Goal: Check status: Check status

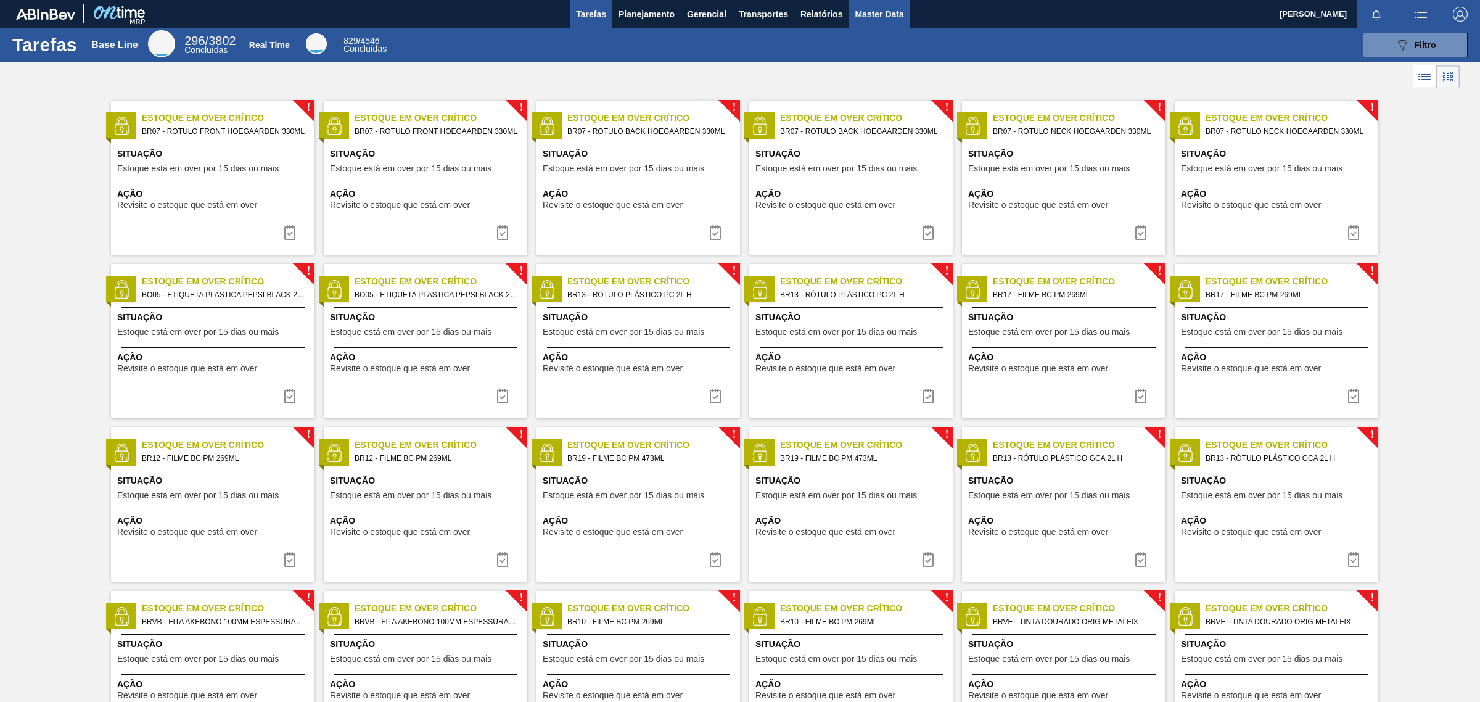
click at [878, 10] on span "Master Data" at bounding box center [879, 14] width 49 height 15
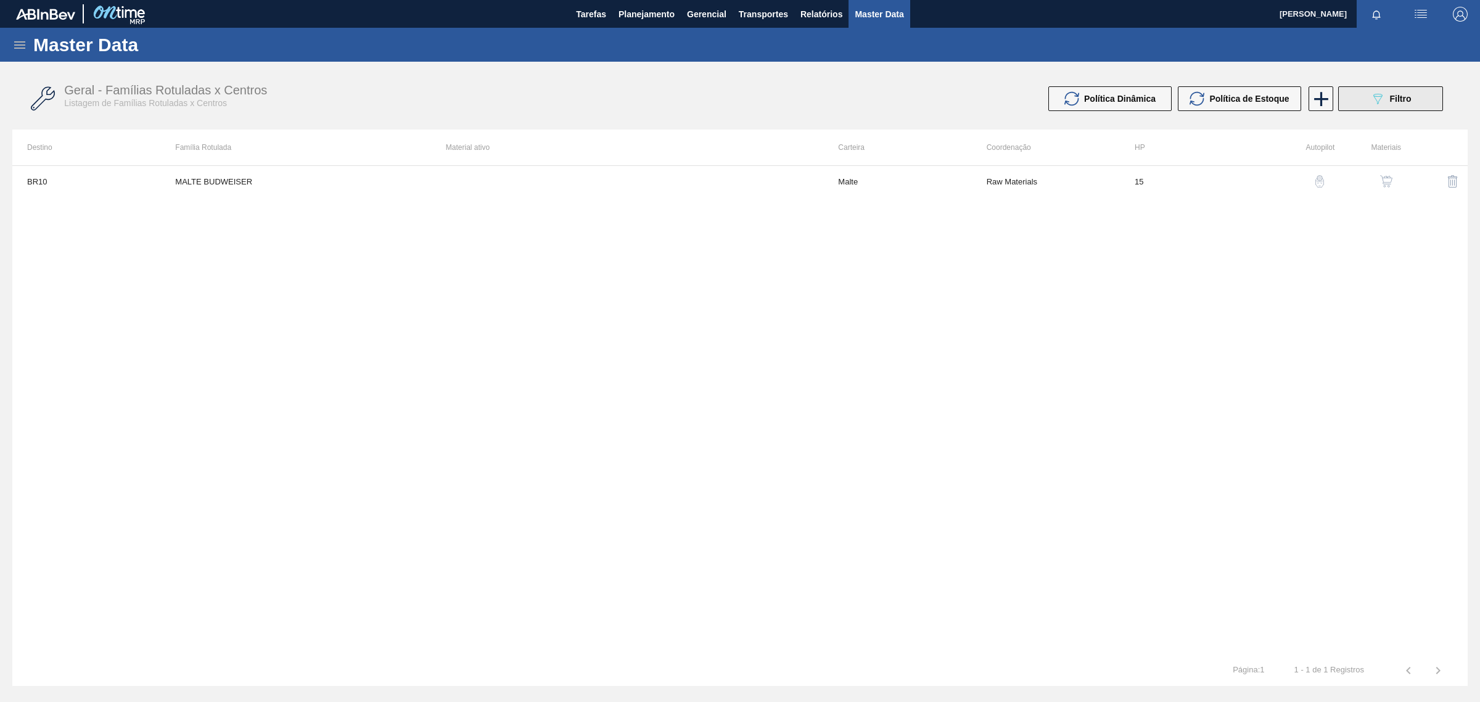
click at [1413, 89] on button "089F7B8B-B2A5-4AFE-B5C0-19BA573D28AC Filtro" at bounding box center [1390, 98] width 105 height 25
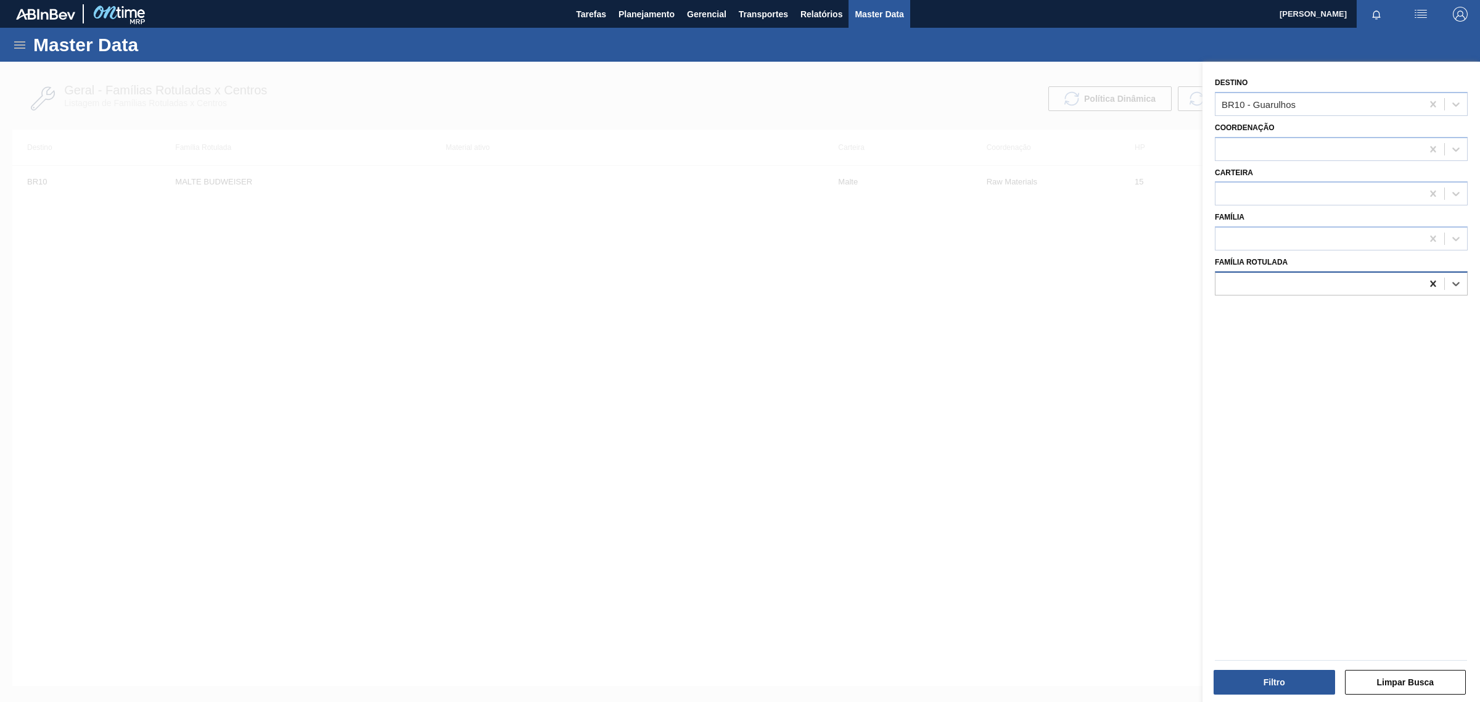
click at [1428, 284] on icon at bounding box center [1433, 284] width 12 height 12
click at [1430, 101] on icon at bounding box center [1433, 104] width 6 height 6
click at [28, 44] on div "Master Data" at bounding box center [740, 45] width 1480 height 34
click at [23, 47] on icon at bounding box center [19, 44] width 11 height 7
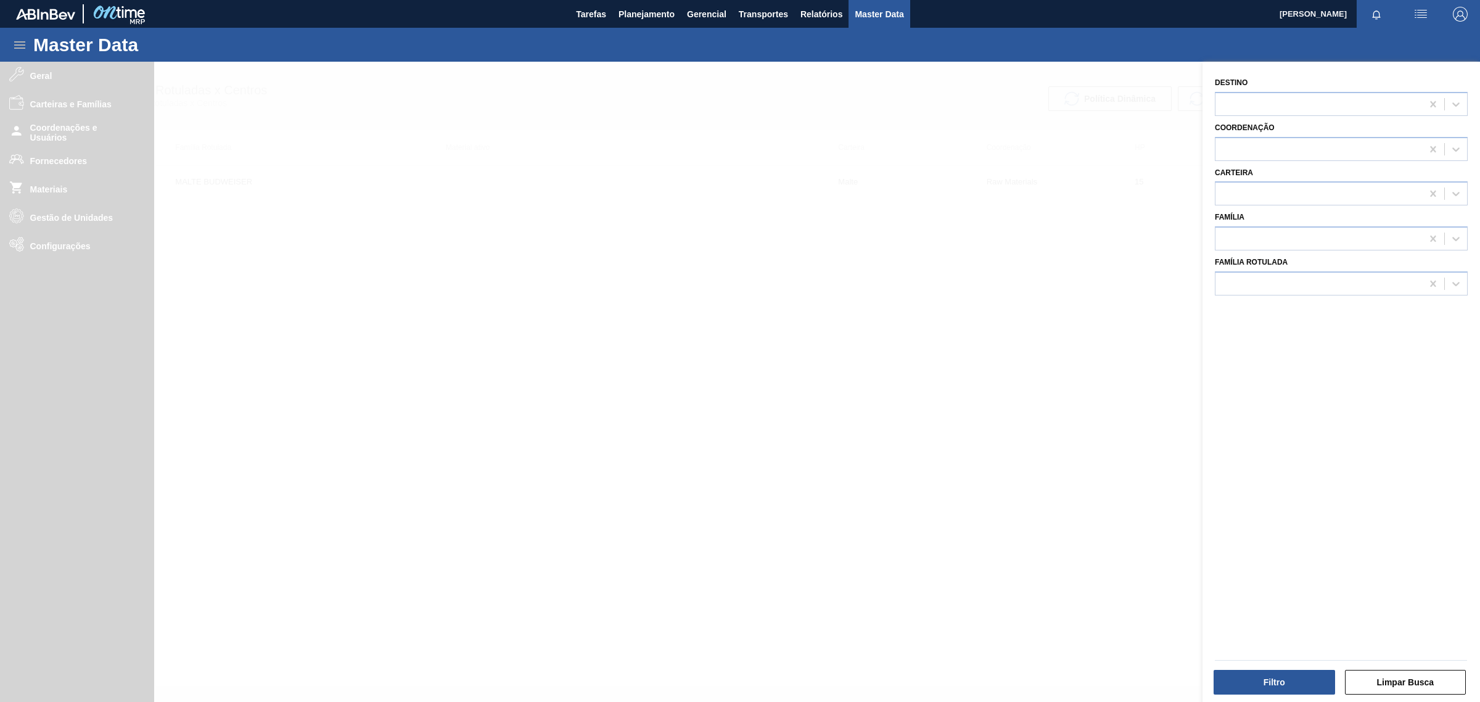
click at [377, 336] on div at bounding box center [740, 413] width 1480 height 702
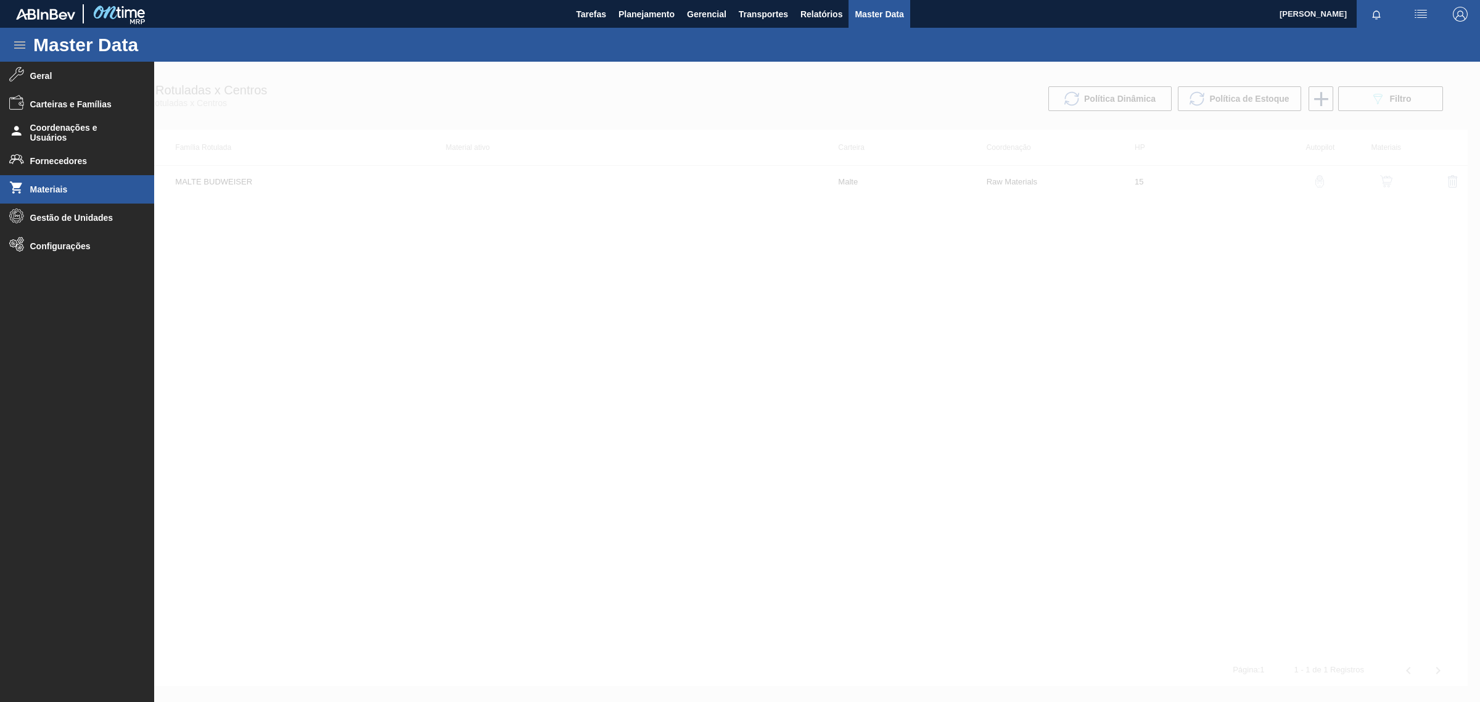
click at [80, 191] on span "Materiais" at bounding box center [81, 189] width 102 height 10
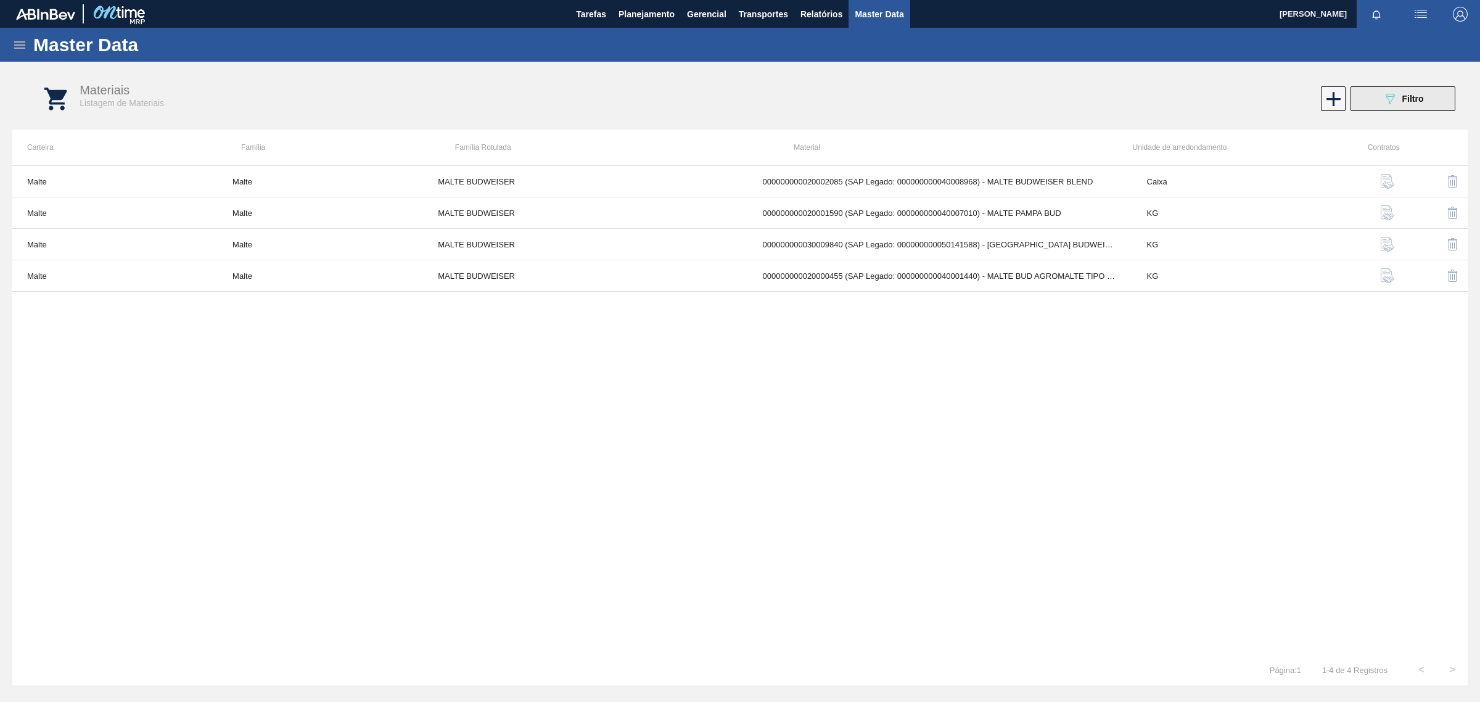
click at [1423, 93] on div "089F7B8B-B2A5-4AFE-B5C0-19BA573D28AC Filtro" at bounding box center [1403, 98] width 41 height 15
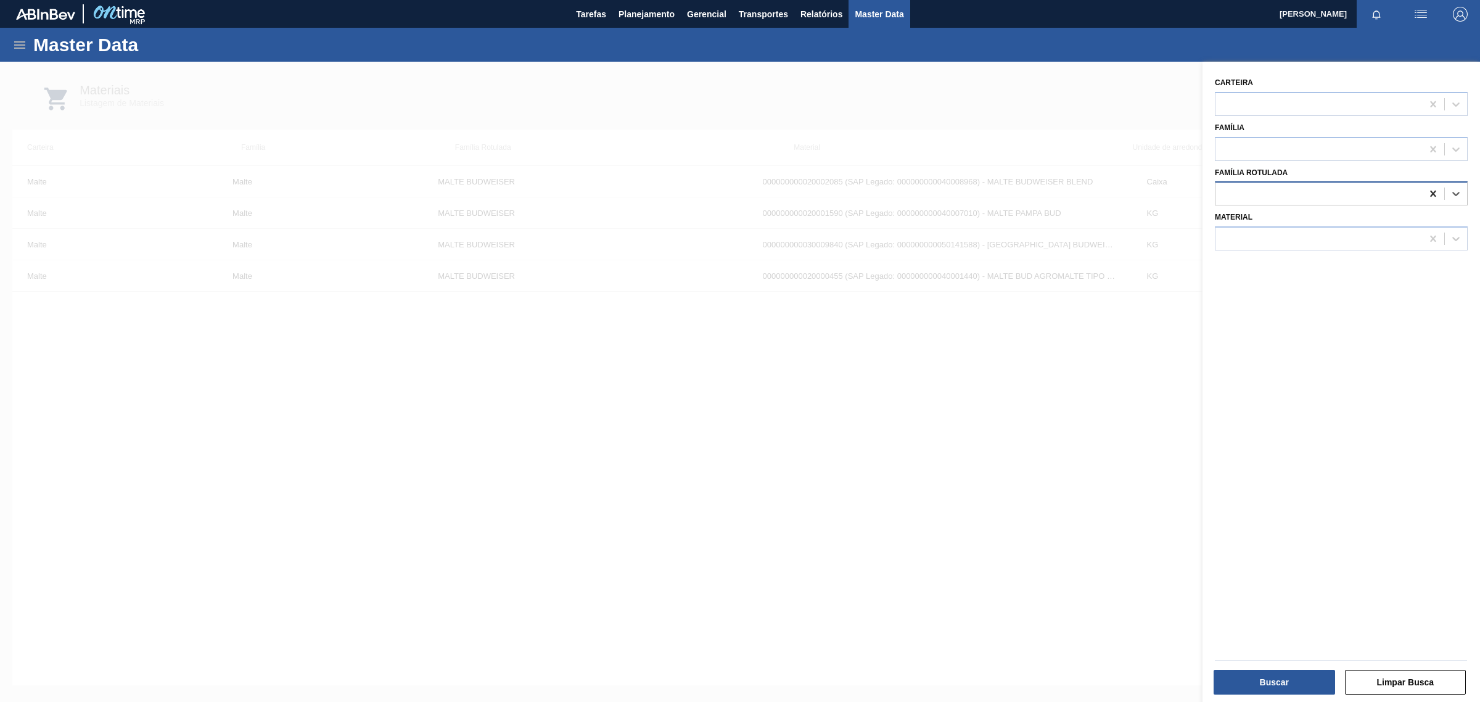
click at [1428, 195] on icon at bounding box center [1433, 193] width 12 height 12
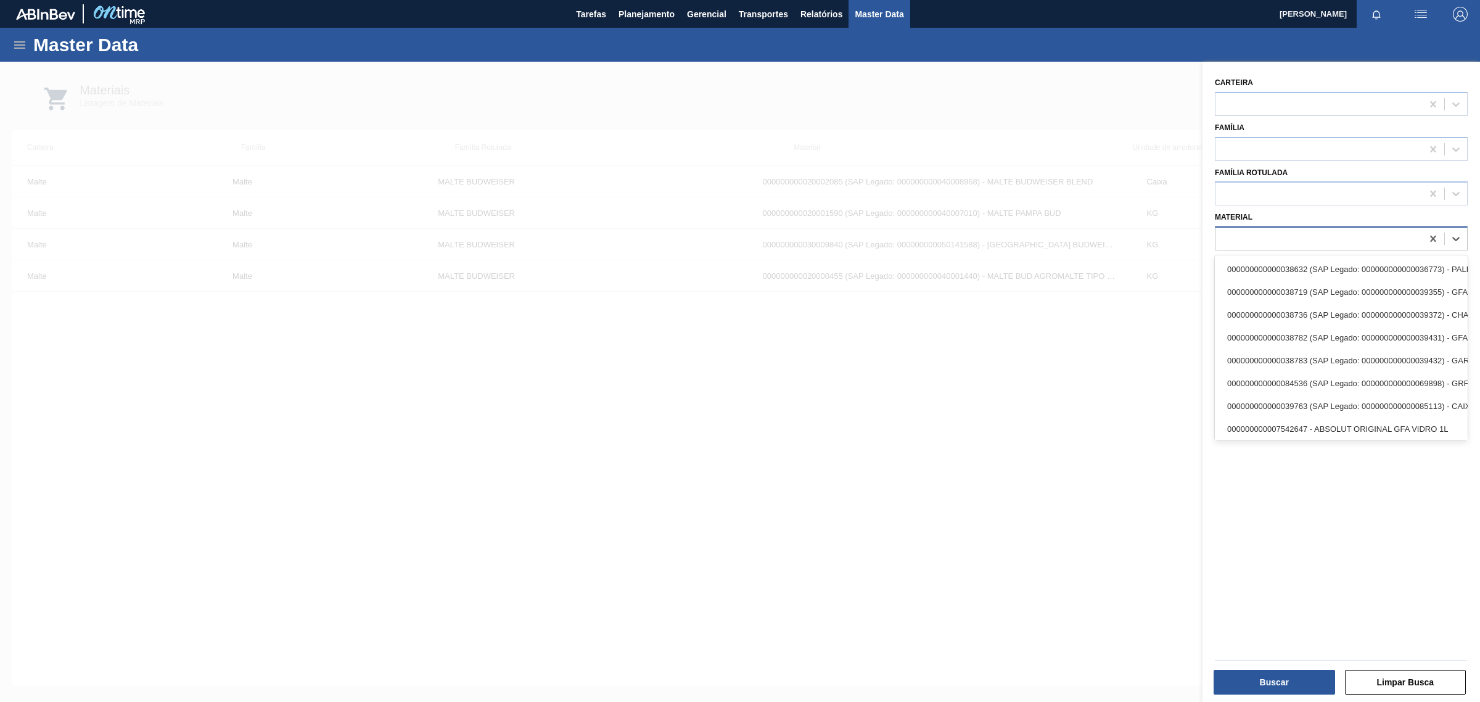
click at [1272, 234] on div at bounding box center [1318, 239] width 207 height 18
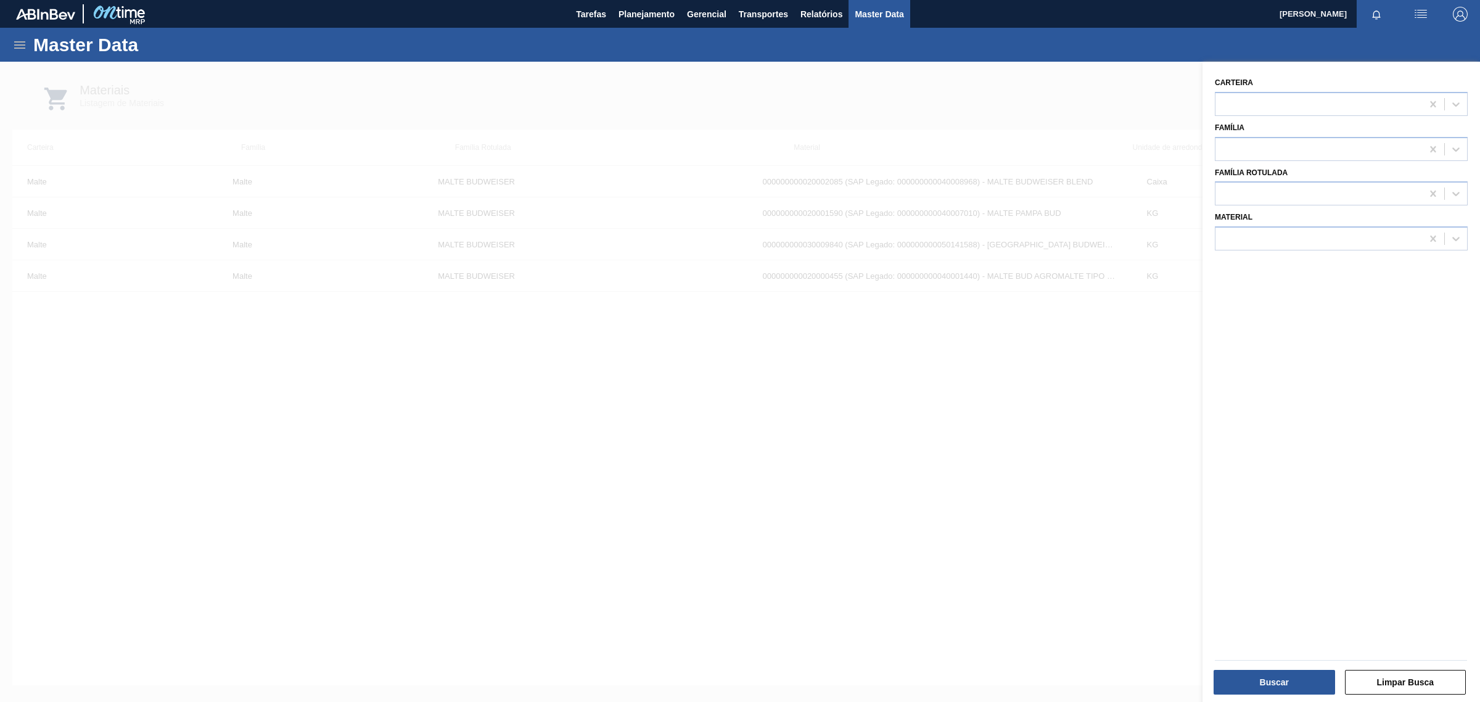
drag, startPoint x: 1428, startPoint y: 315, endPoint x: 1407, endPoint y: 281, distance: 39.7
click at [1428, 315] on div "Carteira Família Família Rotulada Material" at bounding box center [1342, 383] width 278 height 643
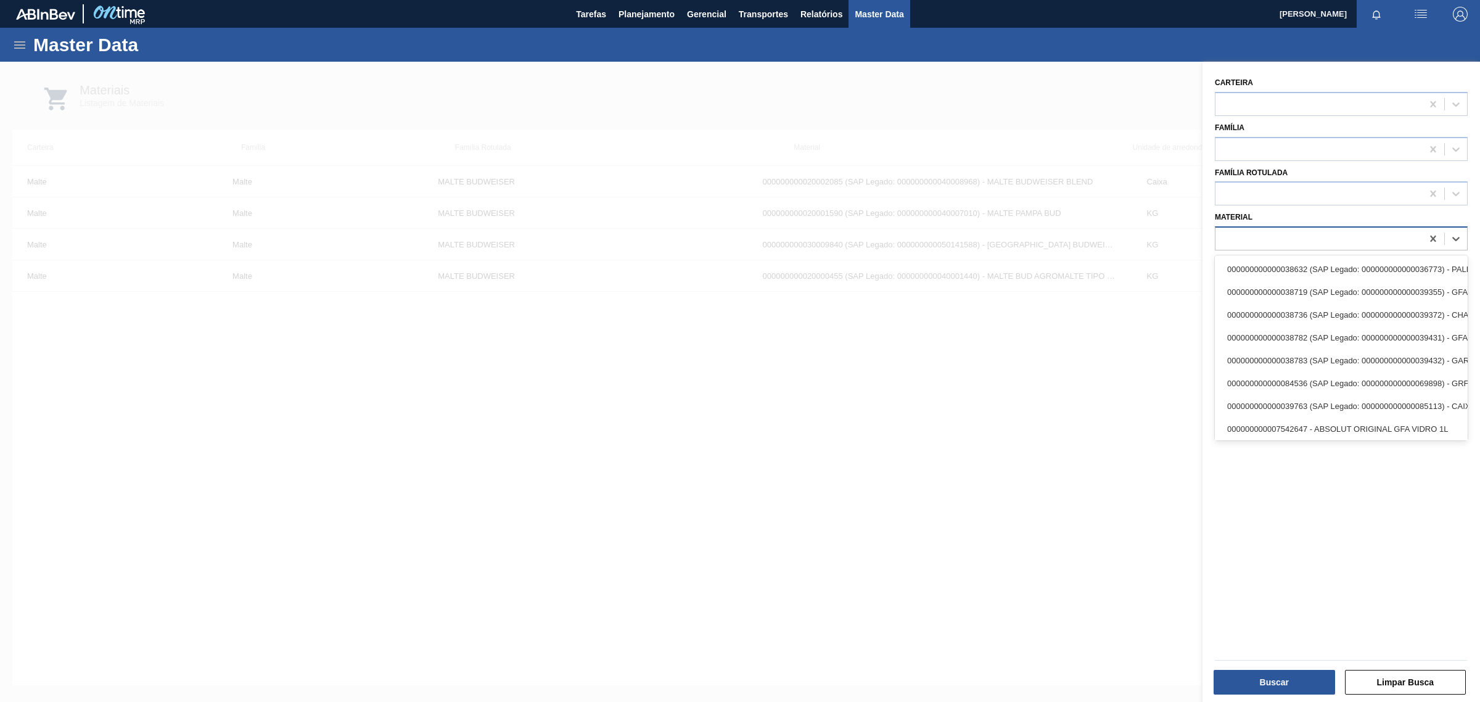
click at [1346, 244] on div at bounding box center [1318, 239] width 207 height 18
paste input "30034723"
type input "30034723"
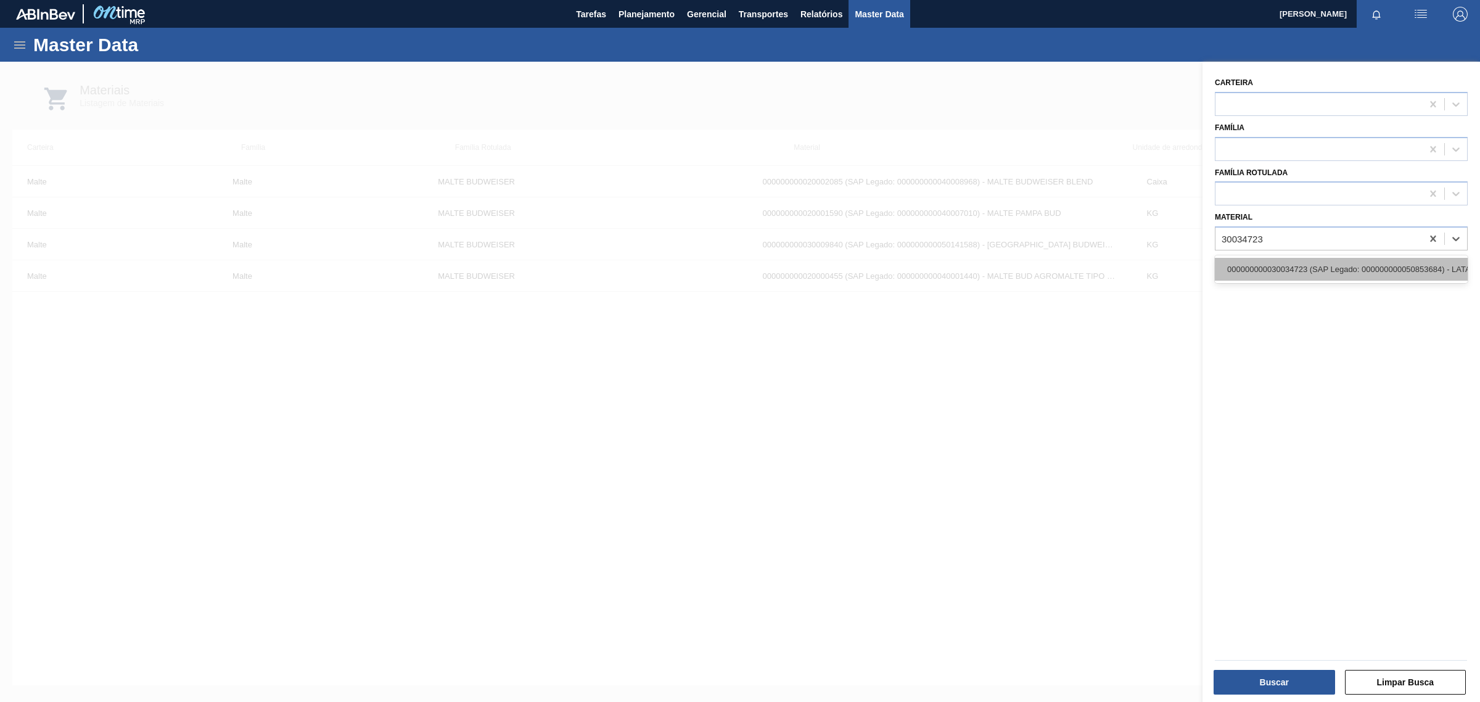
click at [1305, 264] on div "000000000030034723 (SAP Legado: 000000000050853684) - LATA AL 350ML PEPSI Z FAR…" at bounding box center [1341, 269] width 253 height 23
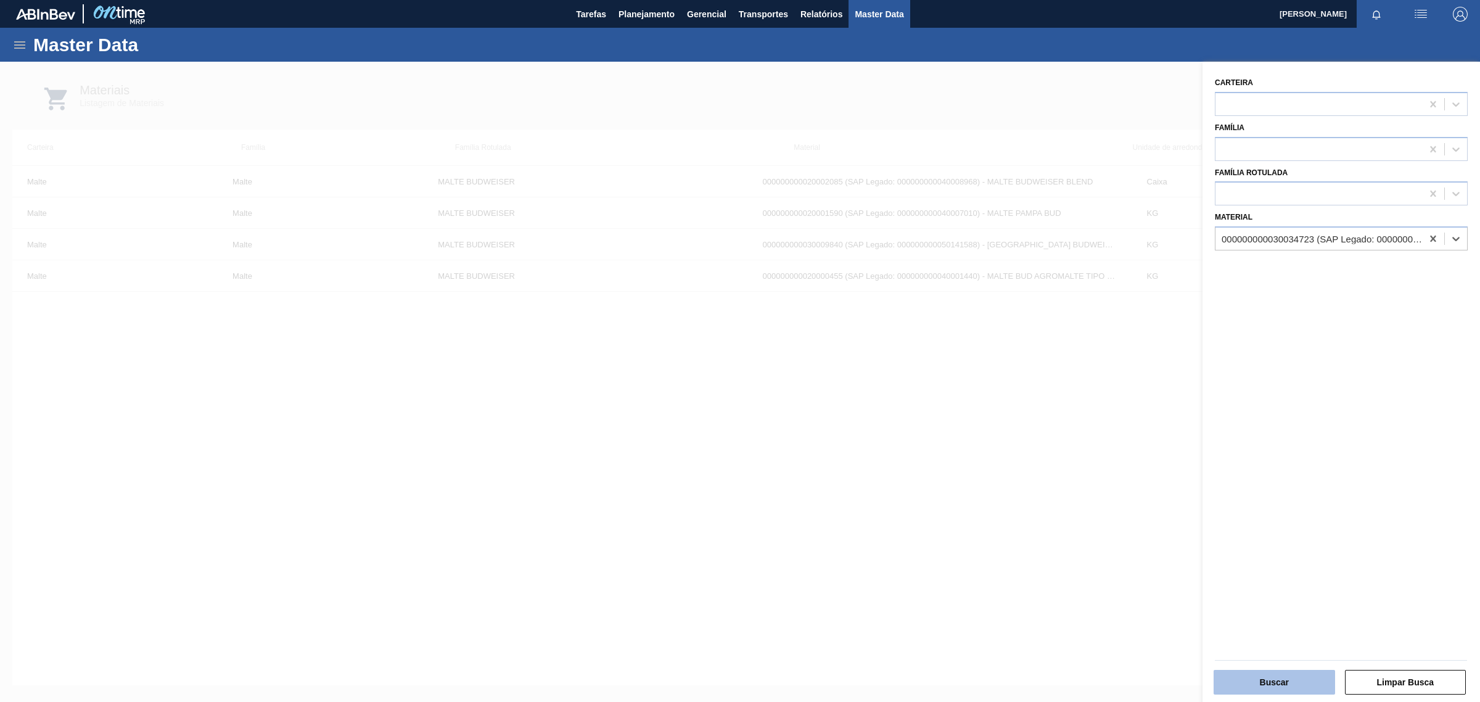
click at [1272, 685] on button "Buscar" at bounding box center [1274, 682] width 121 height 25
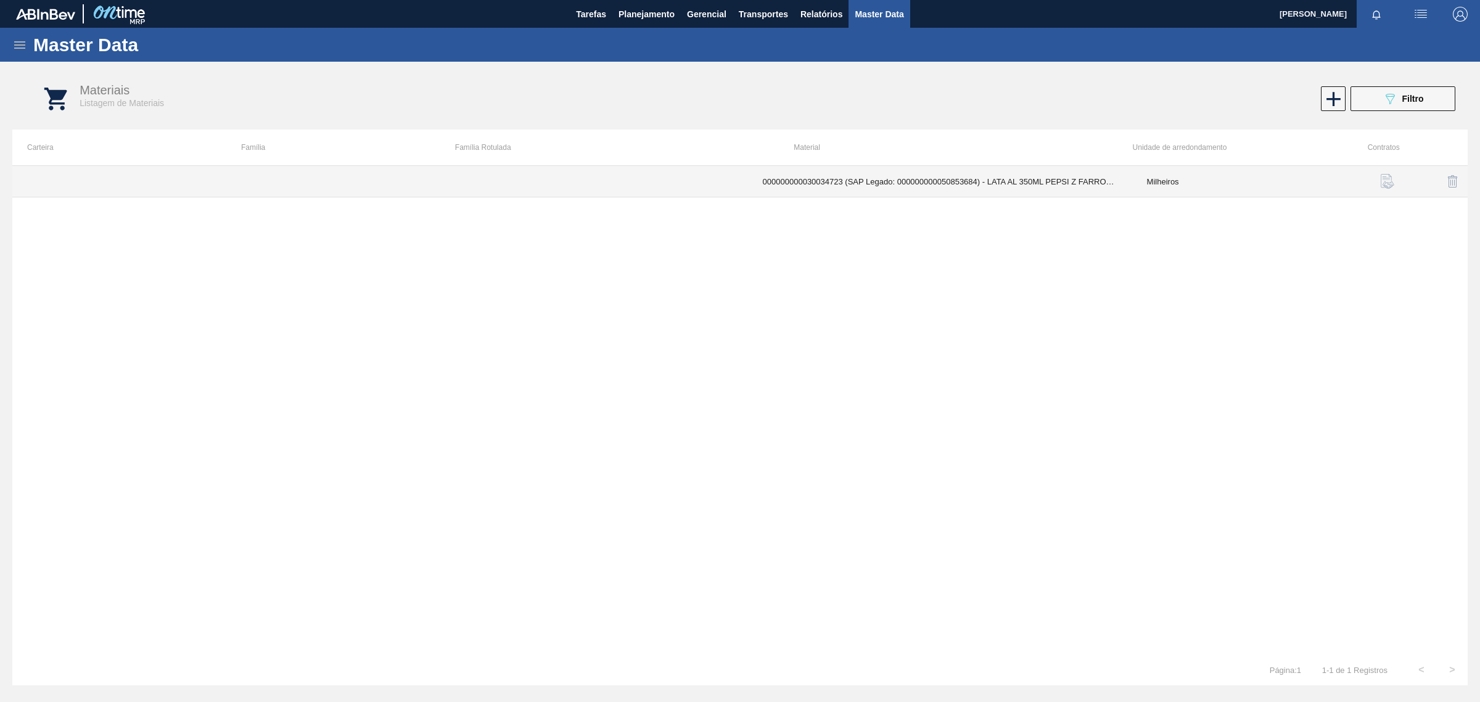
click at [988, 184] on td "000000000030034723 (SAP Legado: 000000000050853684) - LATA AL 350ML PEPSI Z FAR…" at bounding box center [940, 181] width 384 height 31
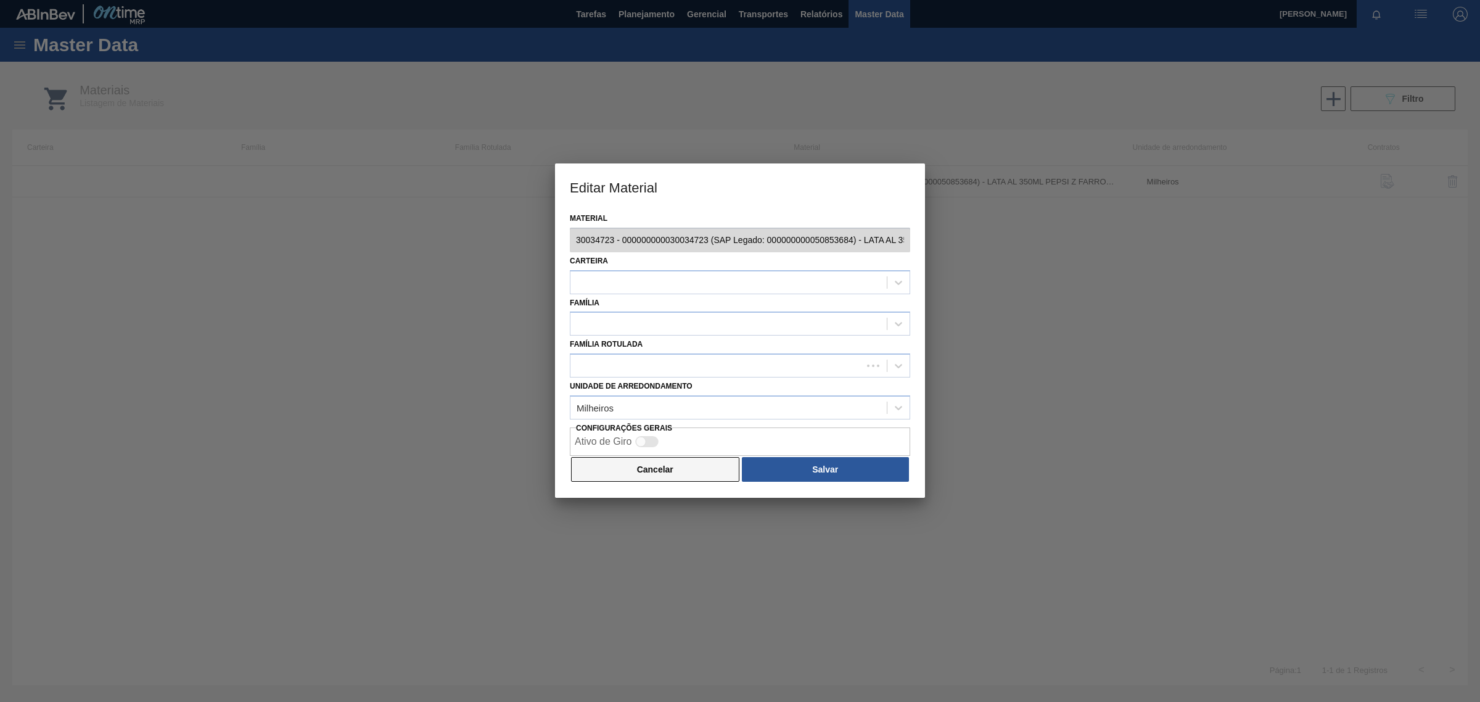
click at [627, 472] on button "Cancelar" at bounding box center [655, 469] width 168 height 25
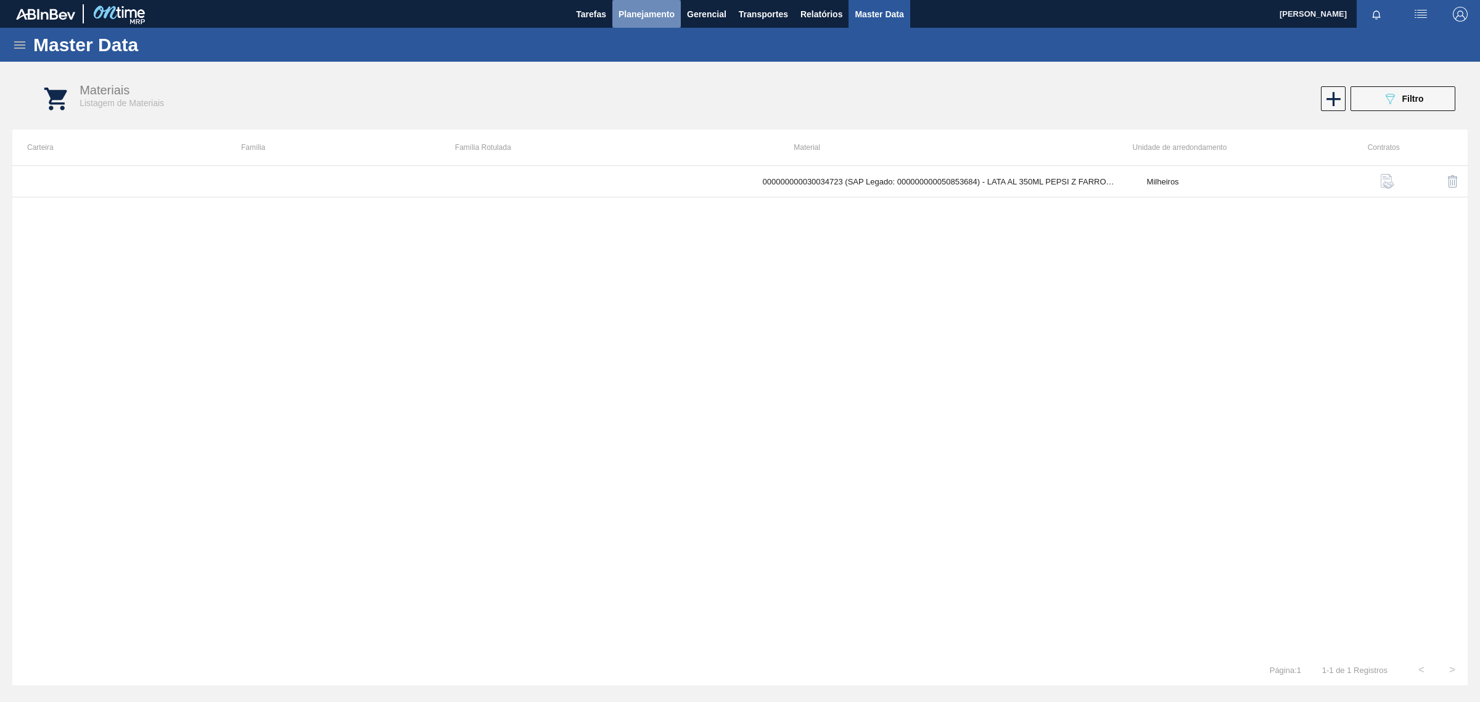
click at [634, 20] on span "Planejamento" at bounding box center [647, 14] width 56 height 15
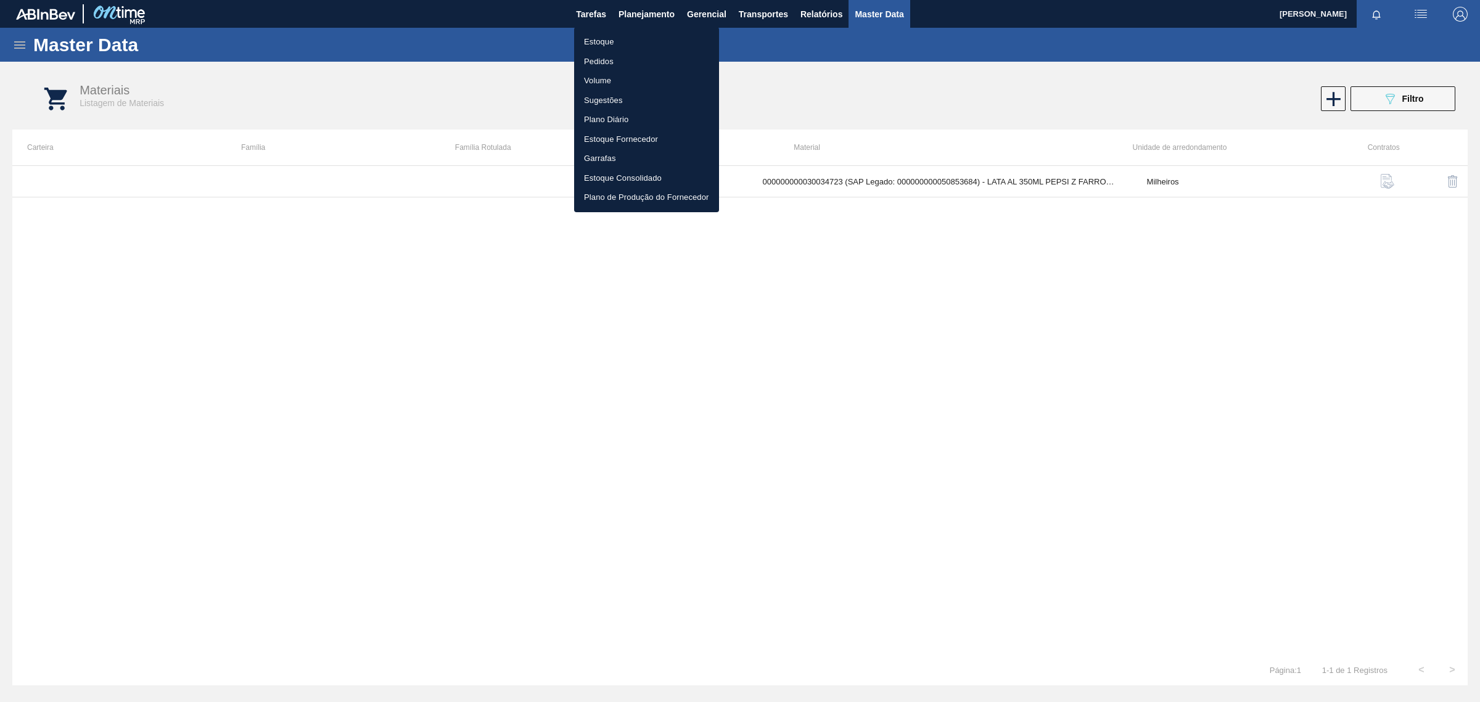
click at [614, 40] on li "Estoque" at bounding box center [646, 42] width 145 height 20
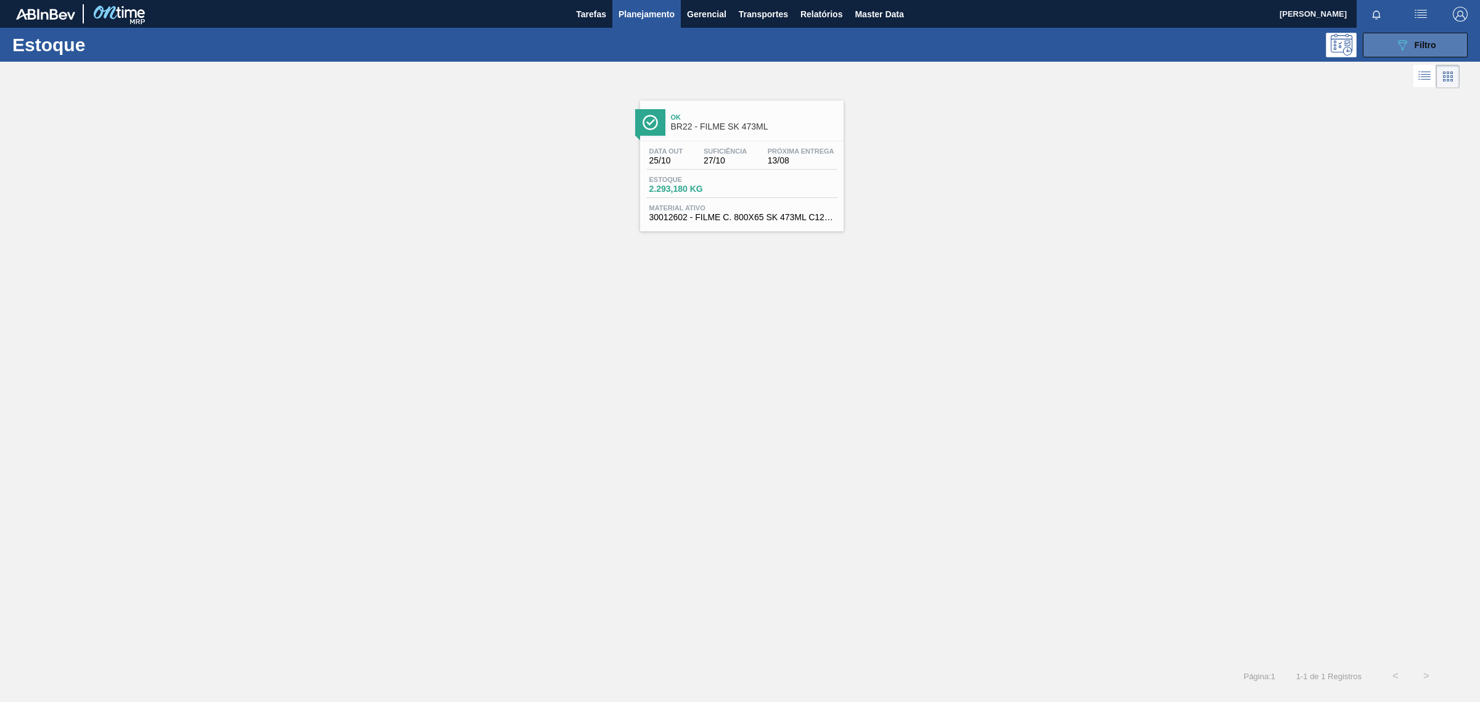
click at [1425, 49] on div "089F7B8B-B2A5-4AFE-B5C0-19BA573D28AC Filtro" at bounding box center [1415, 45] width 41 height 15
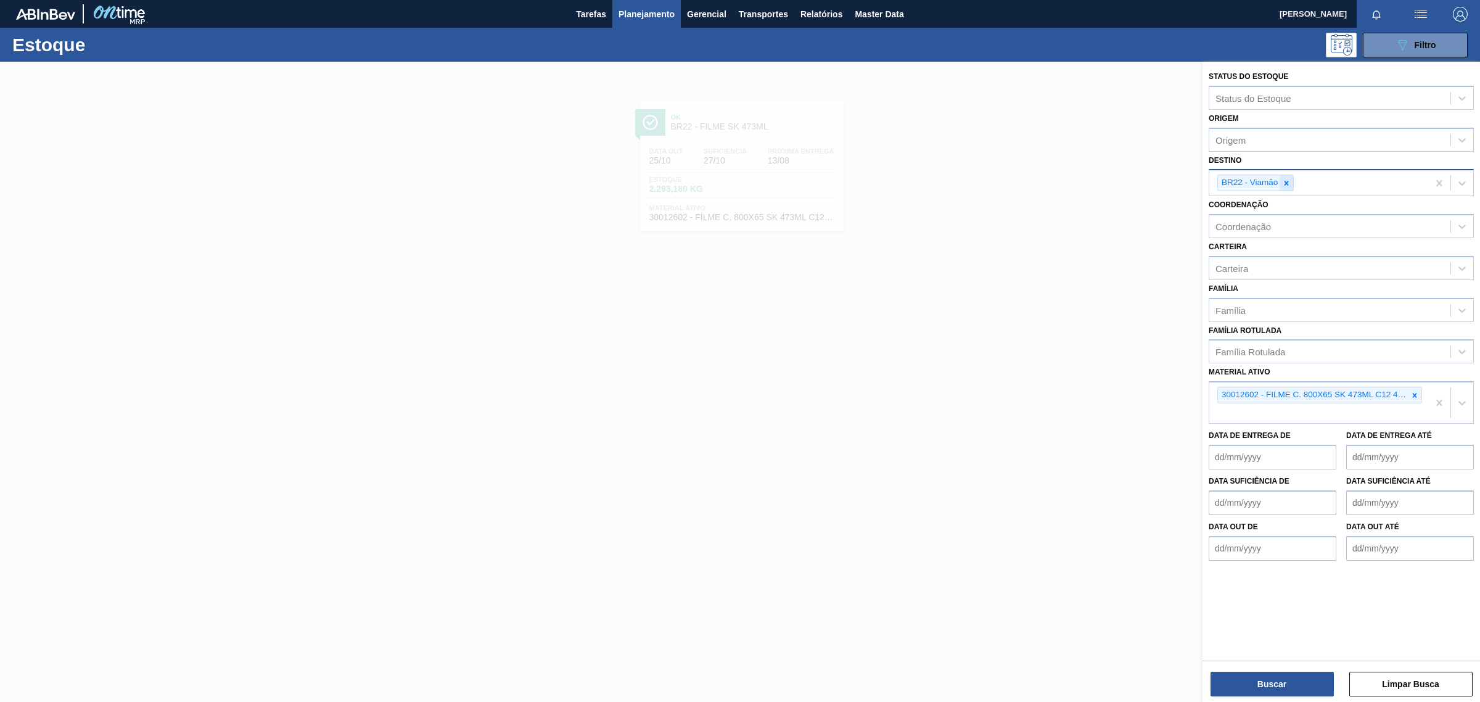
click at [1289, 180] on icon at bounding box center [1286, 183] width 9 height 9
click at [1409, 392] on div at bounding box center [1415, 391] width 14 height 15
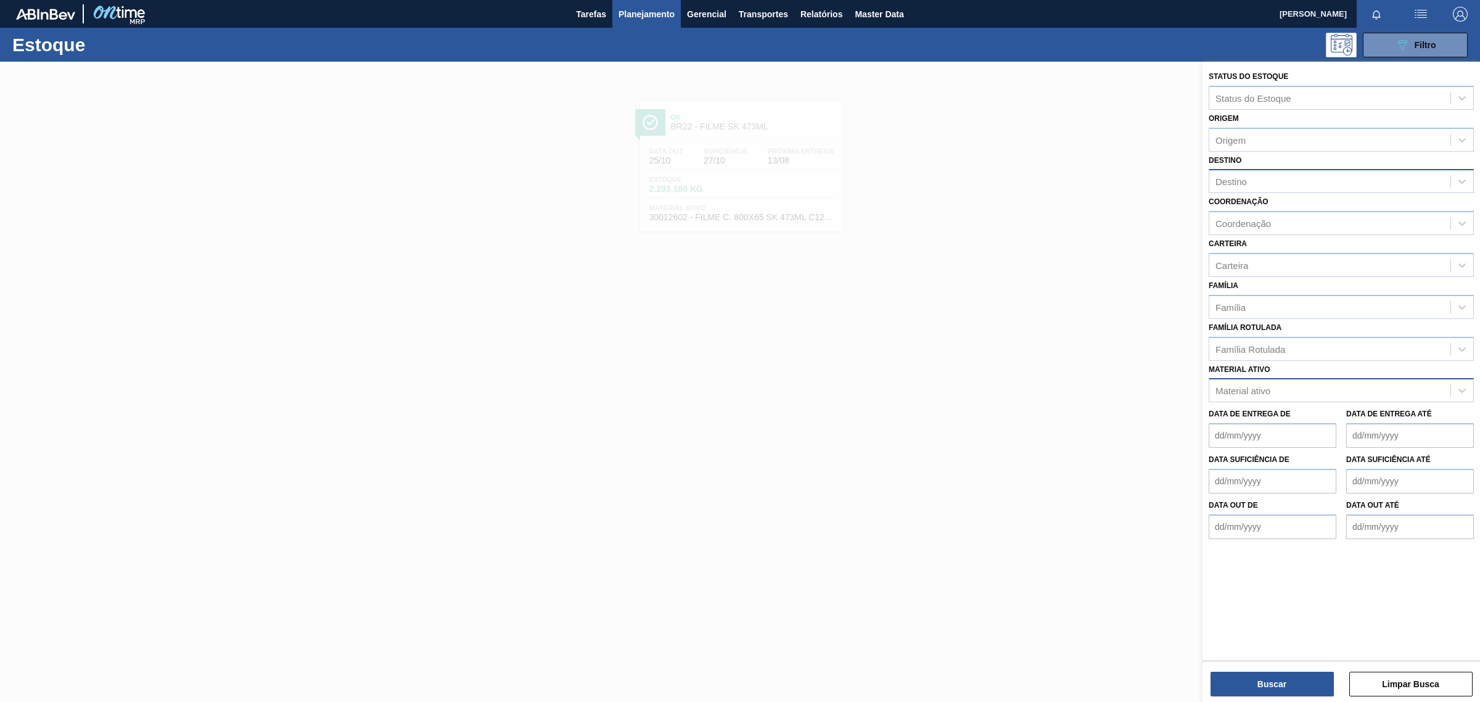
click at [1428, 65] on div "Status do Estoque Status do Estoque Origem Origem Destino Destino Coordenação C…" at bounding box center [1342, 303] width 278 height 483
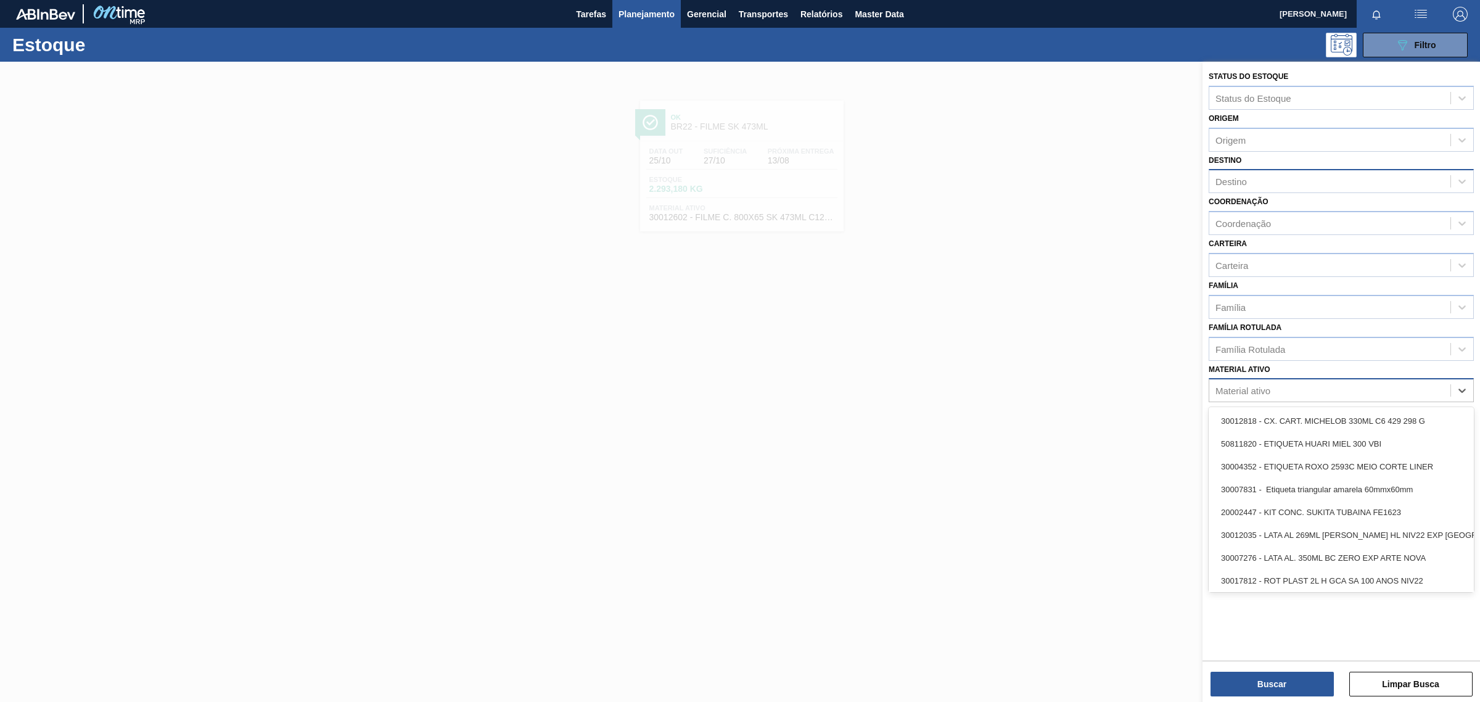
click at [1244, 385] on div "Material ativo" at bounding box center [1242, 390] width 55 height 10
paste ativo "30034723"
type ativo "30034723"
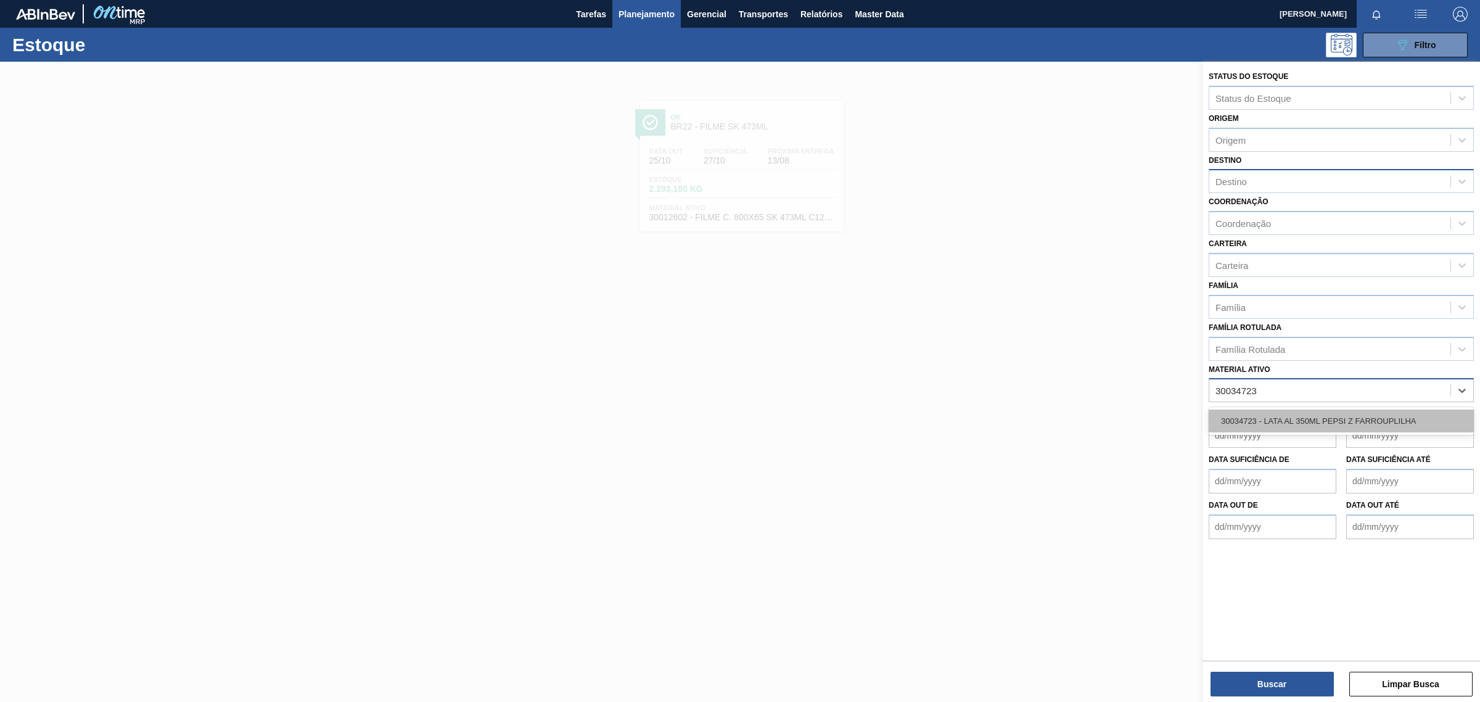
click at [1251, 422] on div "30034723 - LATA AL 350ML PEPSI Z FARROUPLILHA" at bounding box center [1341, 420] width 265 height 23
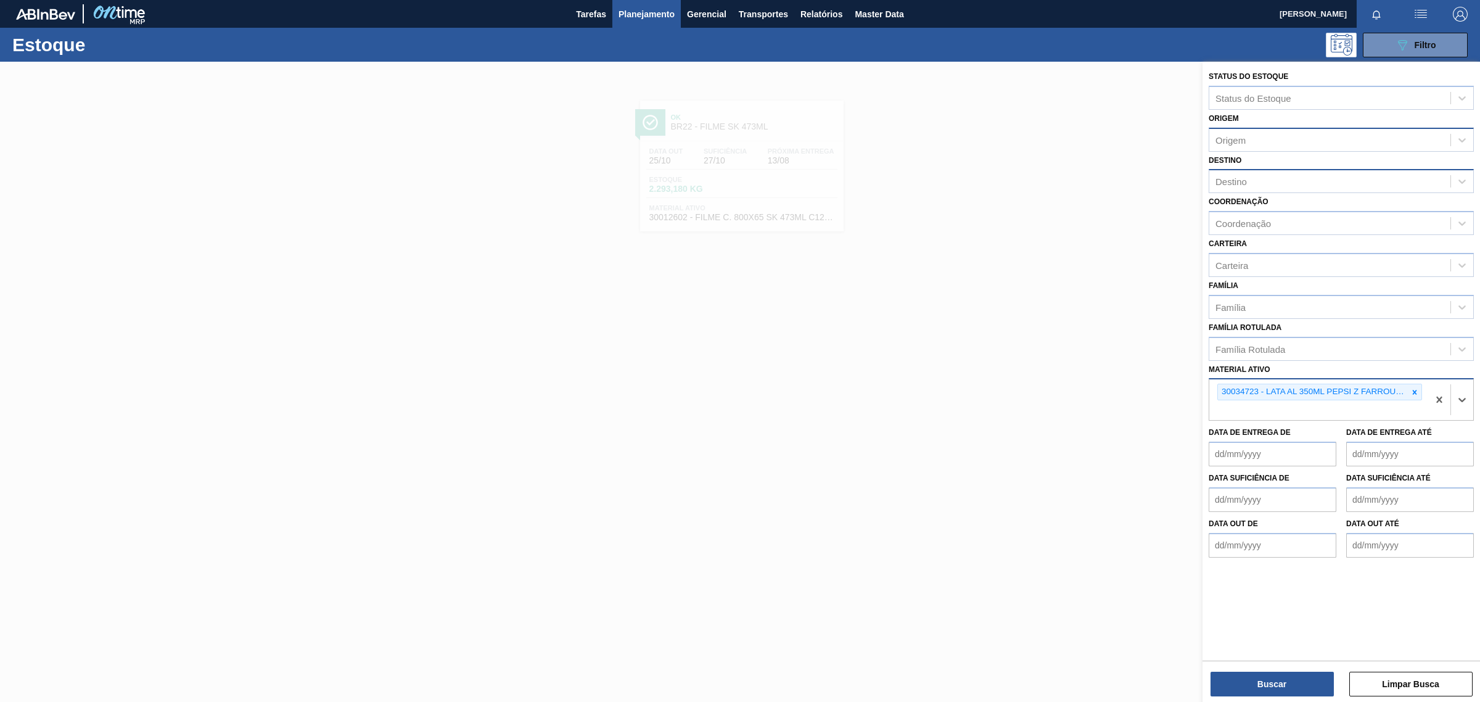
click at [1256, 134] on div "Origem" at bounding box center [1329, 140] width 241 height 18
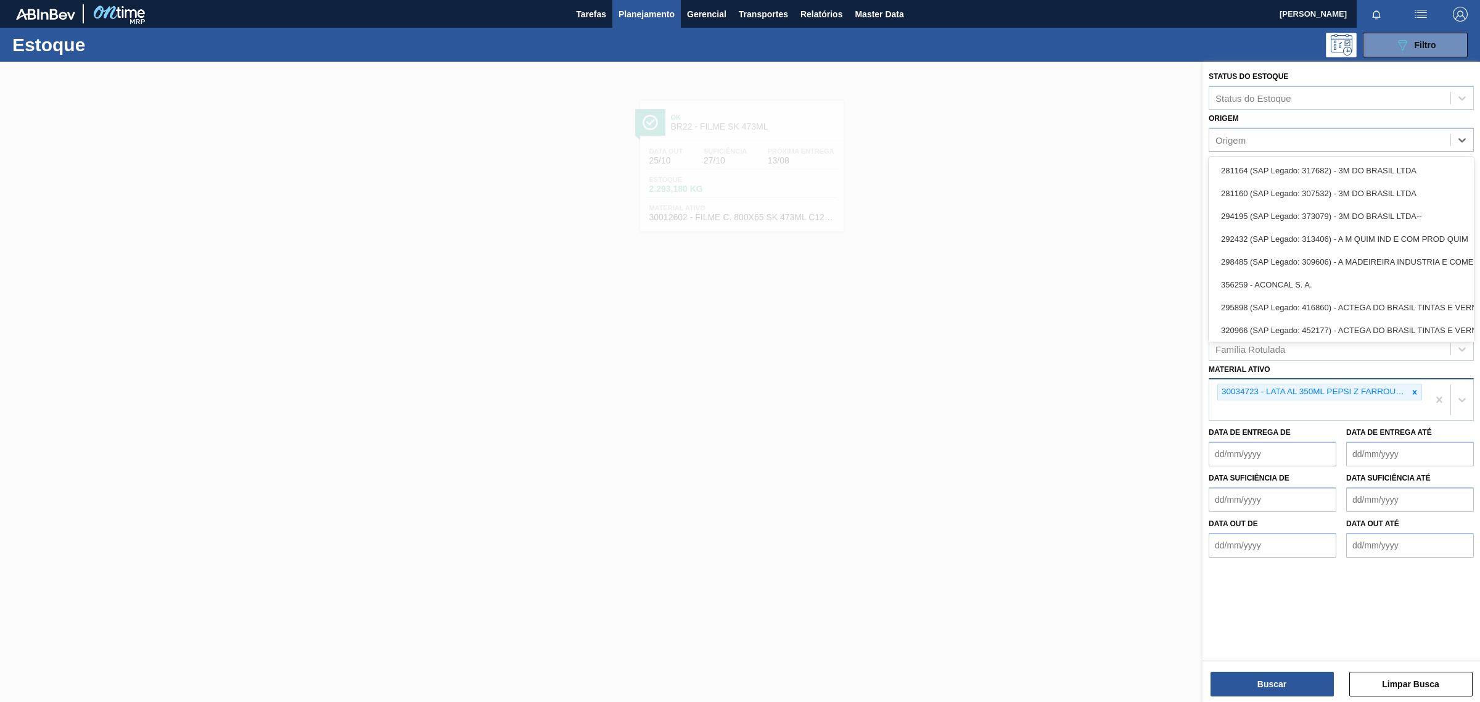
click at [1265, 119] on div "Origem option 281164 (SAP Legado: 317682) - 3M DO BRASIL LTDA focused, 1 of 101…" at bounding box center [1341, 131] width 265 height 42
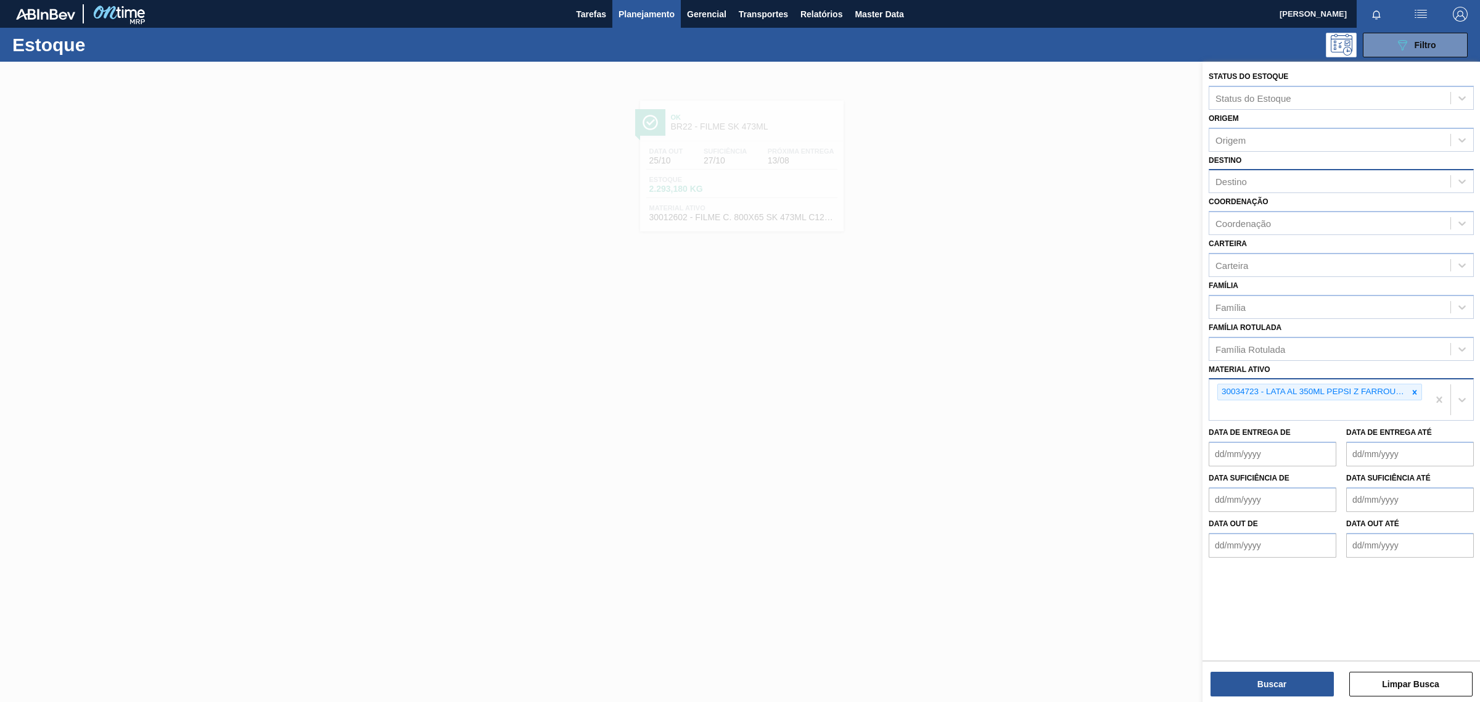
click at [1262, 177] on div "Destino" at bounding box center [1329, 182] width 241 height 18
type input "BR22"
click at [1281, 221] on div "BR22 - Viamão" at bounding box center [1341, 211] width 265 height 23
click at [1283, 693] on button "Buscar" at bounding box center [1272, 684] width 123 height 25
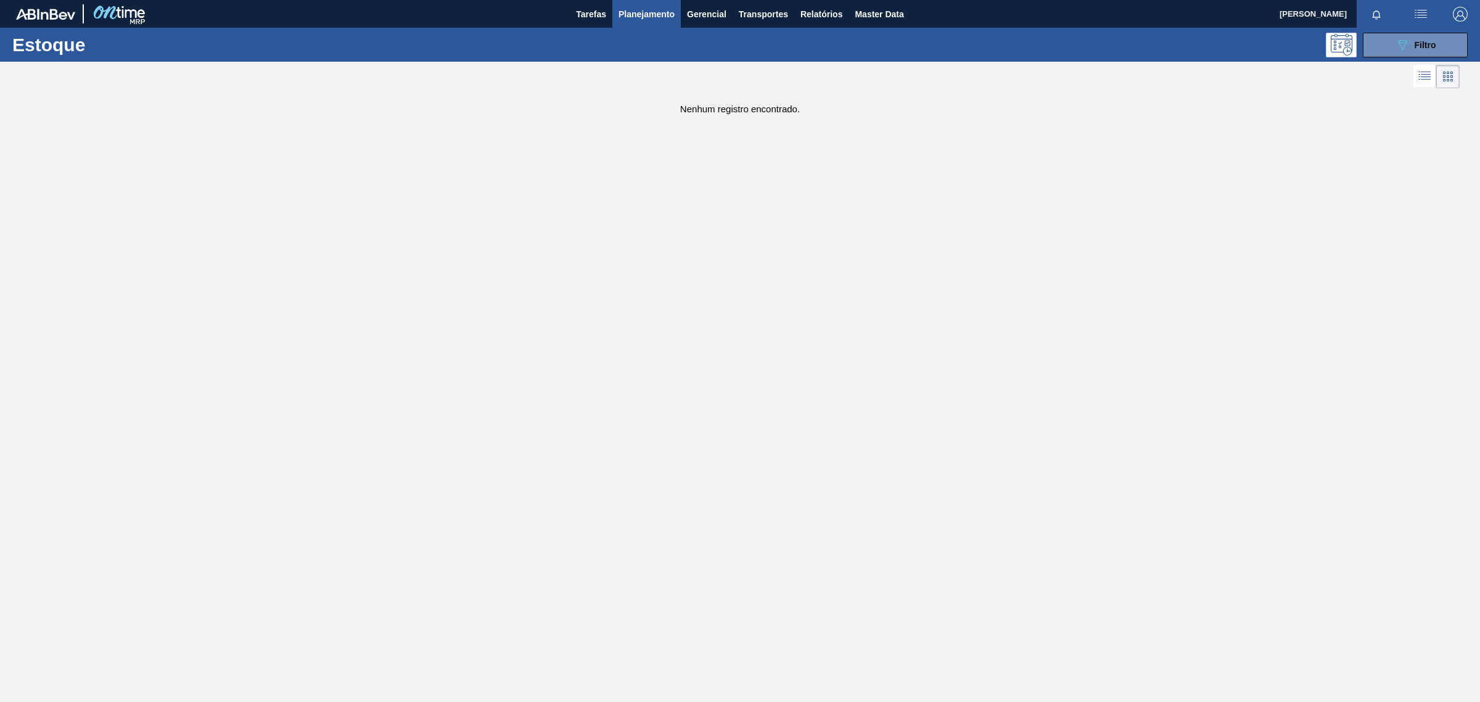
click at [652, 16] on span "Planejamento" at bounding box center [647, 14] width 56 height 15
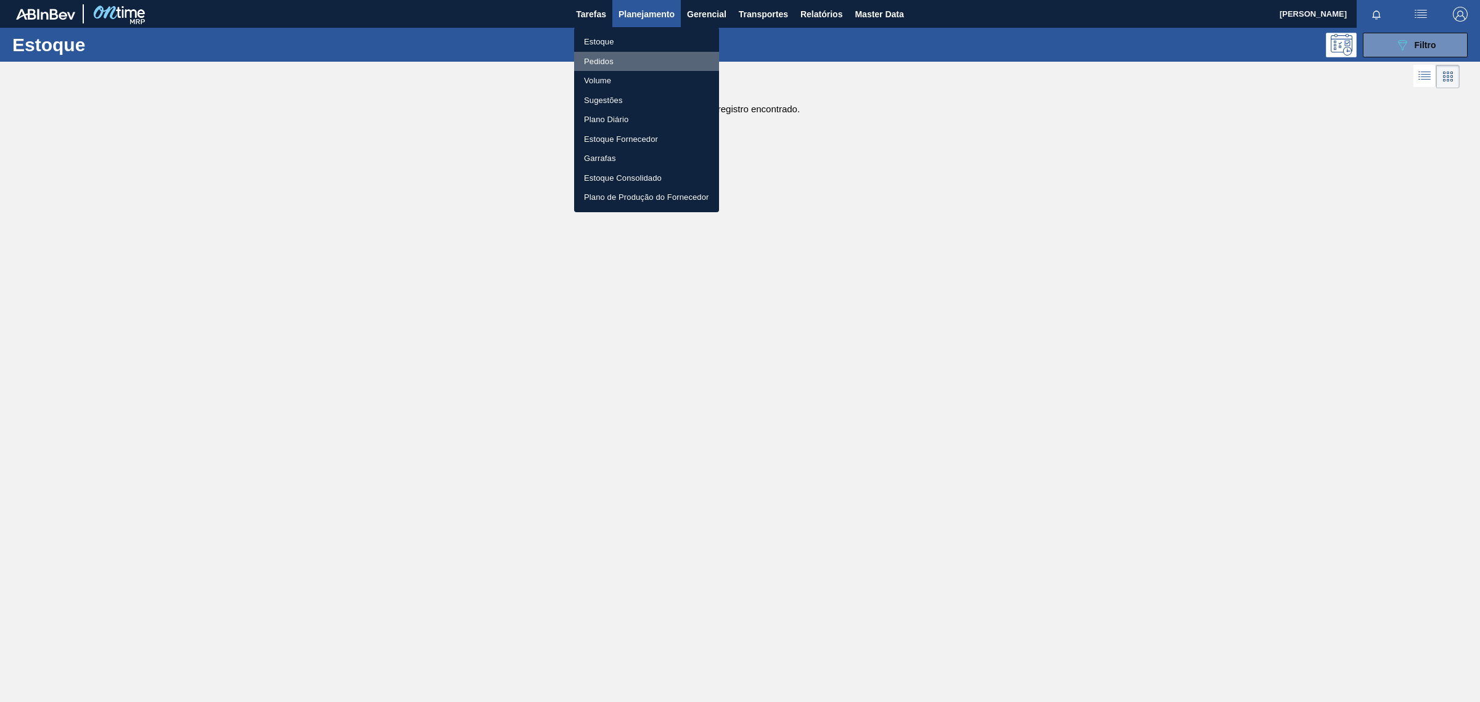
click at [609, 62] on li "Pedidos" at bounding box center [646, 62] width 145 height 20
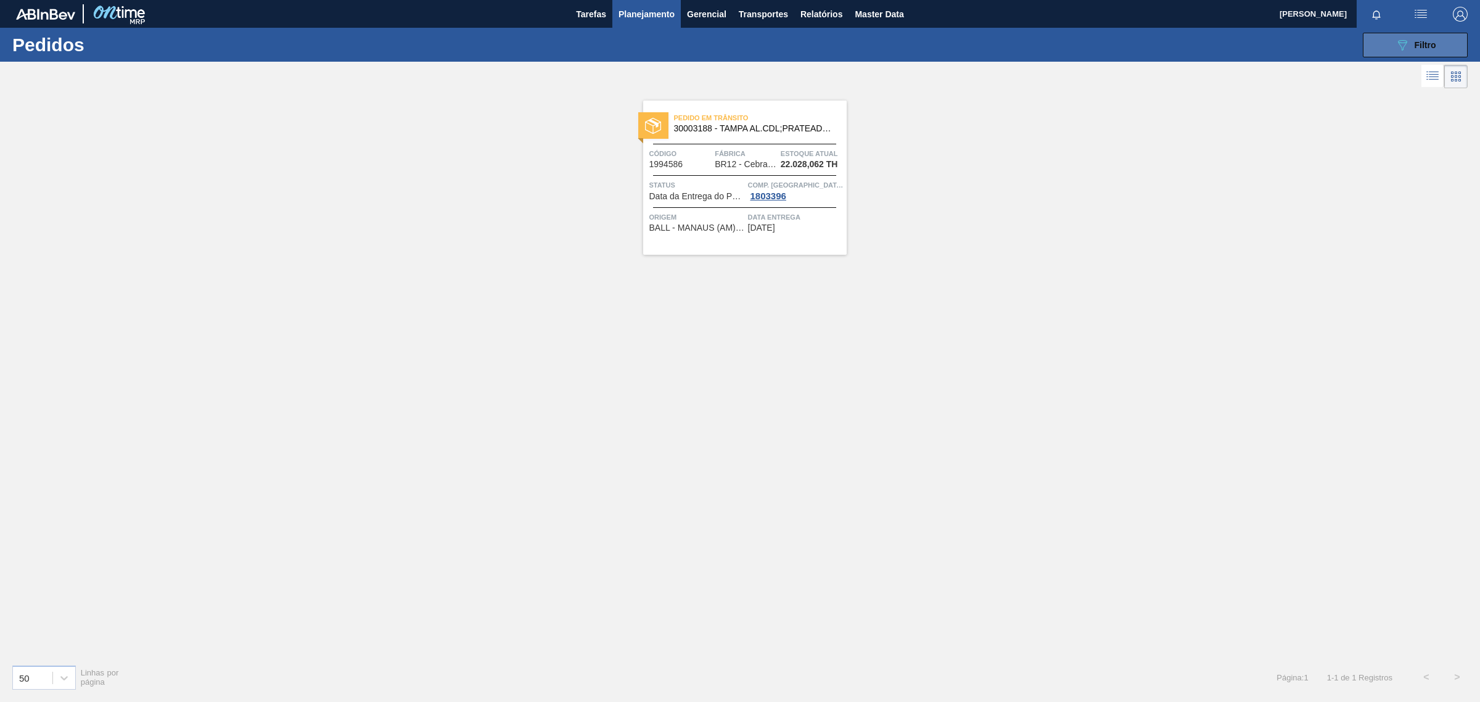
click at [1434, 41] on span "Filtro" at bounding box center [1426, 45] width 22 height 10
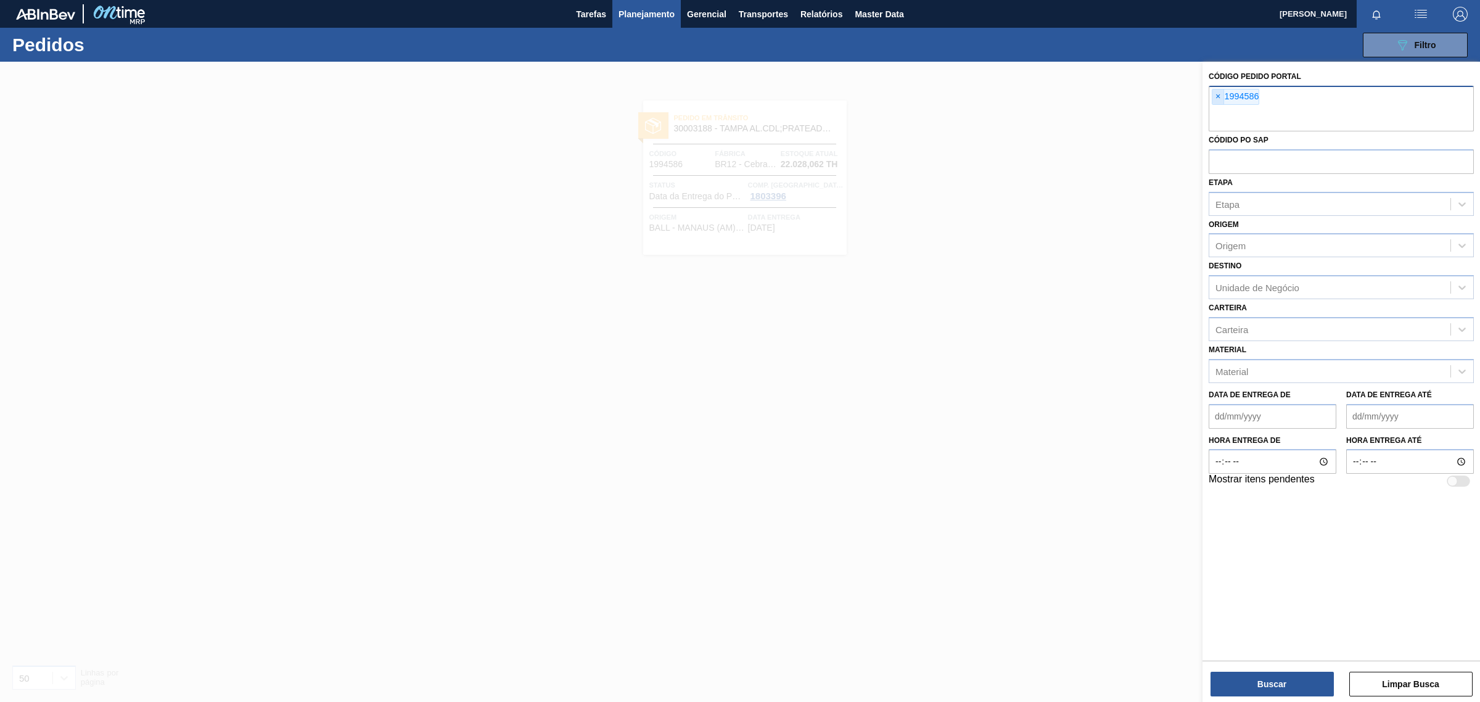
click at [1216, 96] on span "×" at bounding box center [1218, 96] width 12 height 15
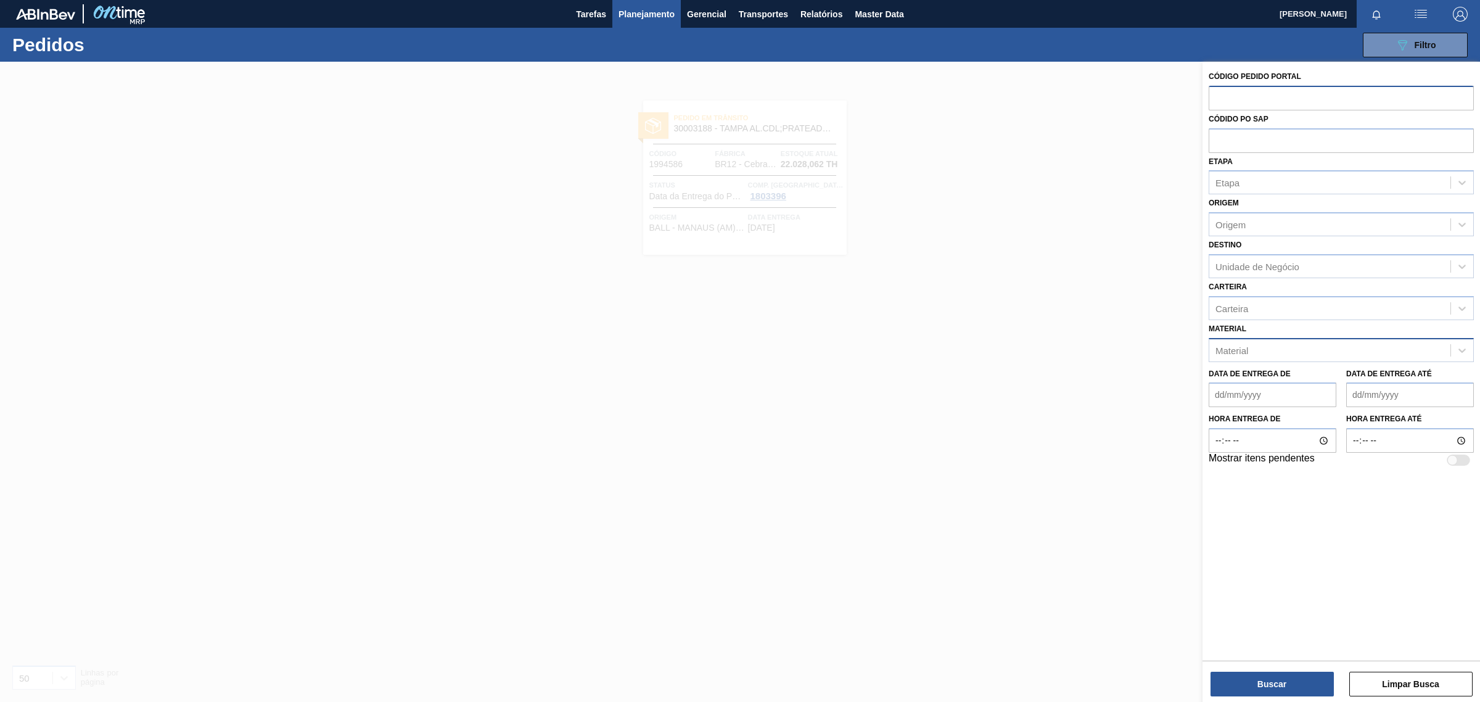
click at [1251, 350] on div "Material" at bounding box center [1329, 350] width 241 height 18
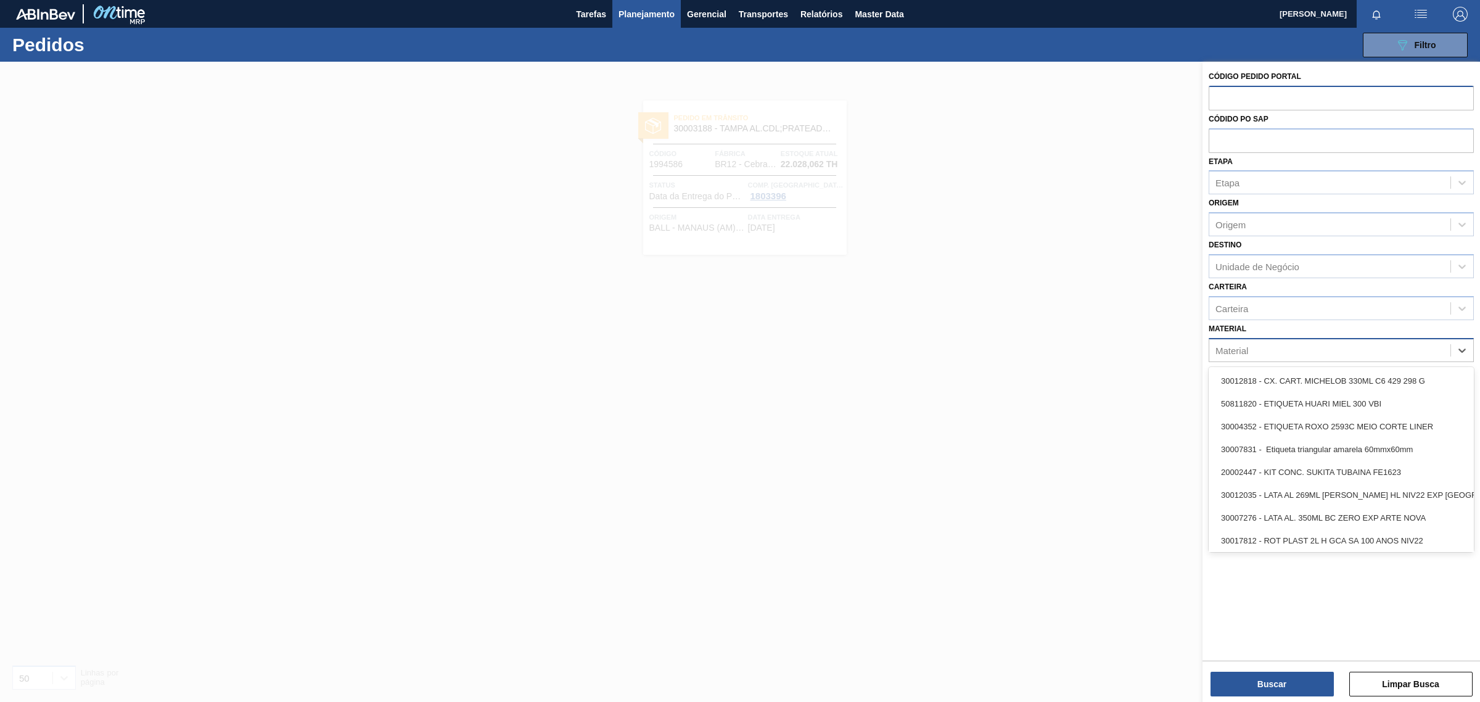
paste input "30034723"
type input "30034723"
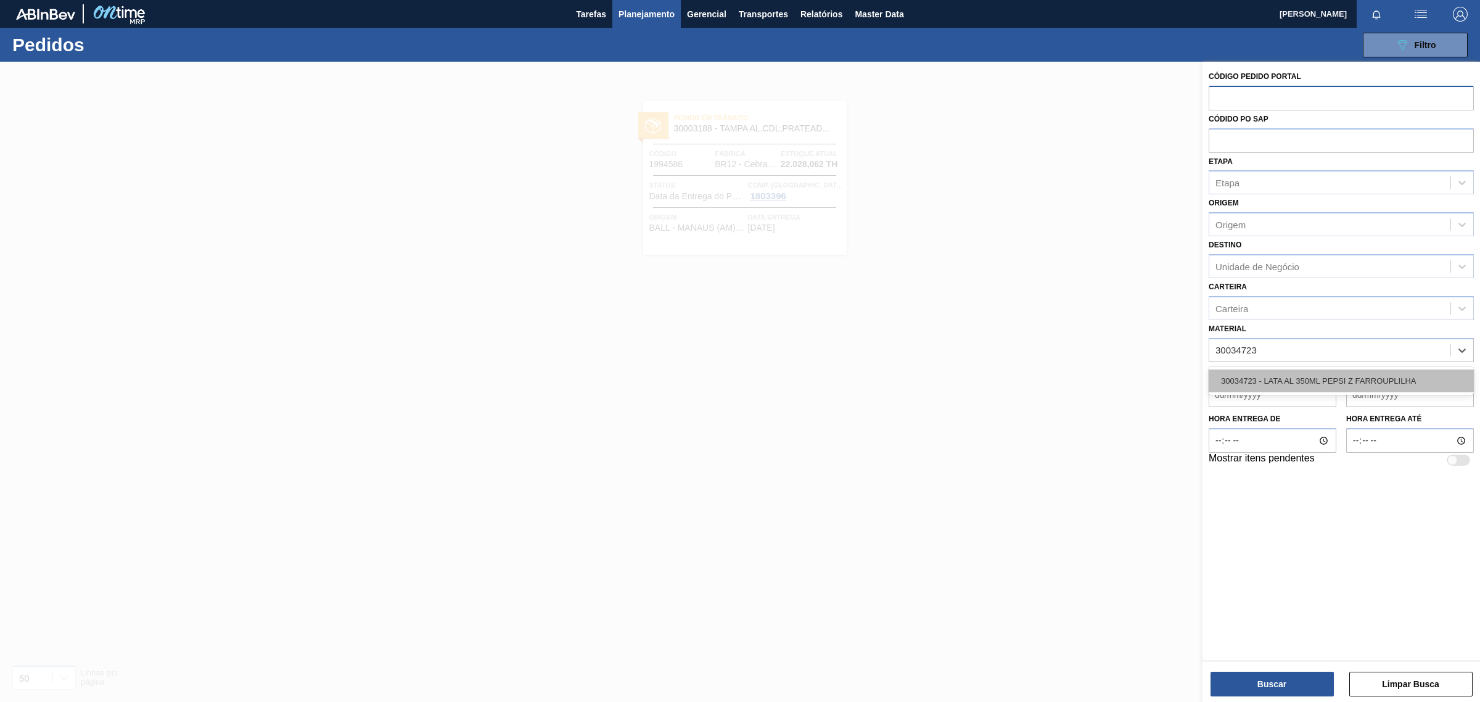
click at [1257, 382] on div "30034723 - LATA AL 350ML PEPSI Z FARROUPLILHA" at bounding box center [1341, 380] width 265 height 23
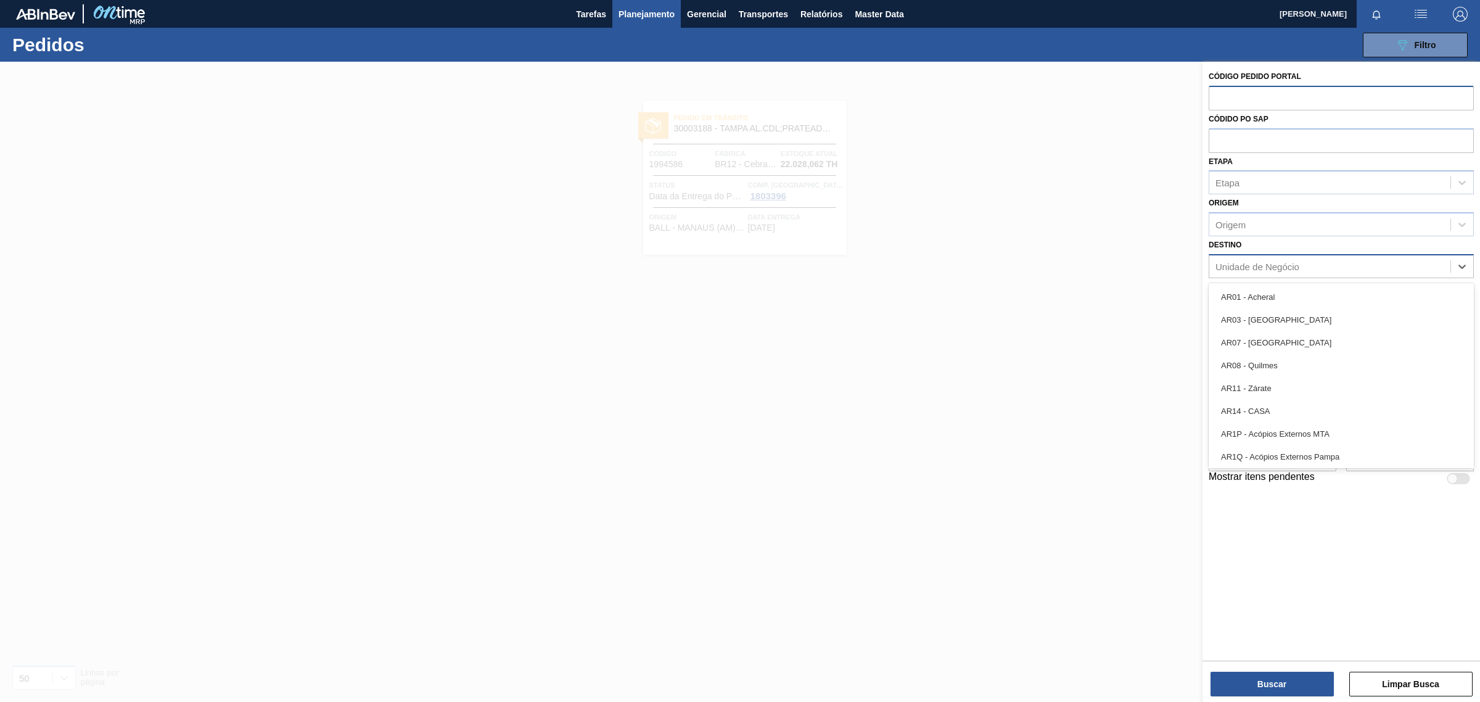
click at [1252, 261] on div "Unidade de Negócio" at bounding box center [1257, 266] width 84 height 10
type input "BR22"
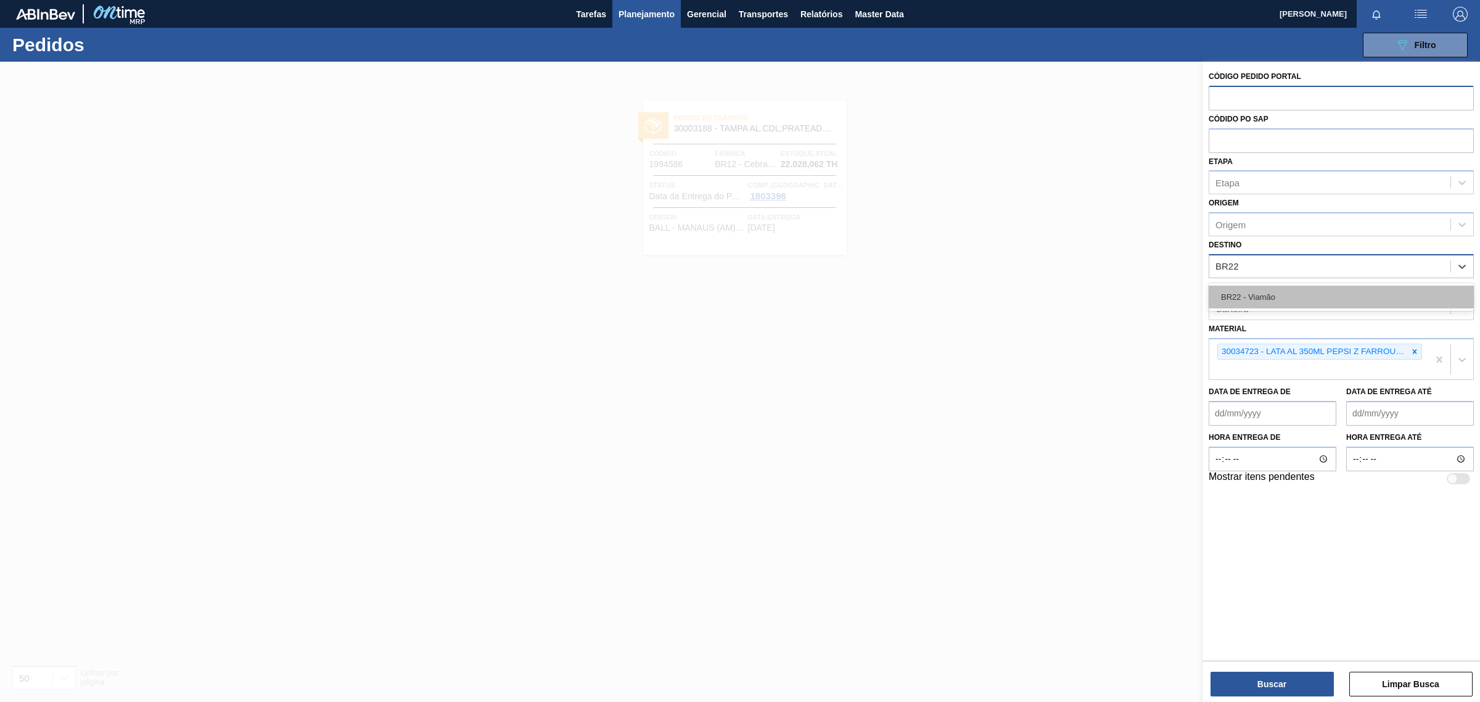
click at [1278, 296] on div "BR22 - Viamão" at bounding box center [1341, 297] width 265 height 23
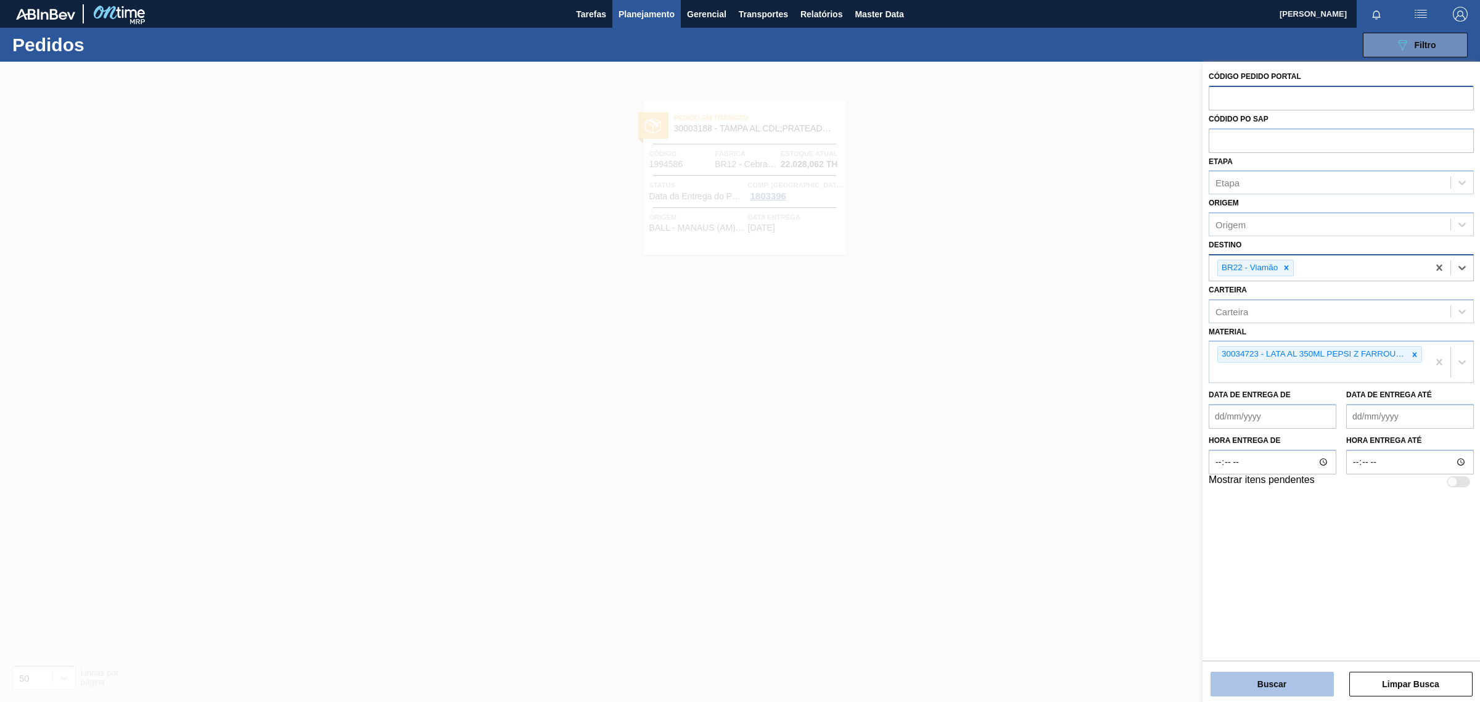
click at [1278, 685] on button "Buscar" at bounding box center [1272, 684] width 123 height 25
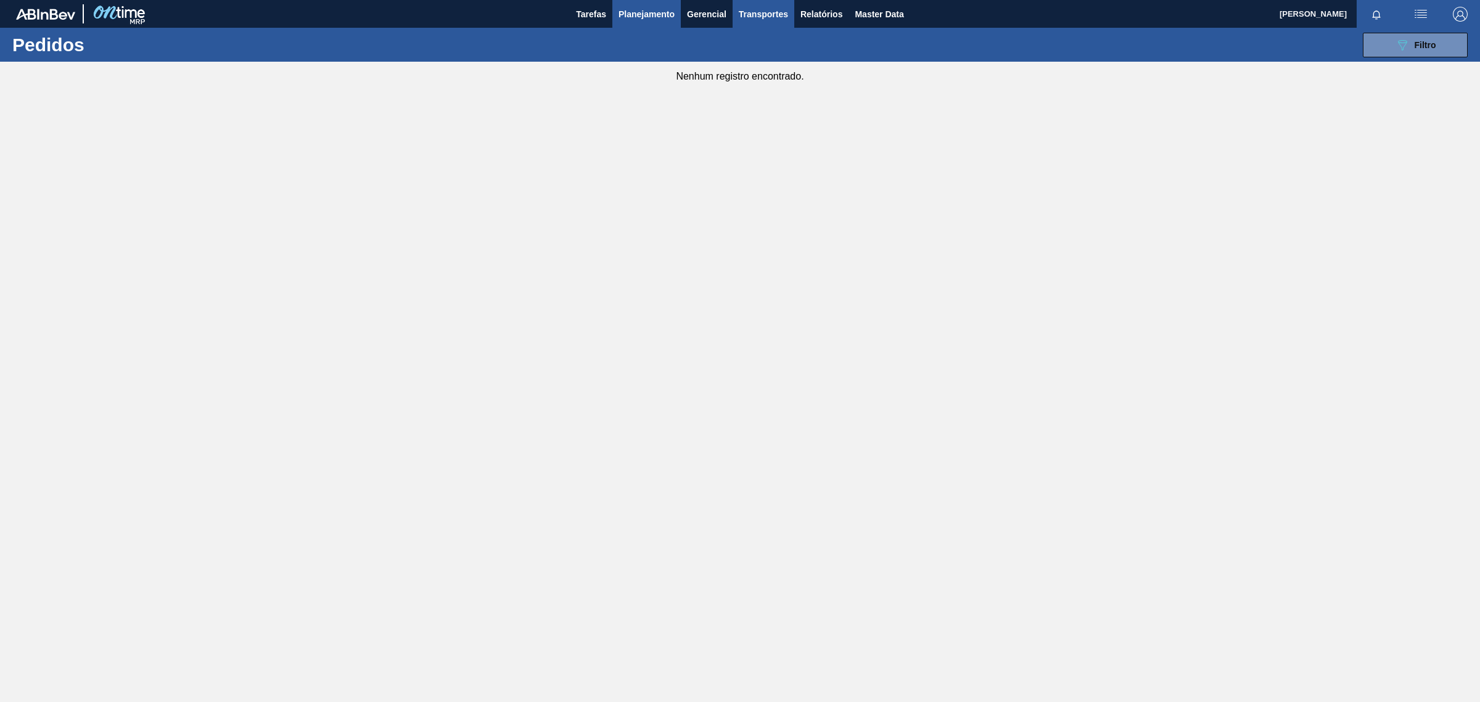
click at [739, 15] on span "Transportes" at bounding box center [763, 14] width 49 height 15
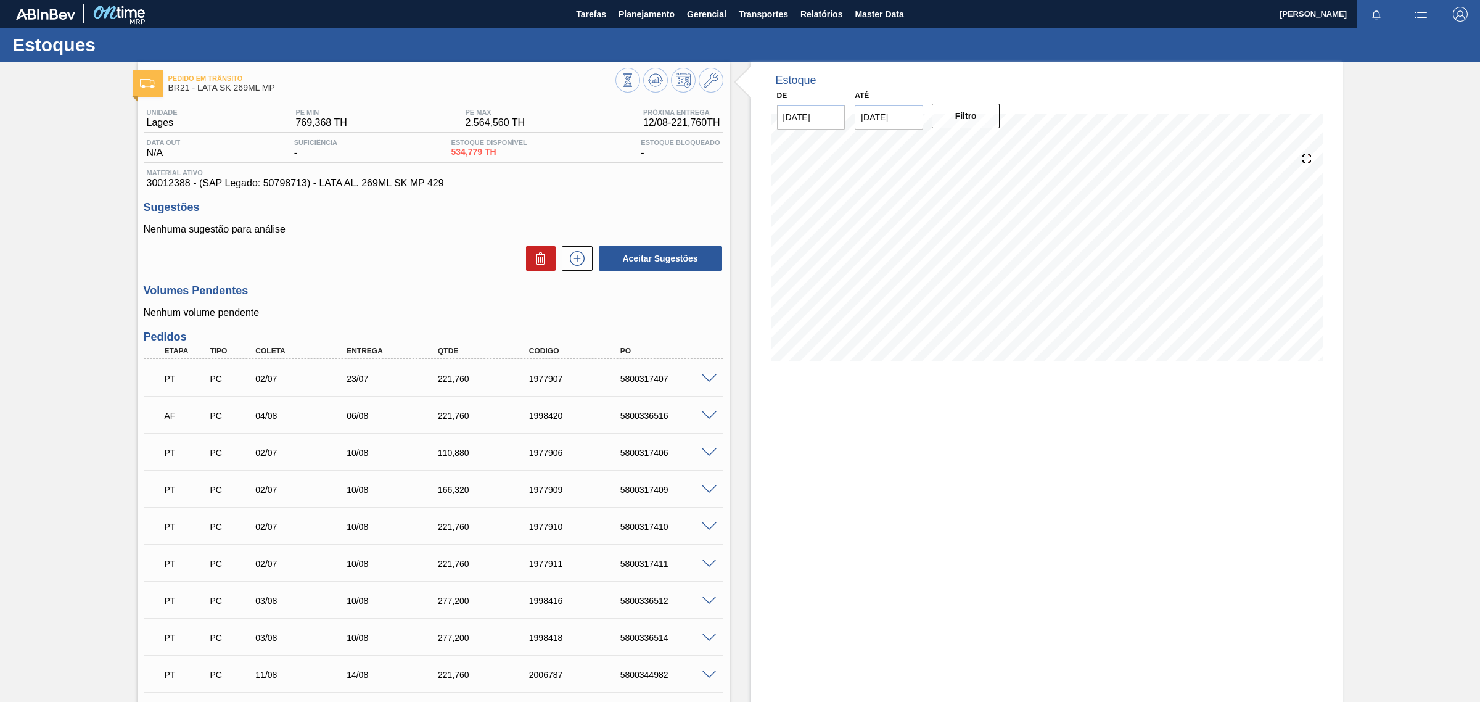
click at [699, 374] on div at bounding box center [711, 377] width 25 height 9
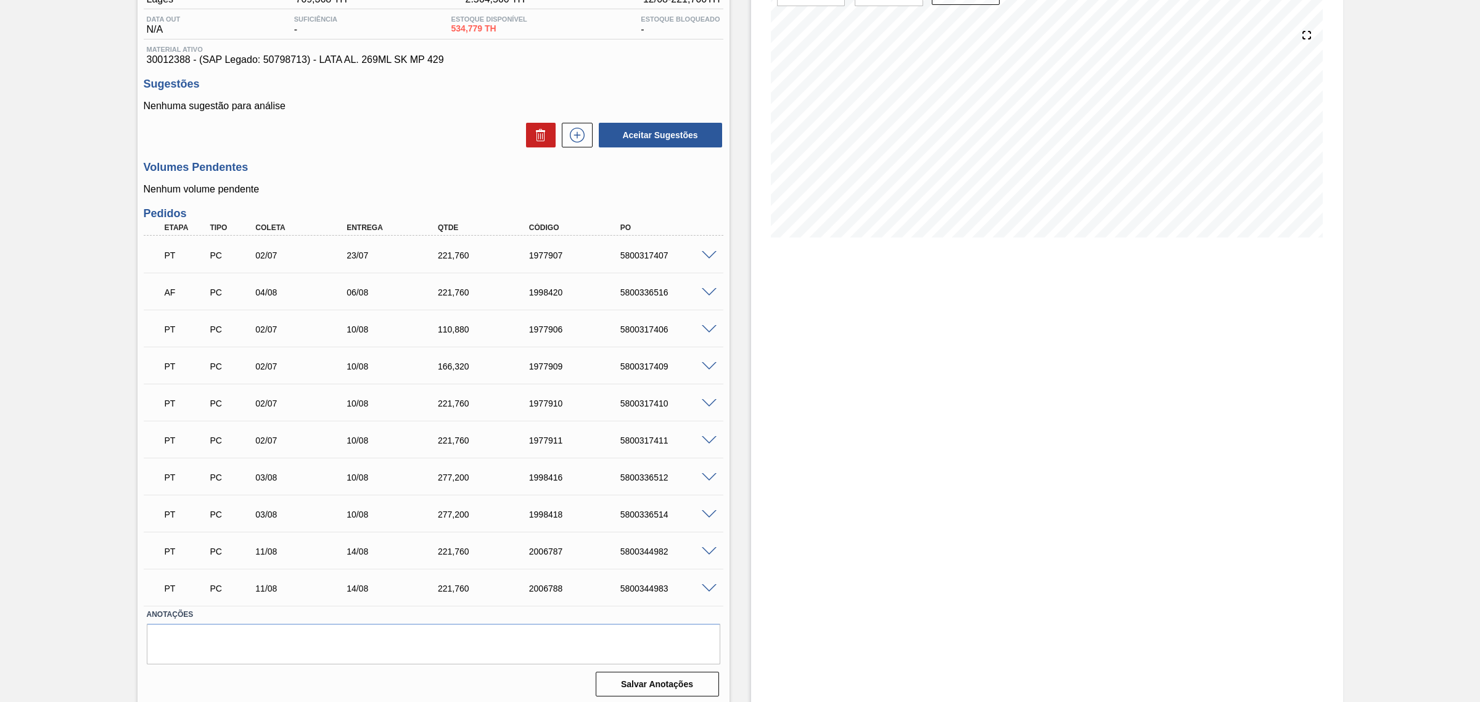
scroll to position [130, 0]
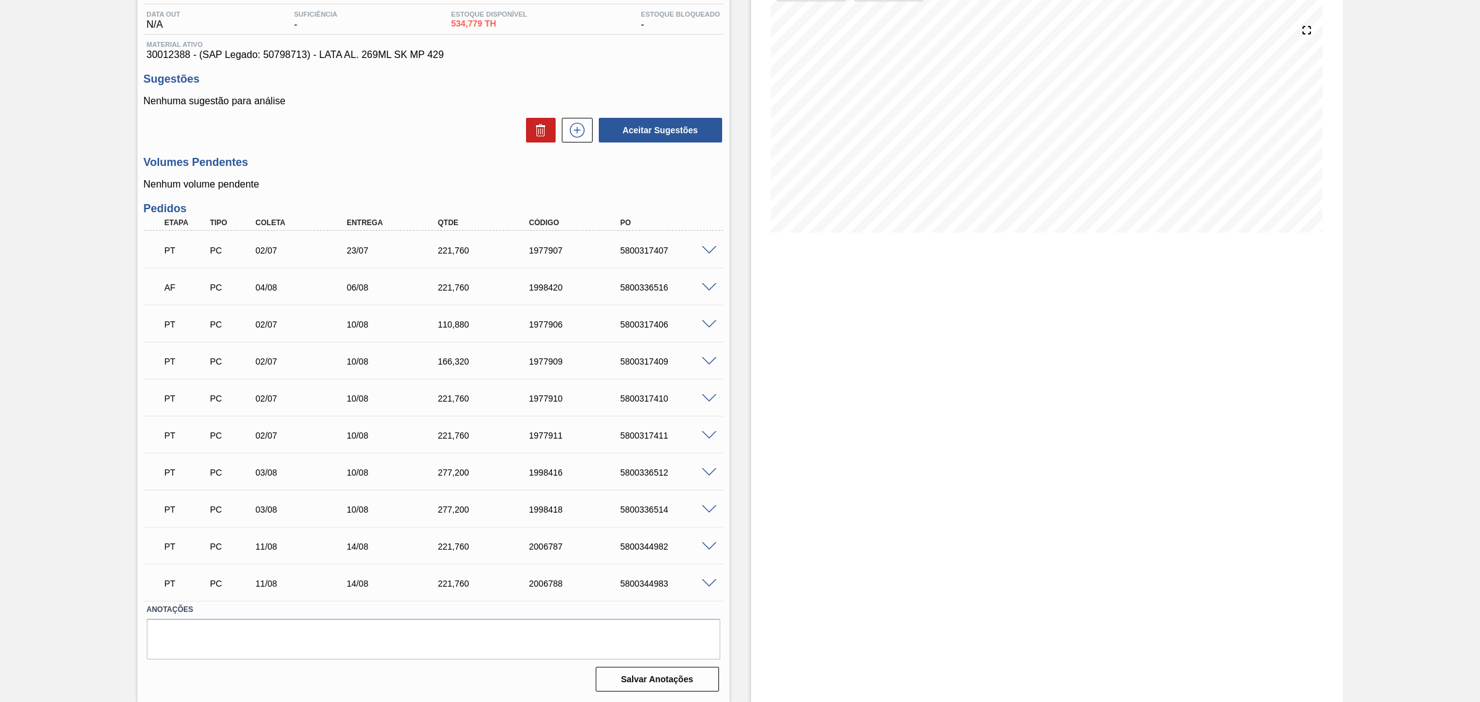
click at [170, 251] on p "PT" at bounding box center [186, 250] width 43 height 10
click at [708, 248] on span at bounding box center [709, 250] width 15 height 9
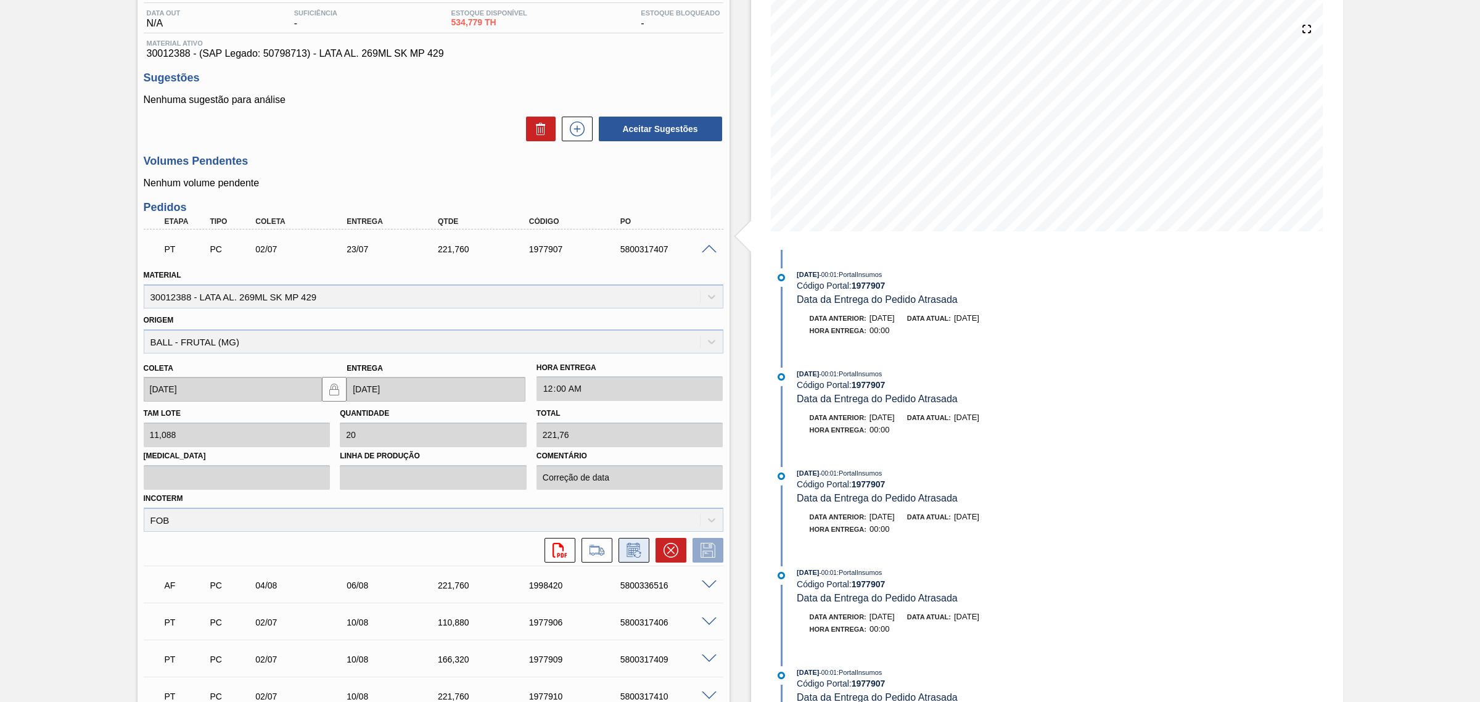
click at [627, 550] on icon at bounding box center [634, 550] width 20 height 15
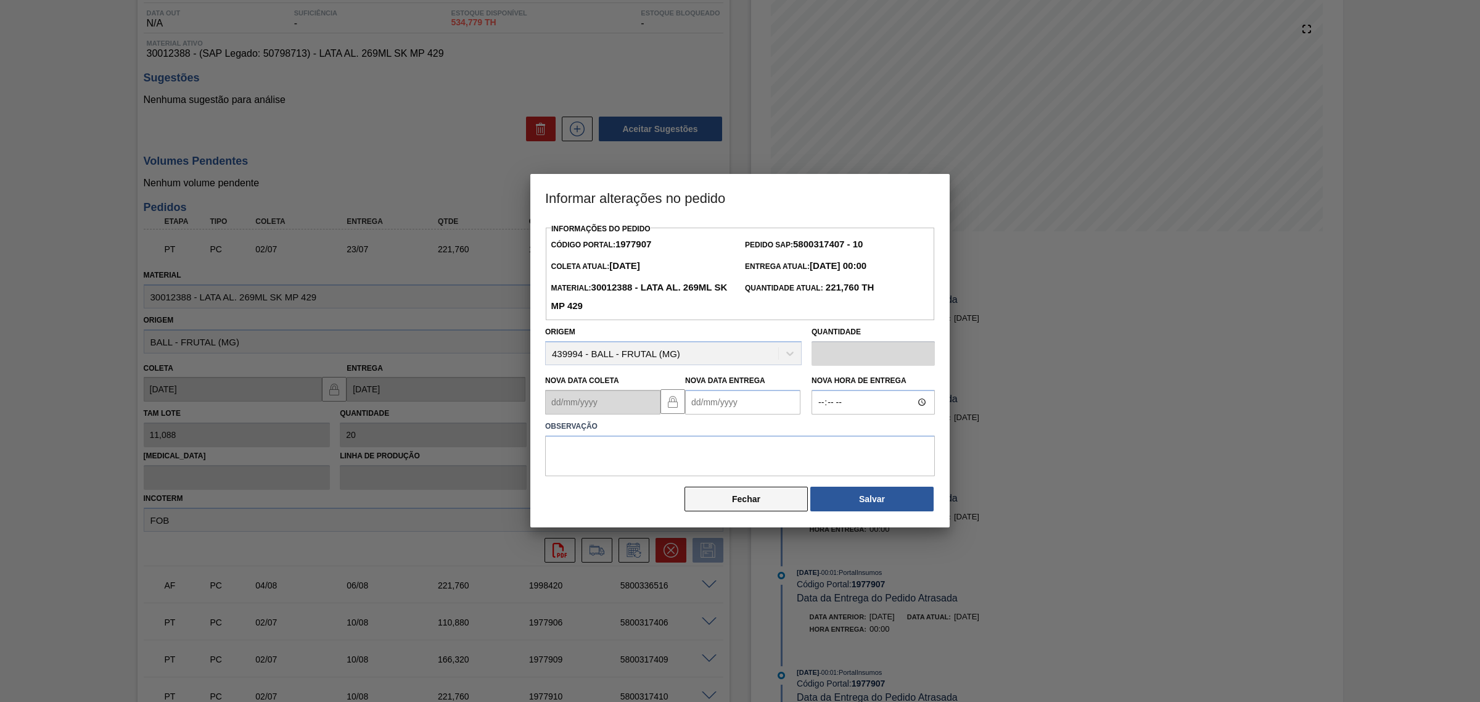
click at [702, 506] on button "Fechar" at bounding box center [746, 499] width 123 height 25
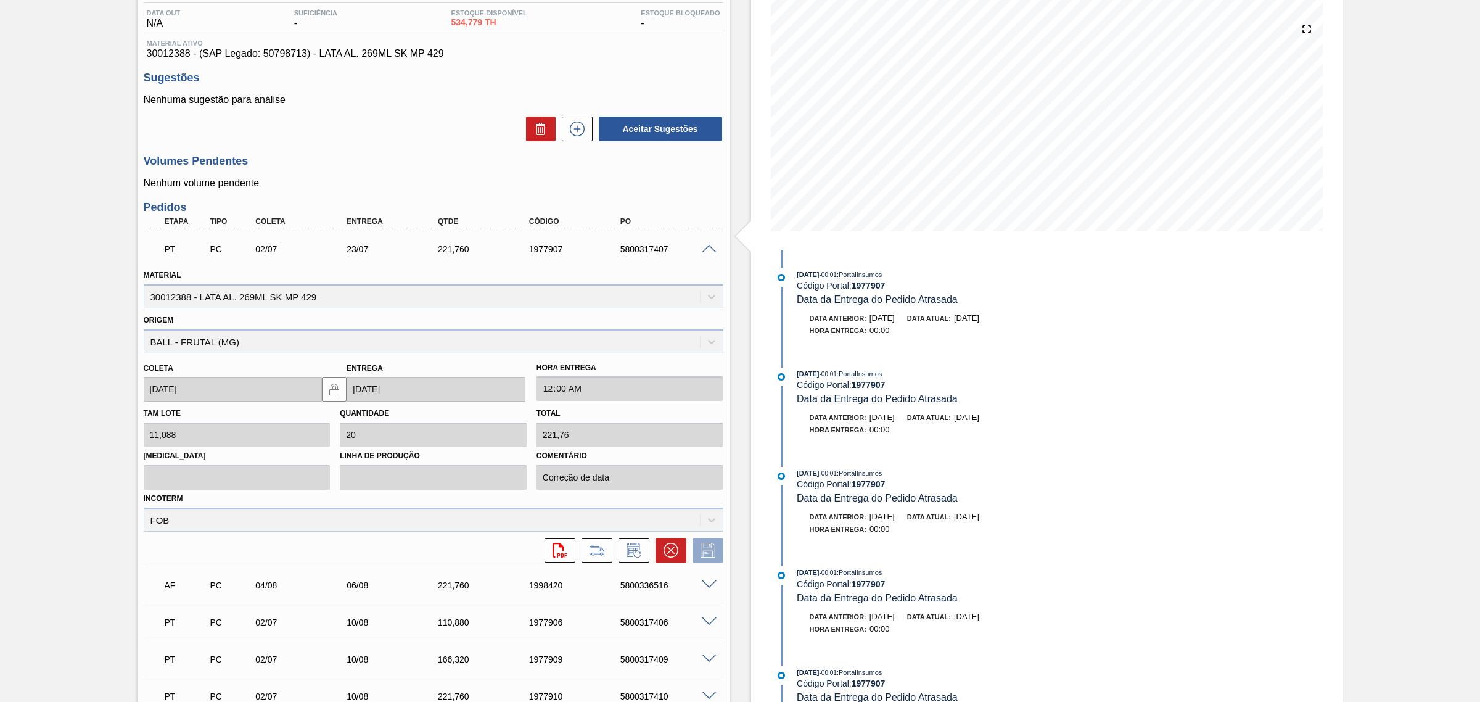
scroll to position [0, 0]
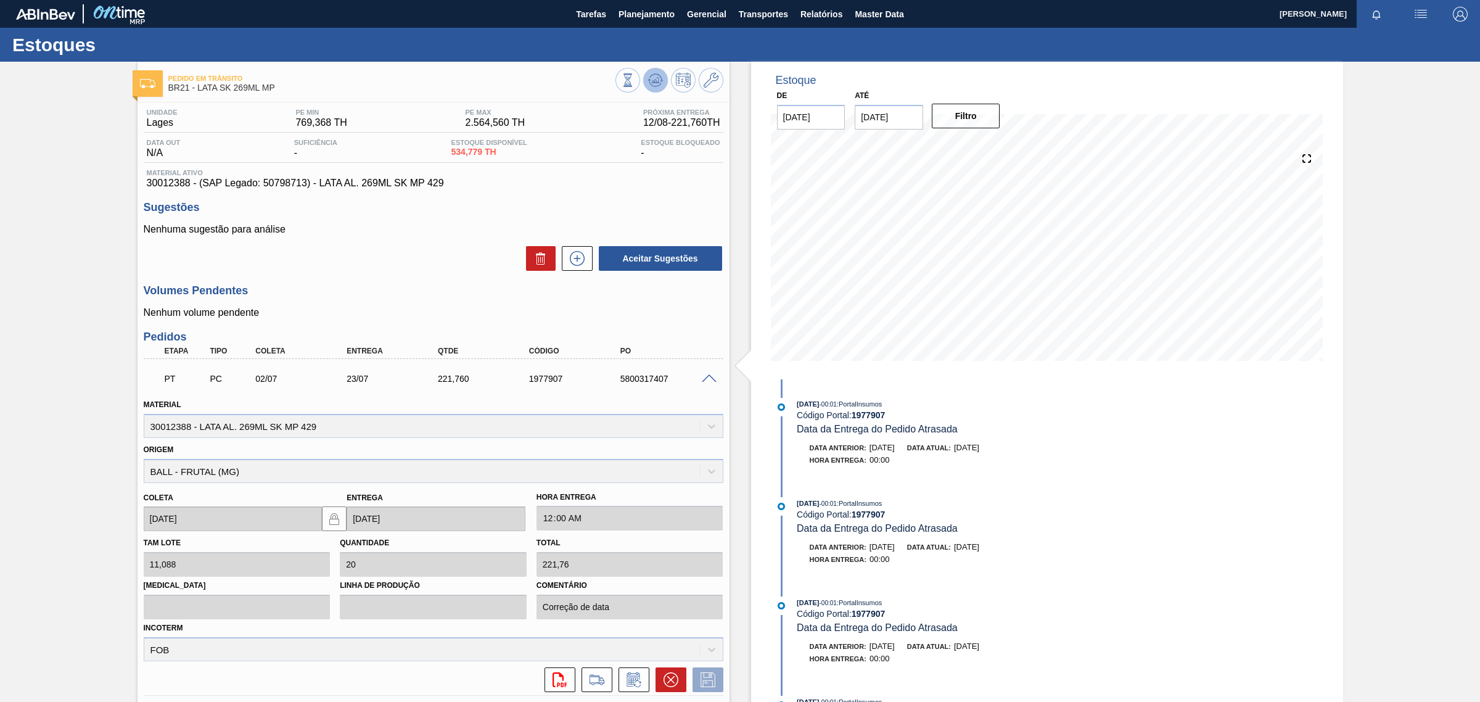
click at [635, 75] on icon at bounding box center [628, 80] width 14 height 14
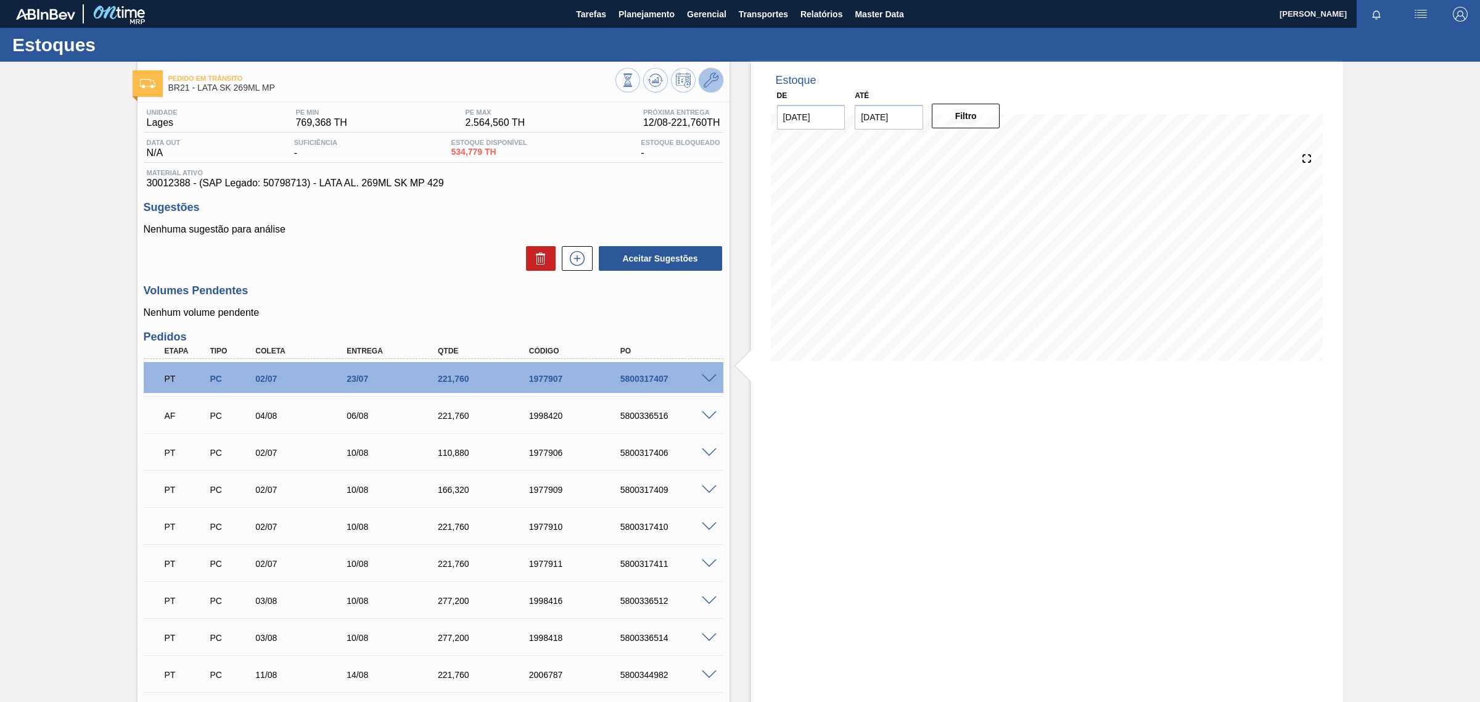
click at [704, 81] on icon at bounding box center [711, 80] width 15 height 15
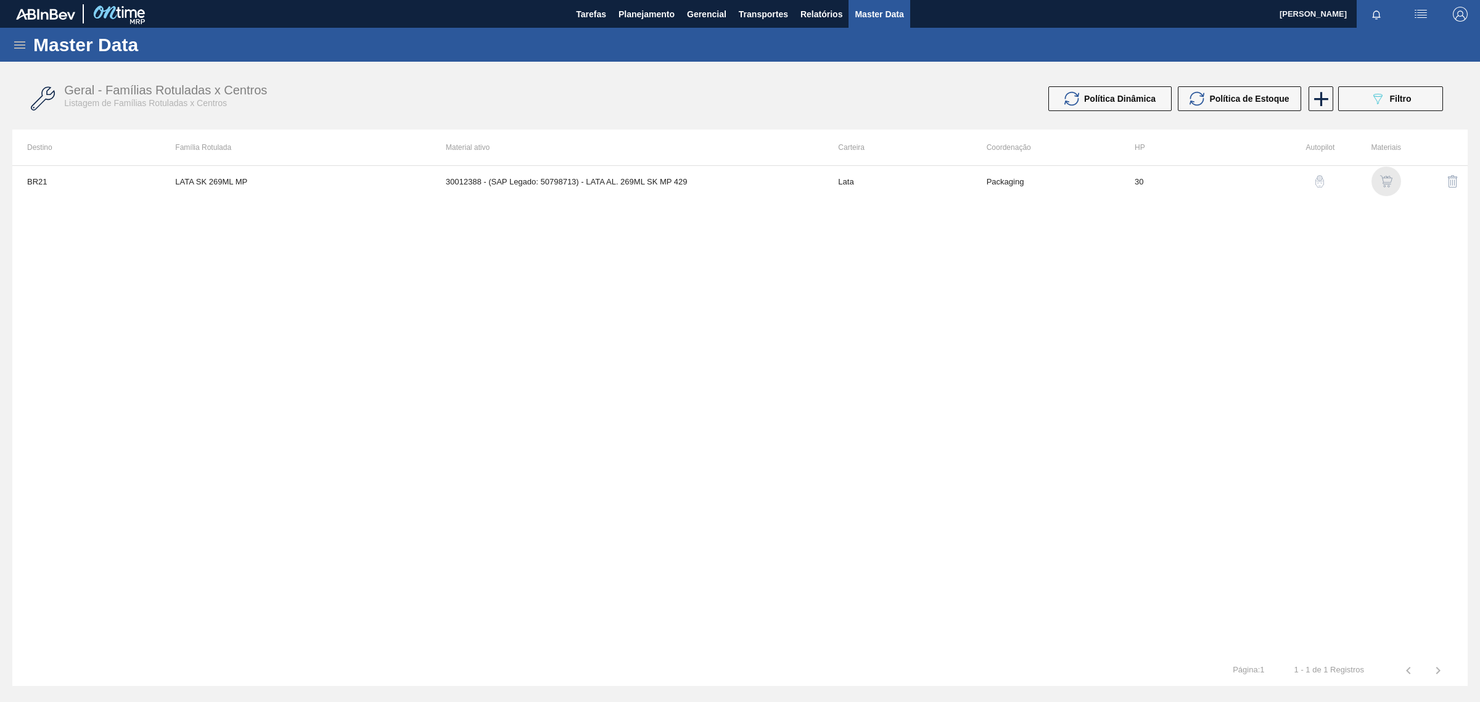
click at [1388, 183] on img "button" at bounding box center [1386, 181] width 12 height 12
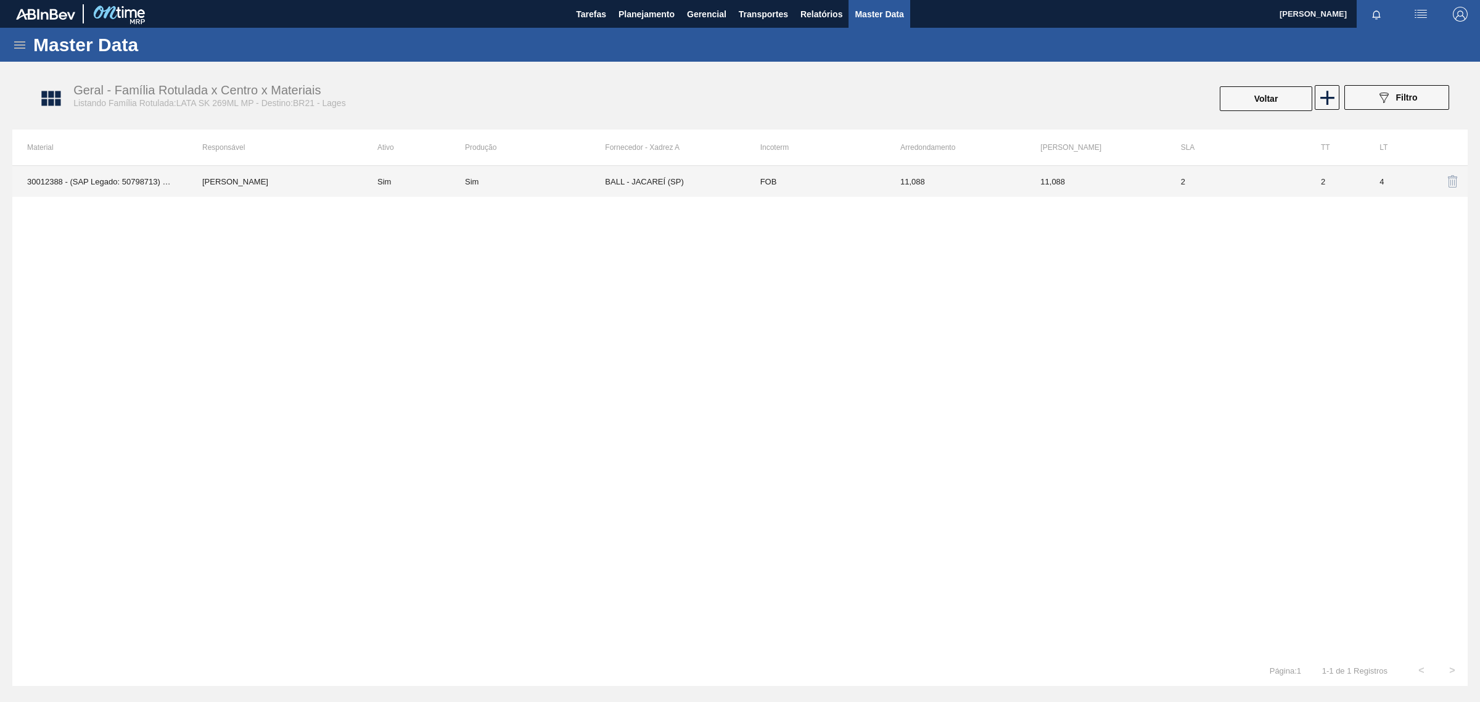
click at [565, 186] on td "Sim" at bounding box center [535, 181] width 140 height 31
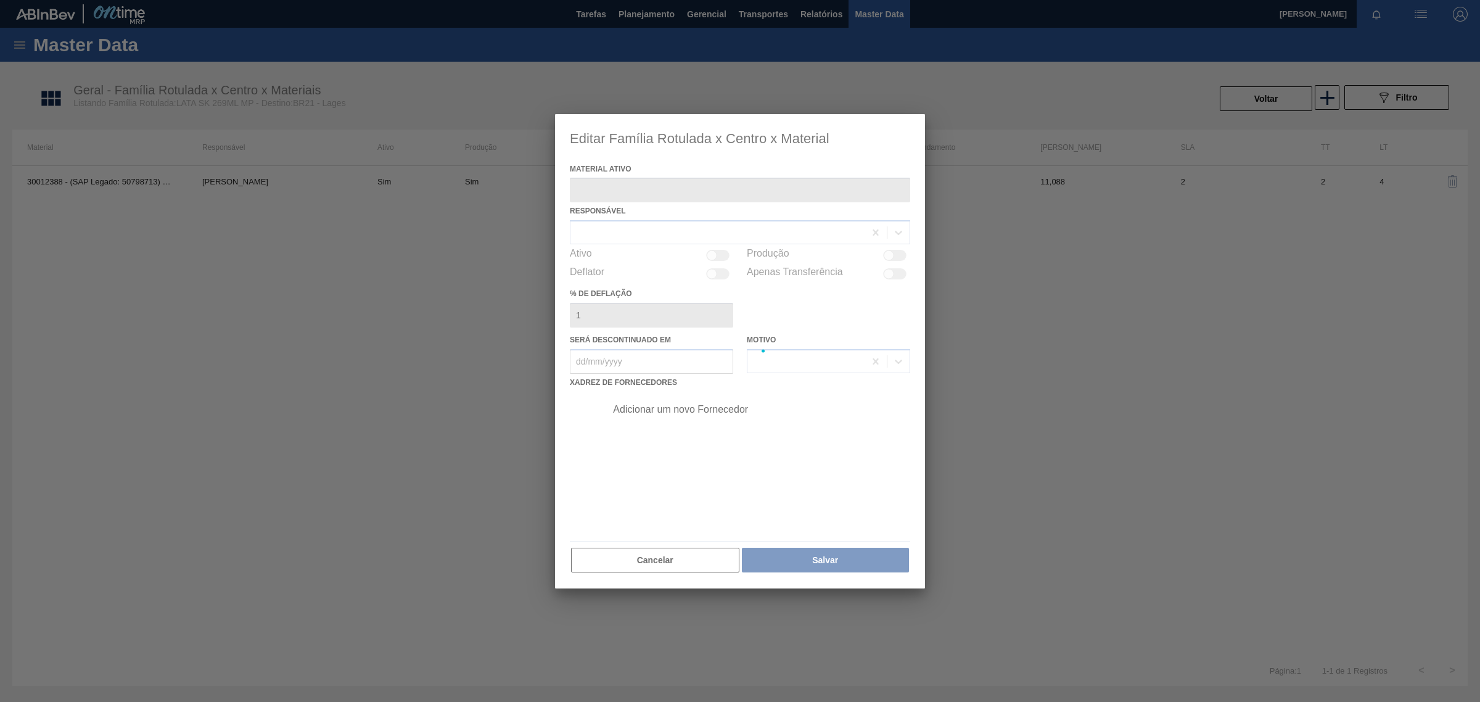
type ativo "30012388 - (SAP Legado: 50798713) - LATA AL. 269ML SK MP 429"
checkbox input "true"
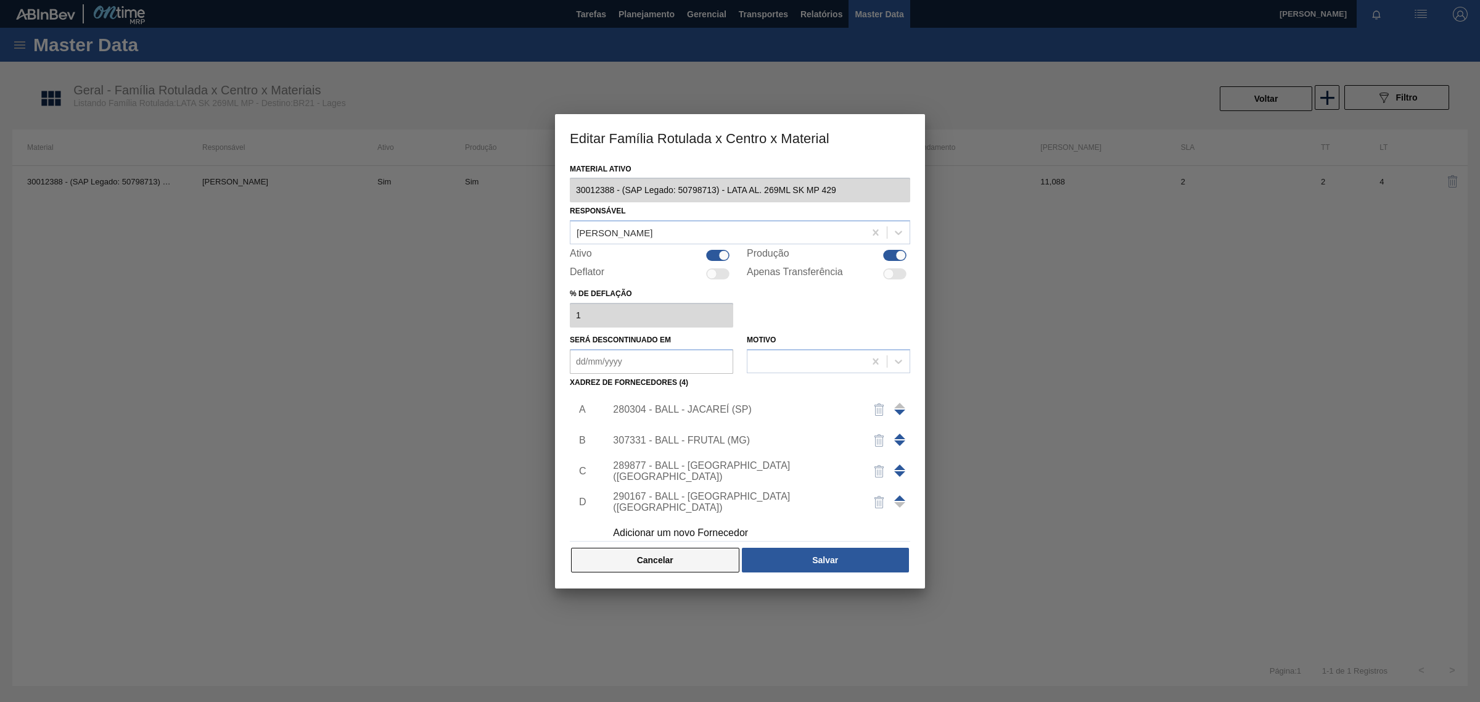
click at [622, 569] on button "Cancelar" at bounding box center [655, 560] width 168 height 25
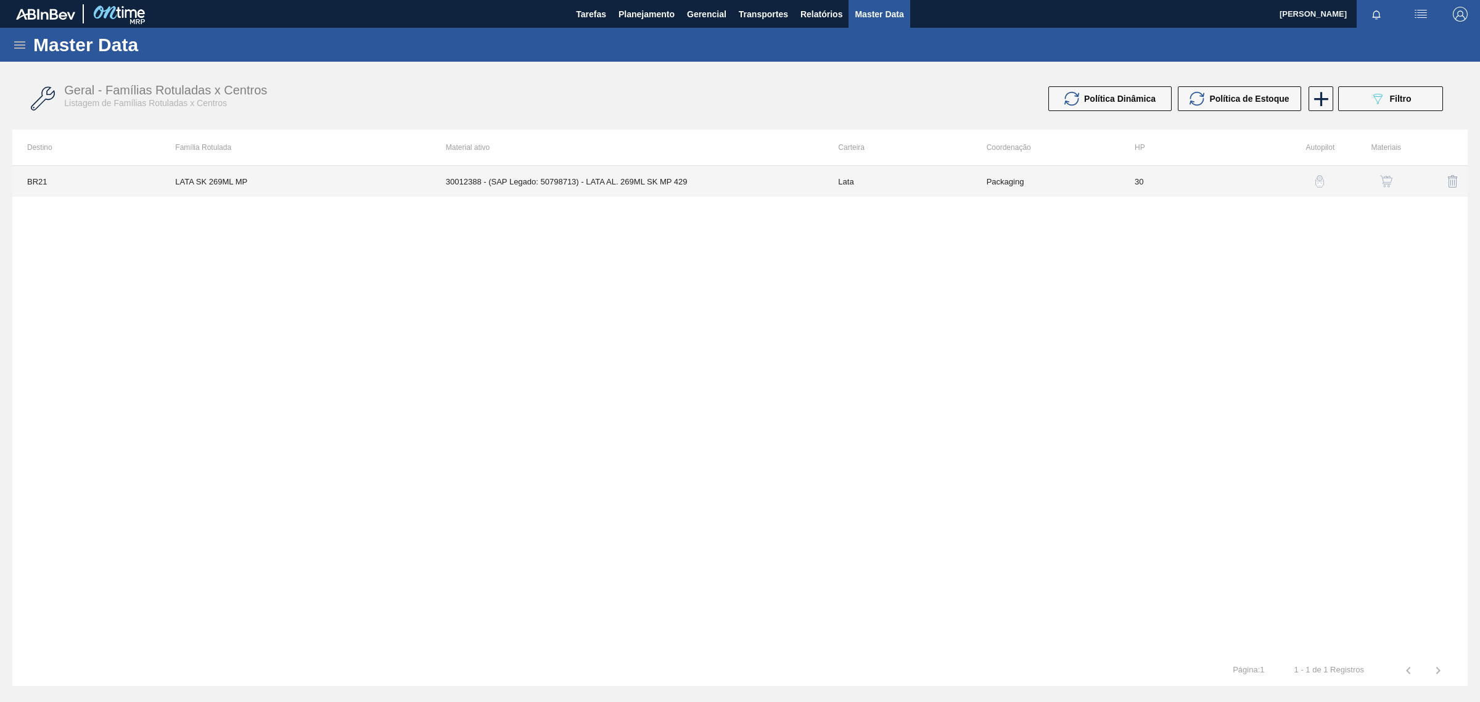
click at [892, 193] on td "Lata" at bounding box center [897, 181] width 148 height 31
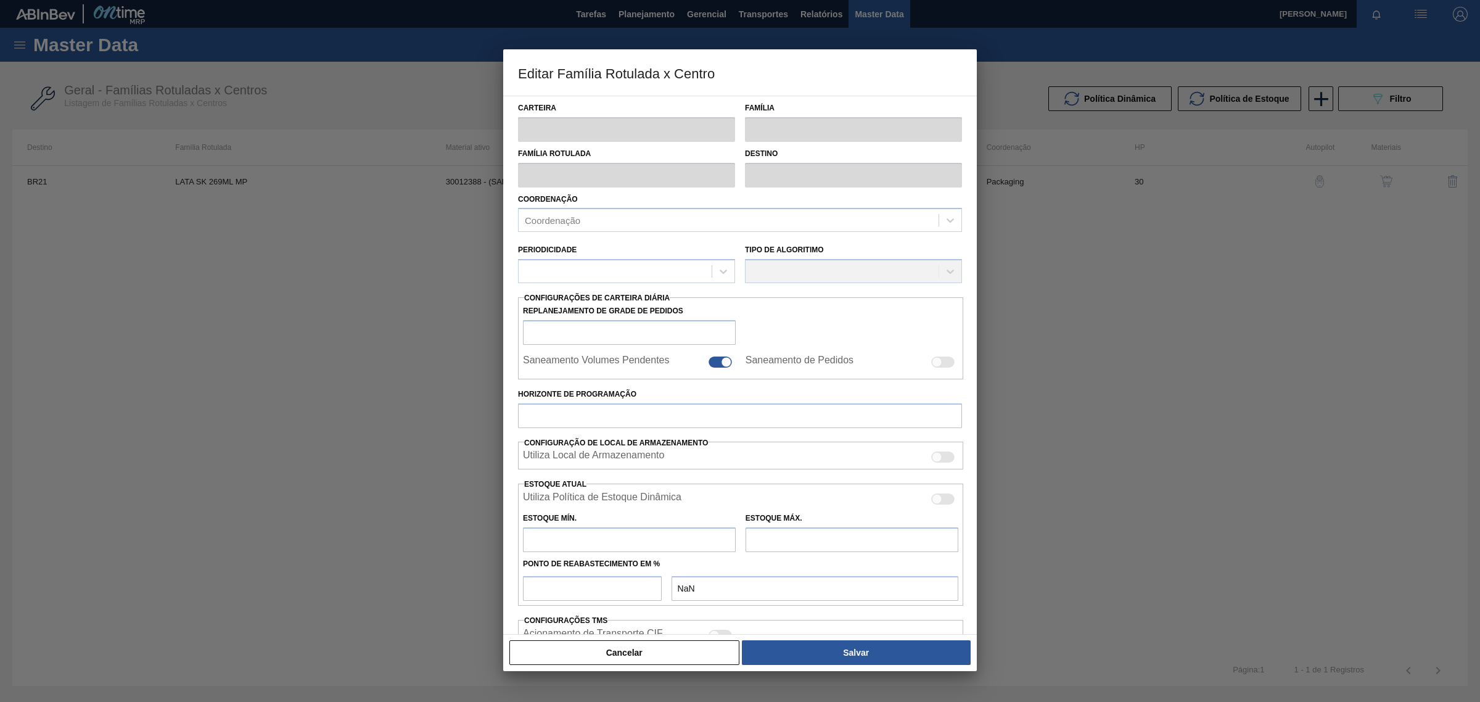
type input "Lata"
type input "LATA SK 269ML MP"
type input "BR21 - Lages"
type input "0"
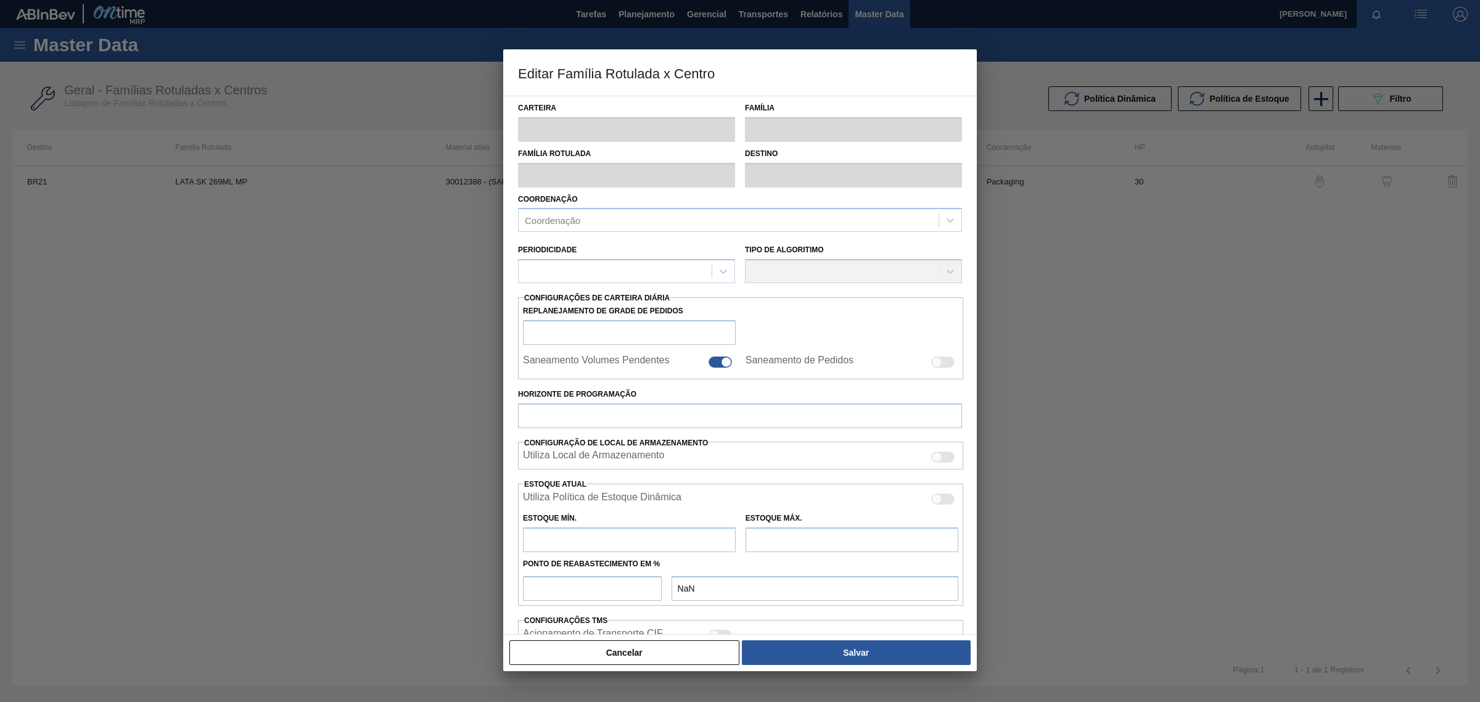
checkbox input "false"
type input "30"
type input "769,368"
type input "2.564,56"
type input "43"
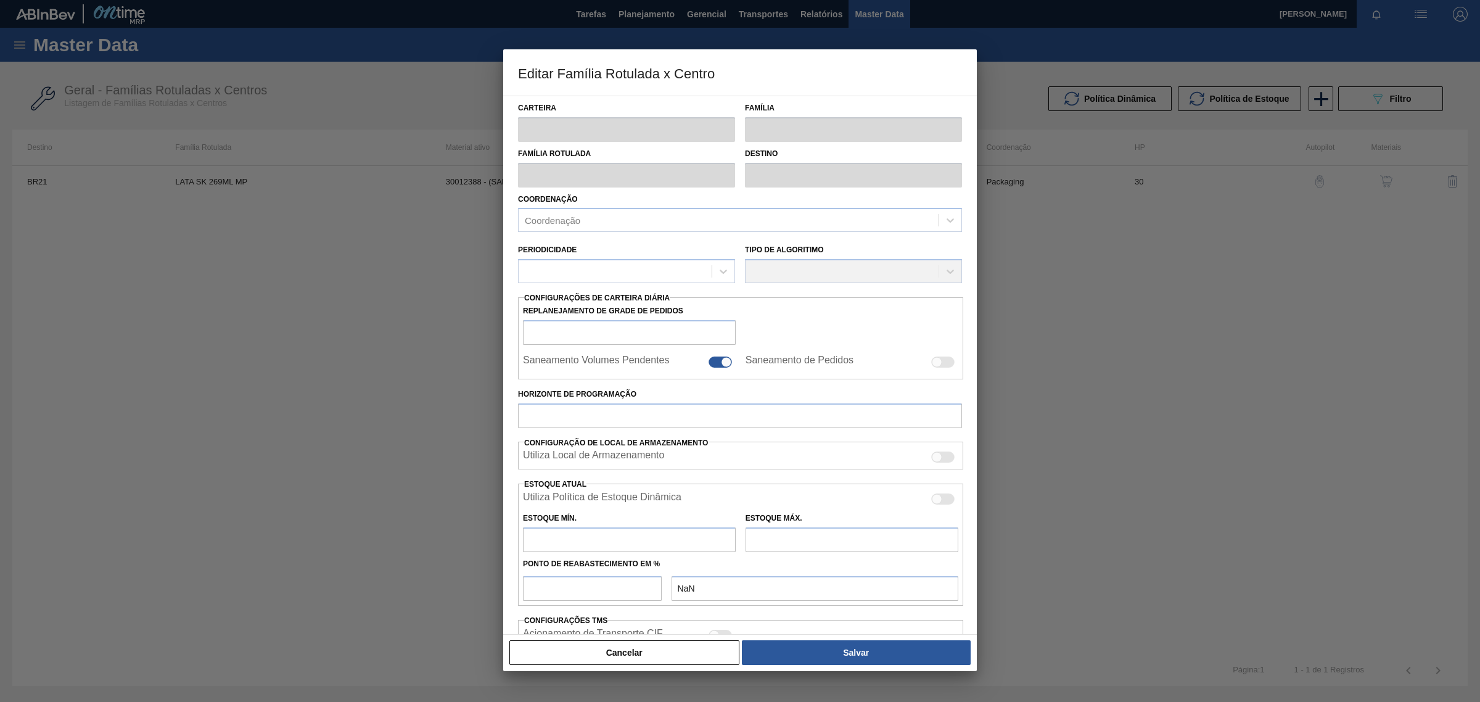
type input "1.541,301"
checkbox input "true"
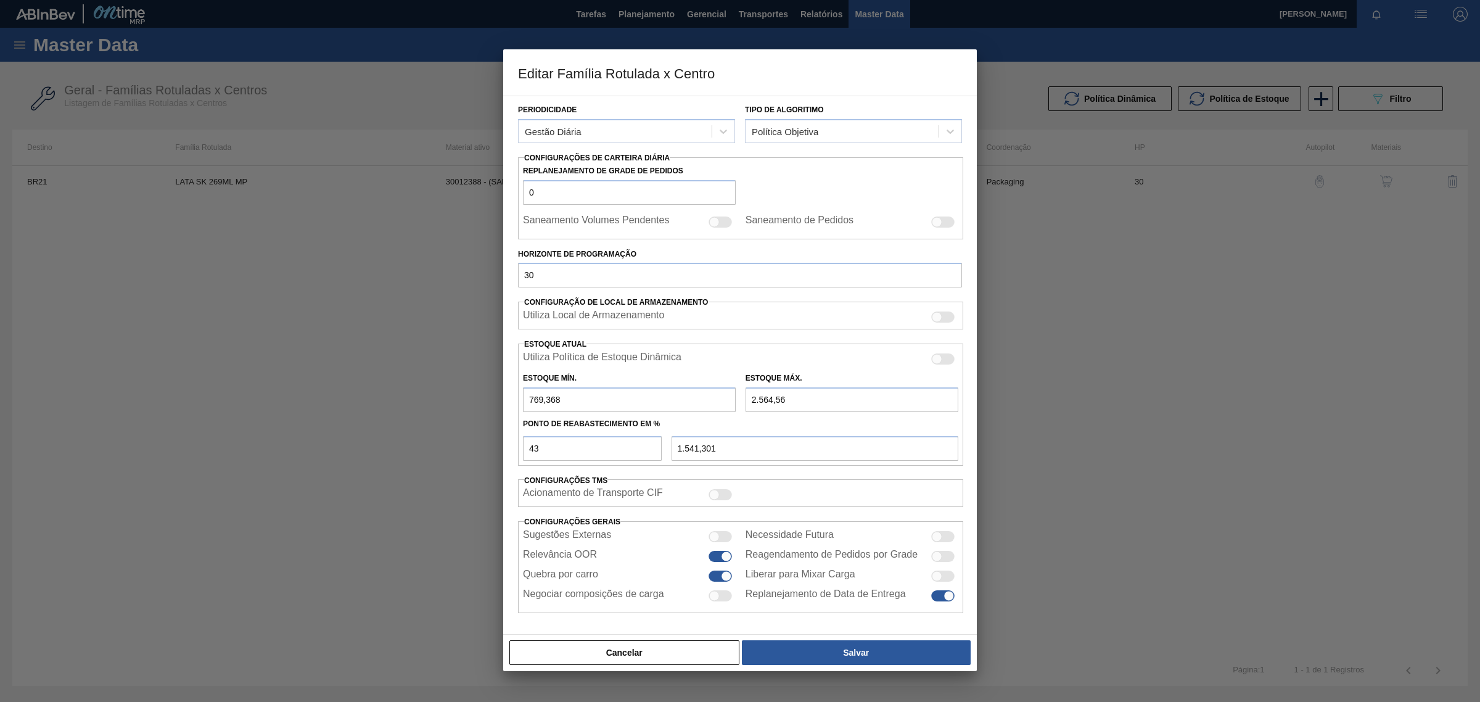
scroll to position [145, 0]
click at [624, 659] on button "Cancelar" at bounding box center [624, 652] width 230 height 25
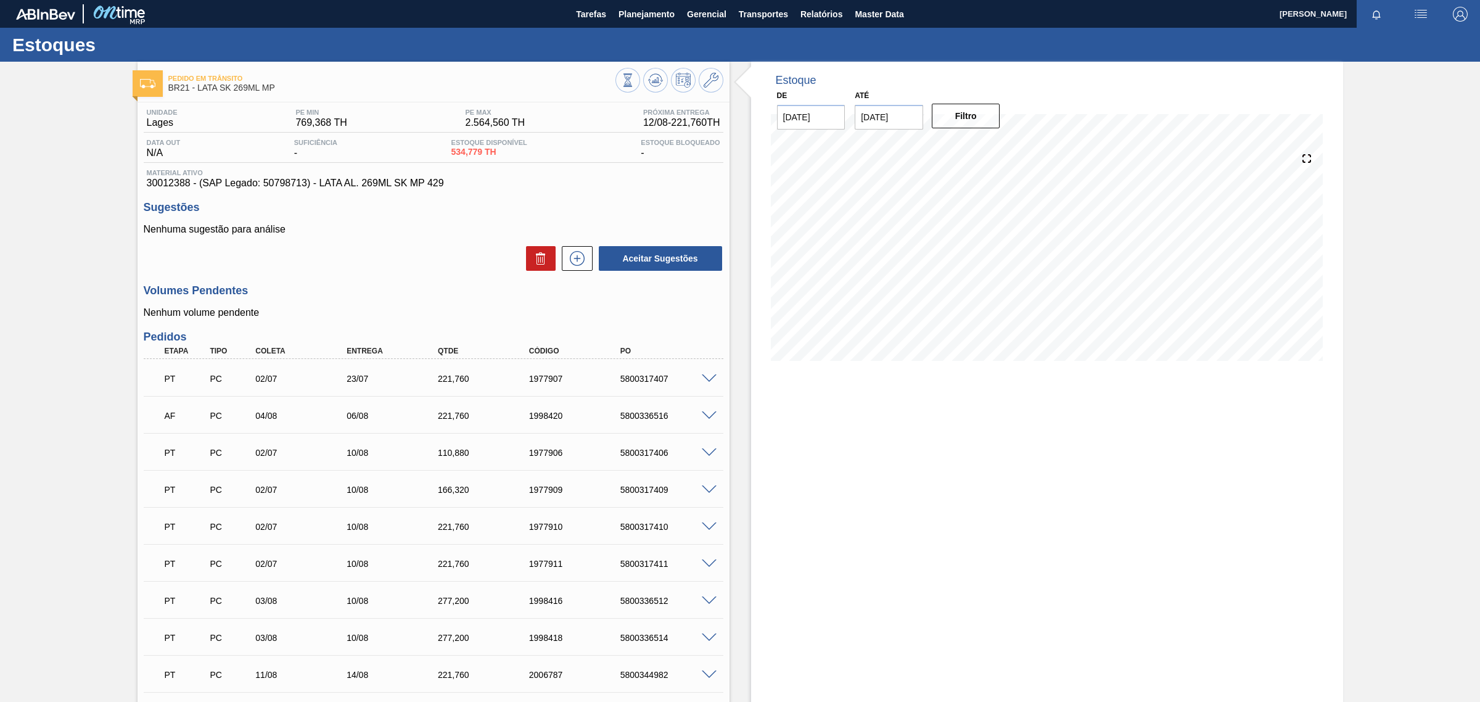
click at [697, 362] on div "PT PC 02/07 23/07 221,760 1977907 5800317407 Material 30012388 - LATA AL. 269ML…" at bounding box center [434, 377] width 580 height 37
click at [701, 373] on div "PT PC 02/07 23/07 221,760 1977907 5800317407" at bounding box center [430, 377] width 547 height 25
click at [712, 380] on span at bounding box center [709, 378] width 15 height 9
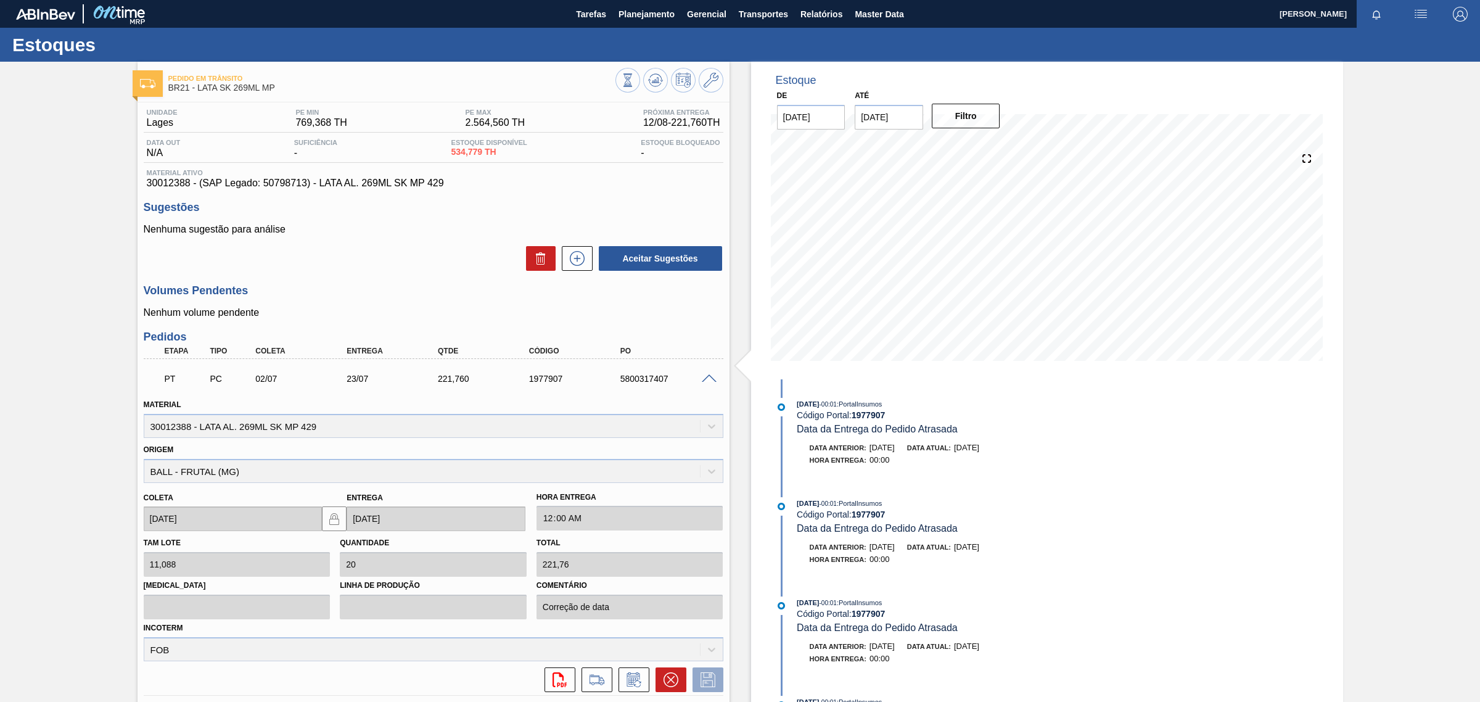
click at [167, 183] on span "30012388 - (SAP Legado: 50798713) - LATA AL. 269ML SK MP 429" at bounding box center [434, 183] width 574 height 11
copy span "30012388"
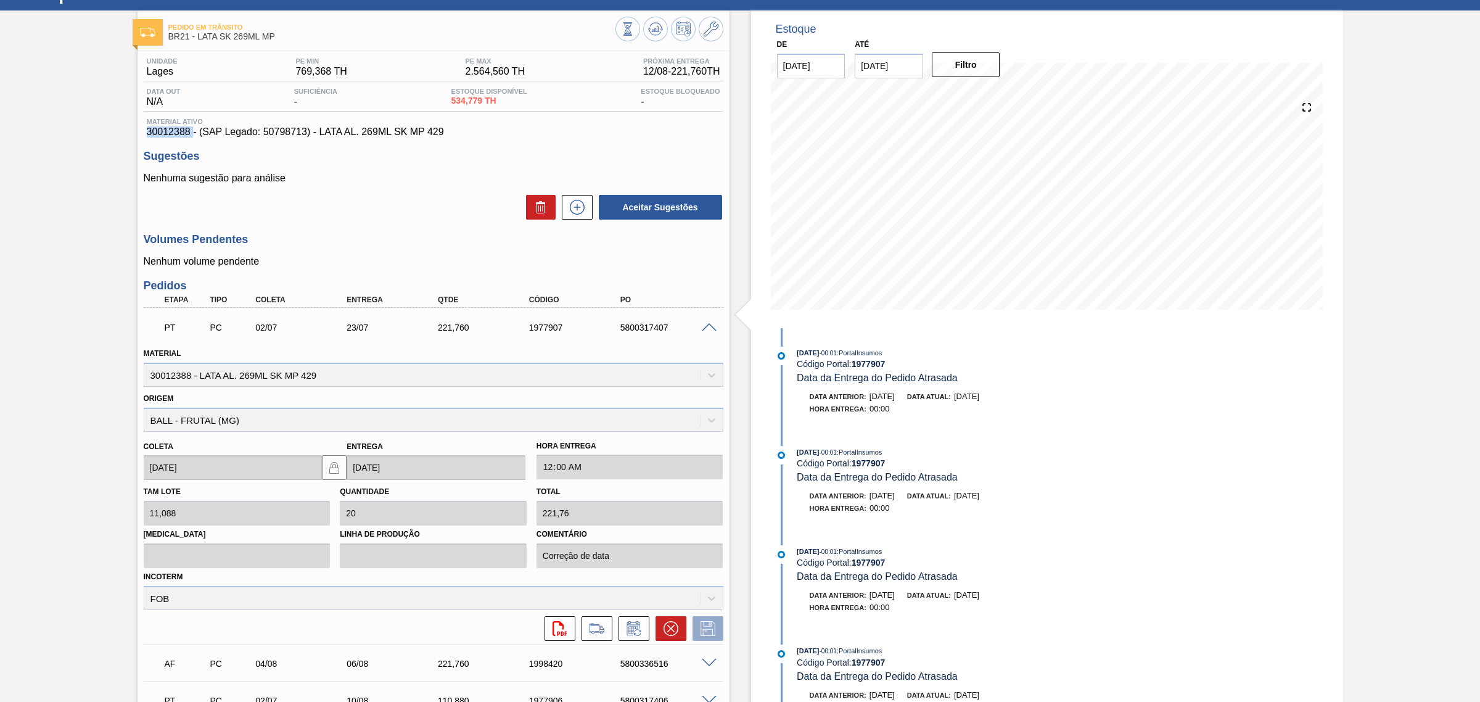
scroll to position [102, 0]
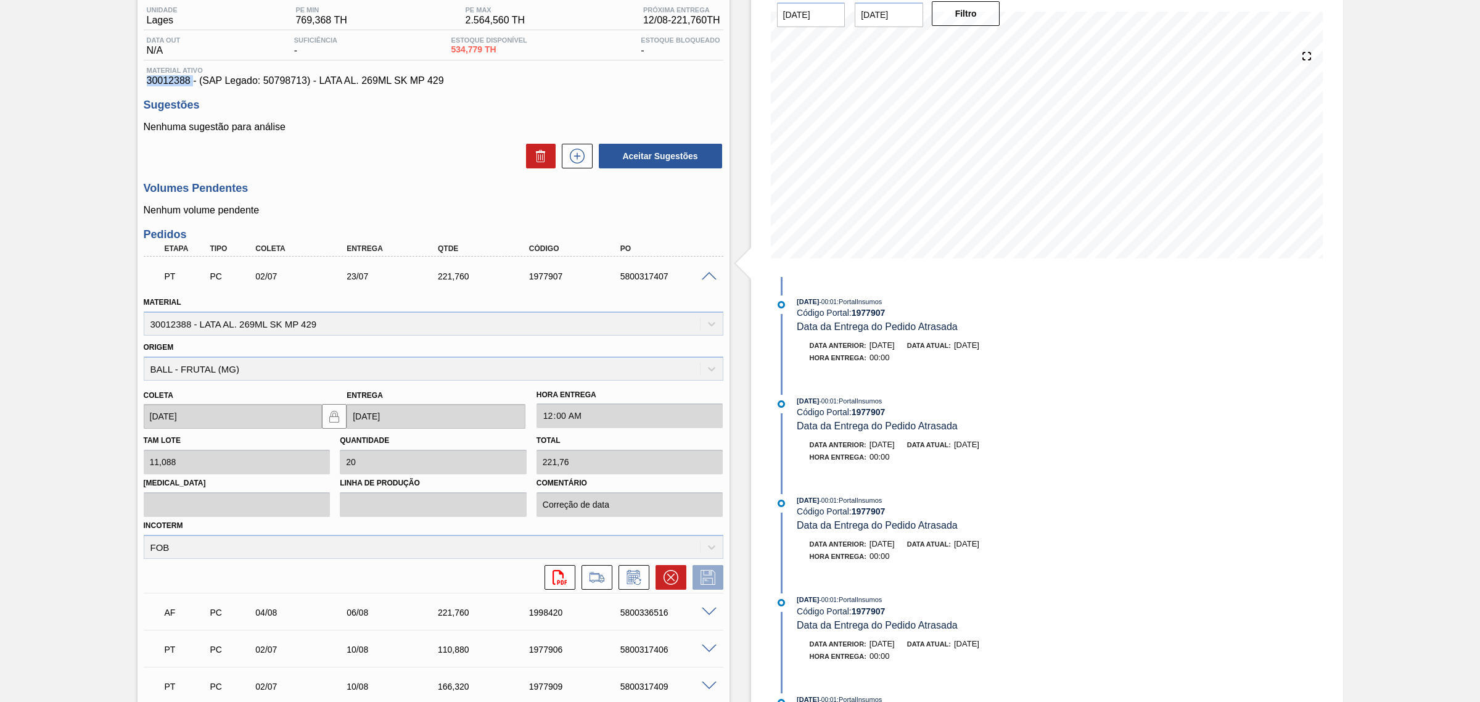
copy span "30012388"
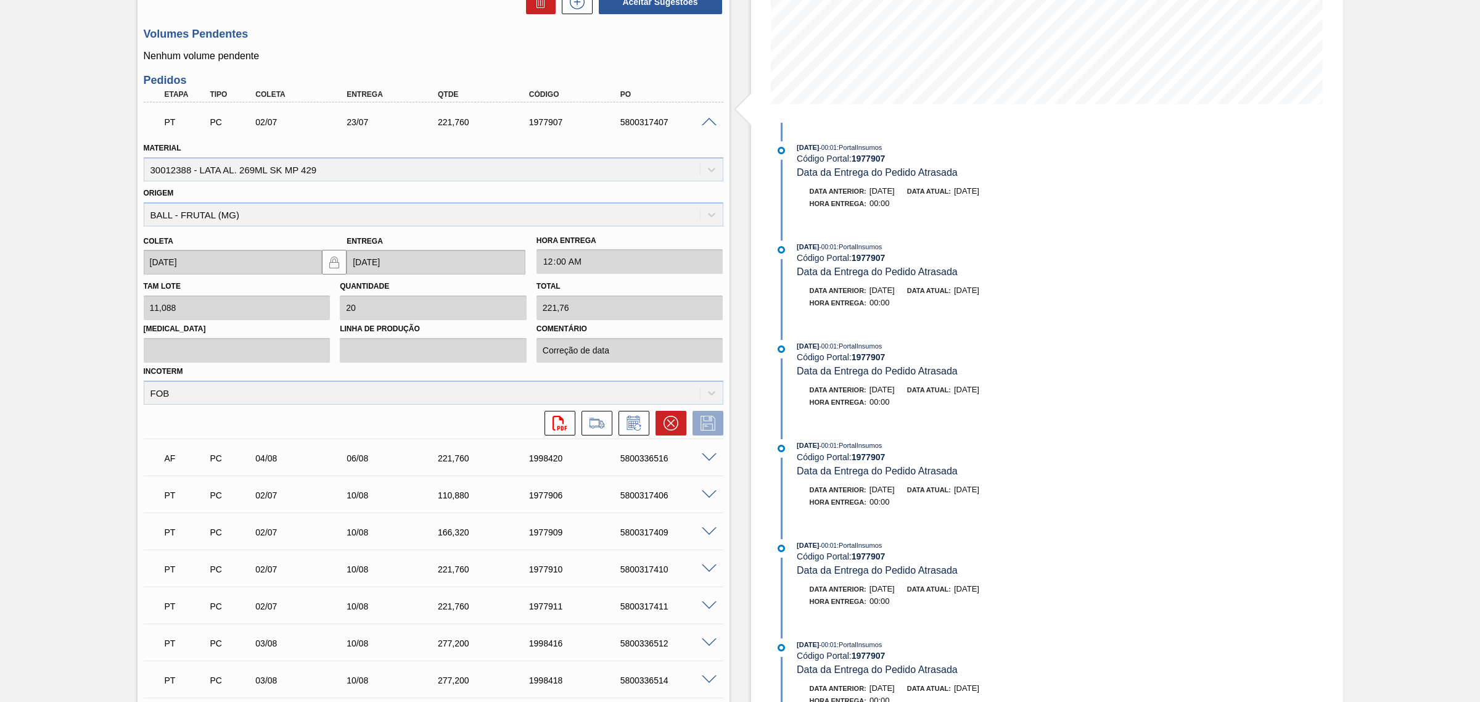
click at [708, 120] on span at bounding box center [709, 122] width 15 height 9
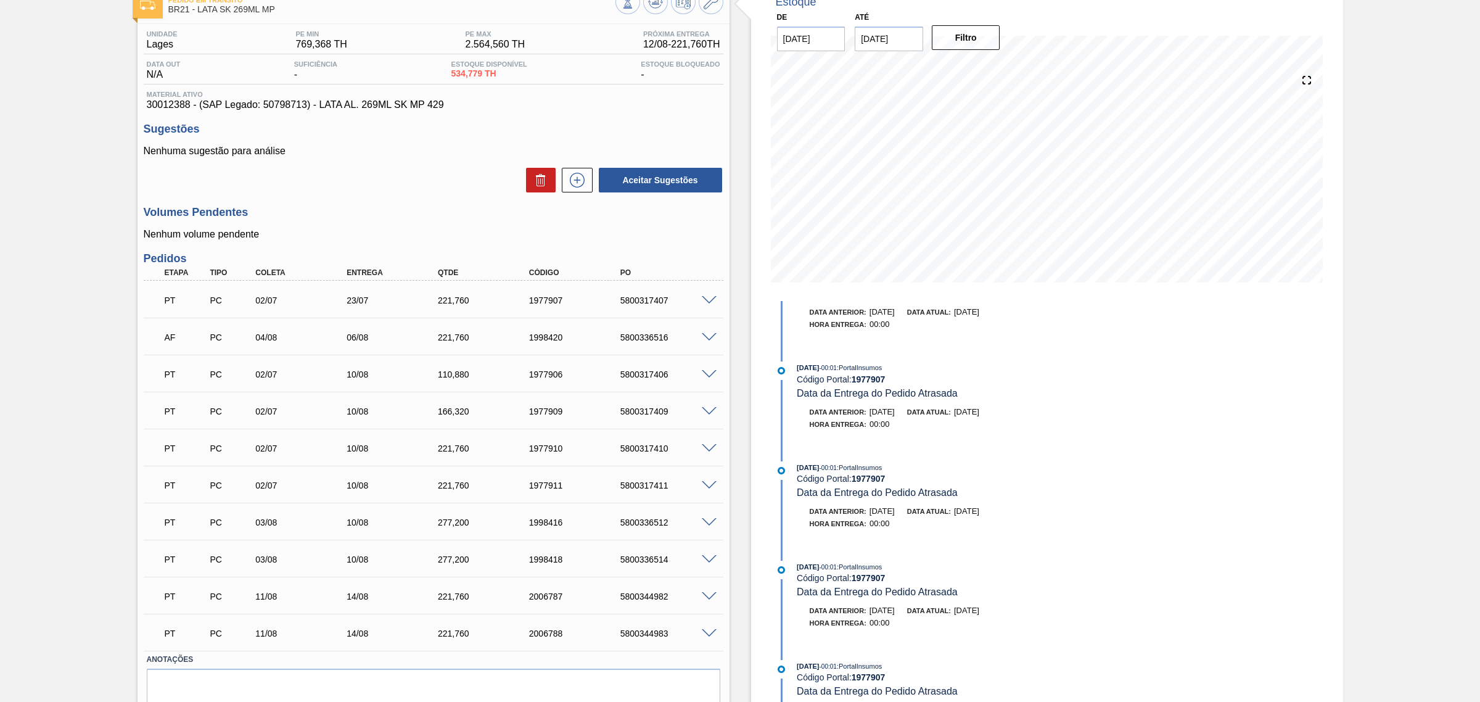
scroll to position [0, 0]
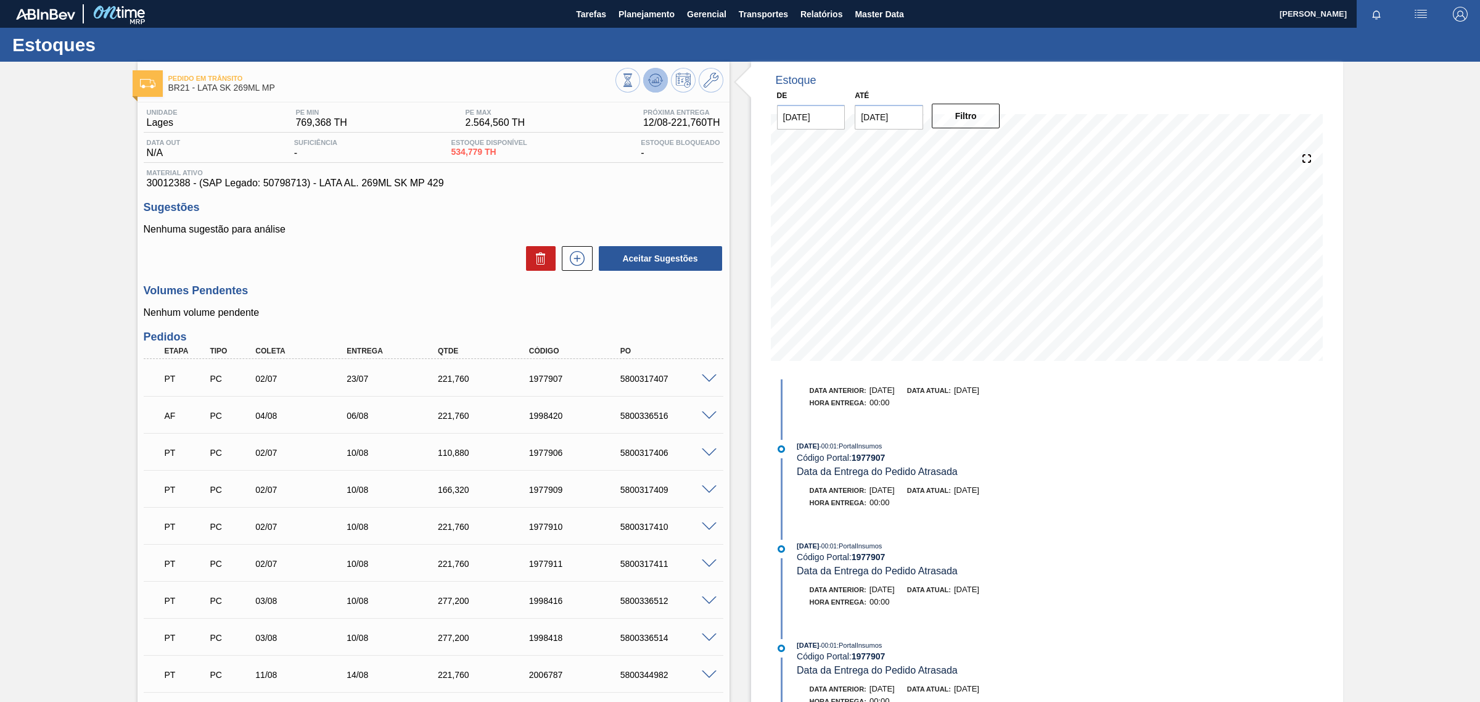
click at [635, 84] on icon at bounding box center [628, 80] width 14 height 14
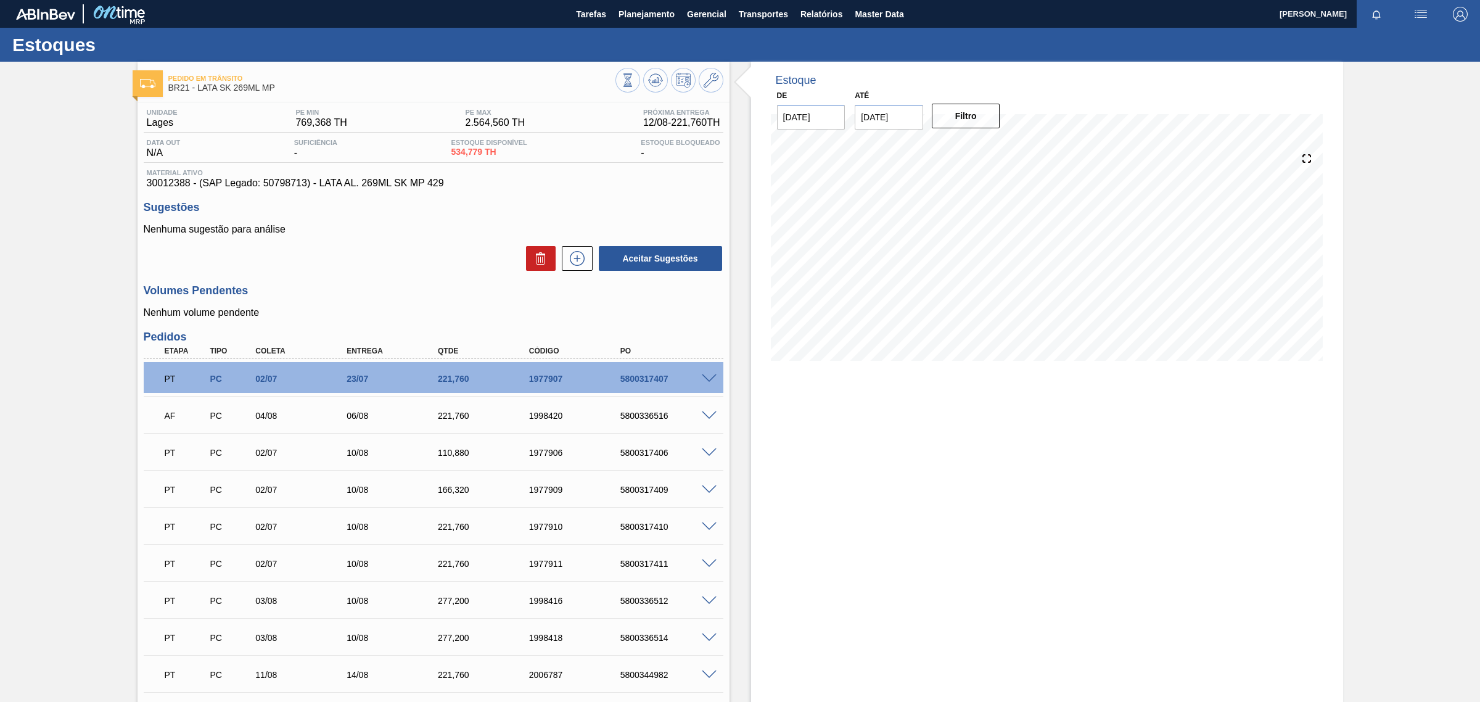
click at [162, 412] on div "AF" at bounding box center [186, 415] width 49 height 27
click at [710, 381] on span at bounding box center [709, 378] width 15 height 9
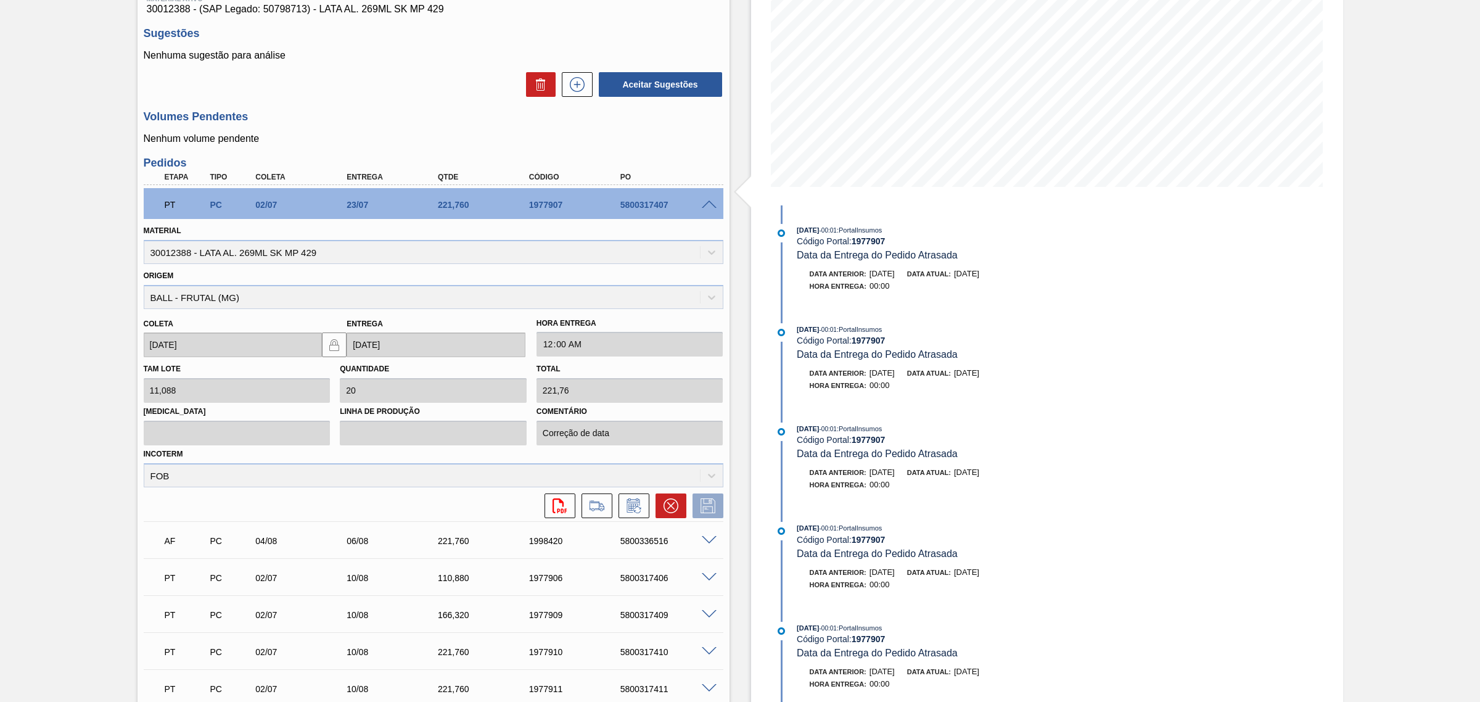
scroll to position [205, 0]
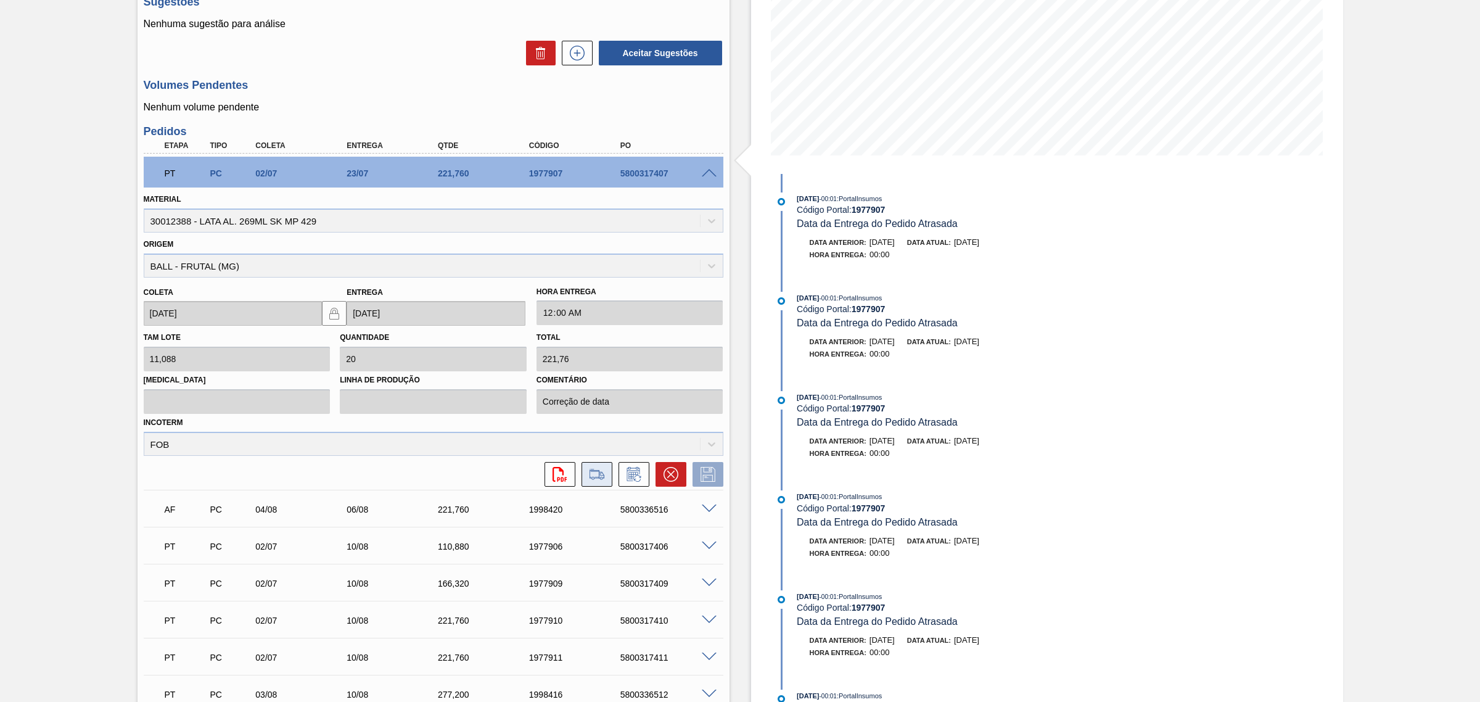
click at [599, 479] on icon at bounding box center [596, 478] width 11 height 3
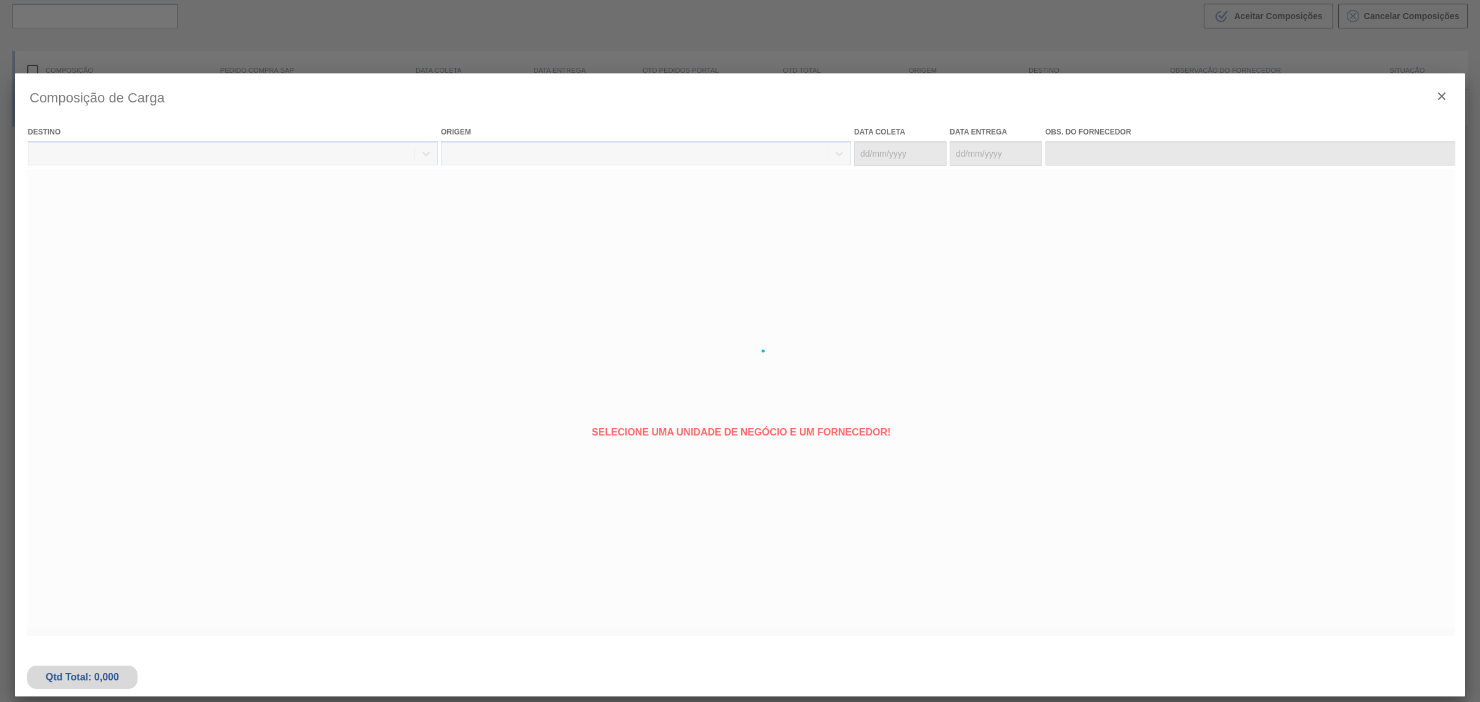
type coleta "[DATE]"
type entrega "[DATE]"
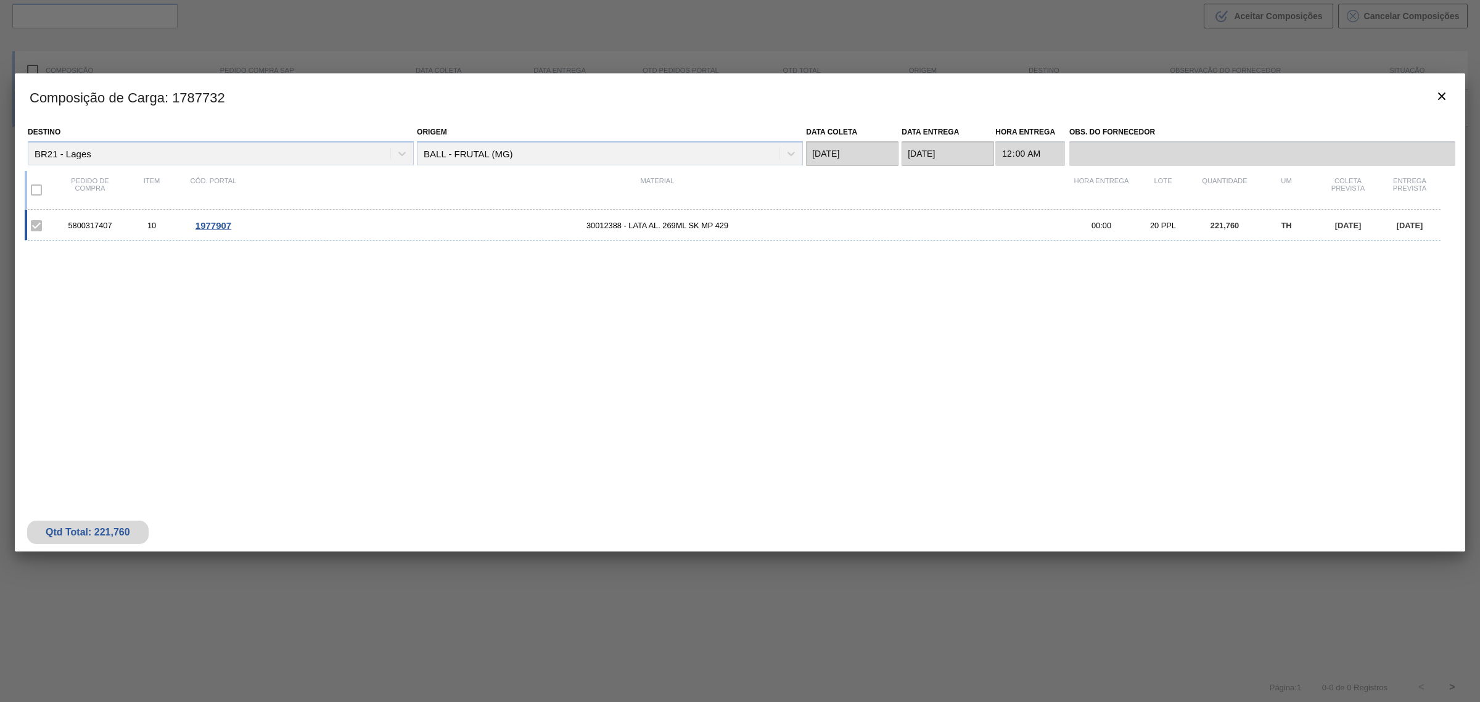
click at [377, 229] on span "30012388 - LATA AL. 269ML SK MP 429" at bounding box center [657, 225] width 826 height 9
click at [51, 215] on div at bounding box center [44, 226] width 29 height 26
click at [207, 228] on span "1977907" at bounding box center [213, 225] width 36 height 10
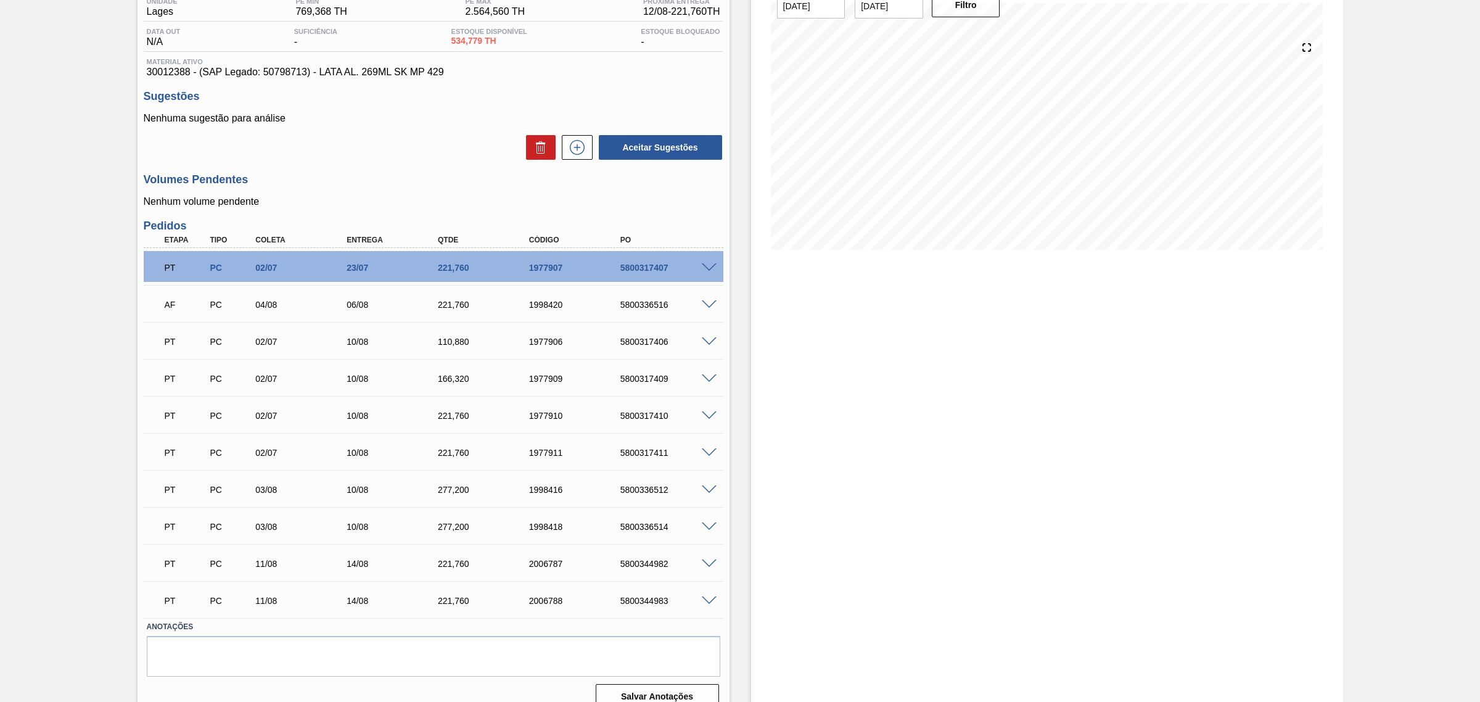
scroll to position [130, 0]
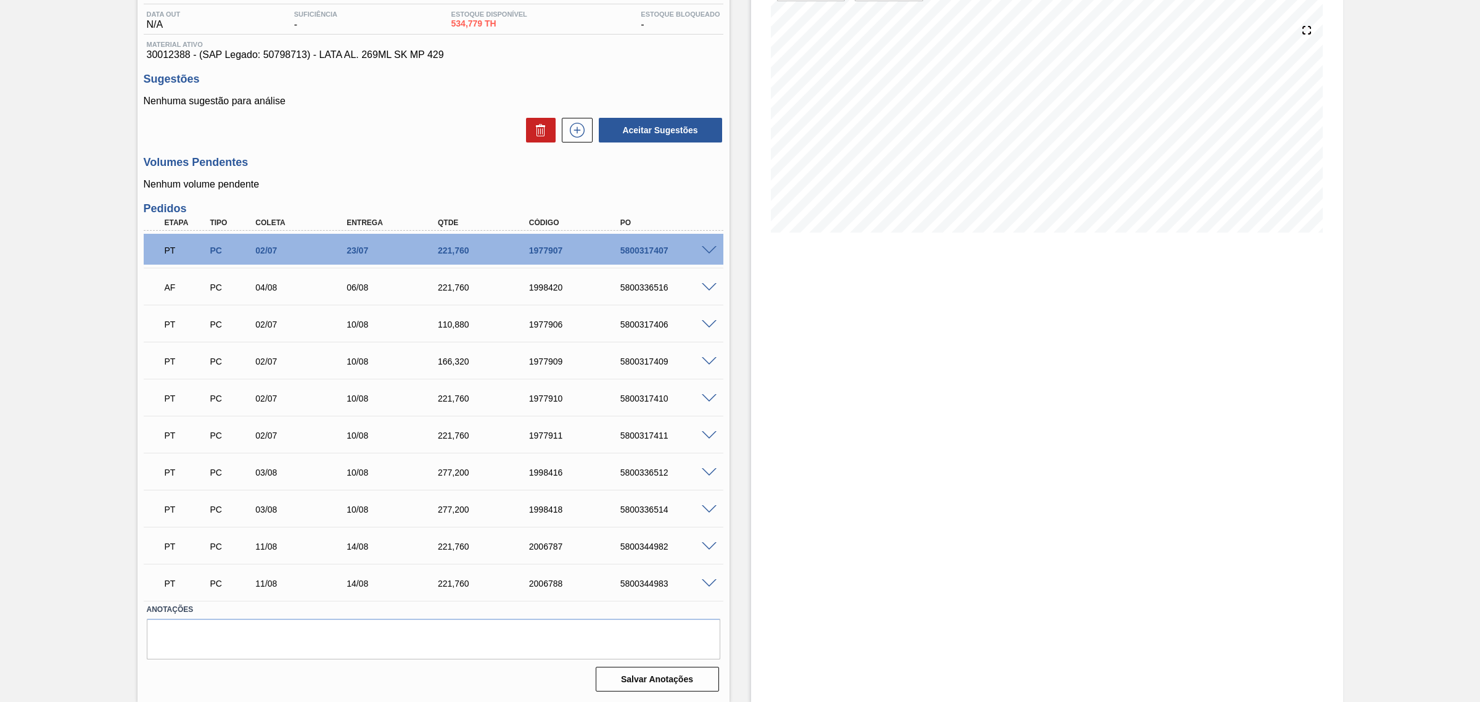
click at [83, 300] on div "Pedido em Trânsito BR21 - LATA SK 269ML MP Unidade Lages PE MIN 769,368 TH PE M…" at bounding box center [740, 317] width 1480 height 768
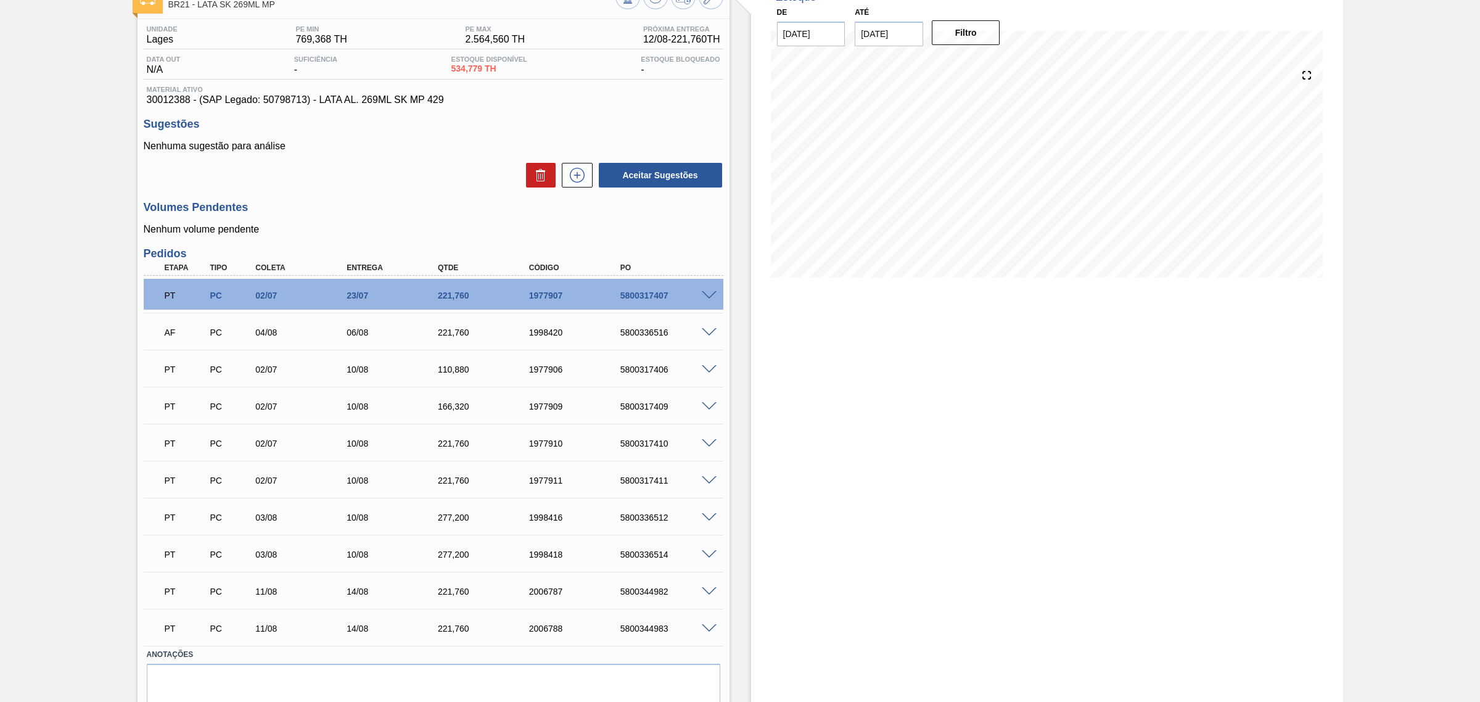
scroll to position [0, 0]
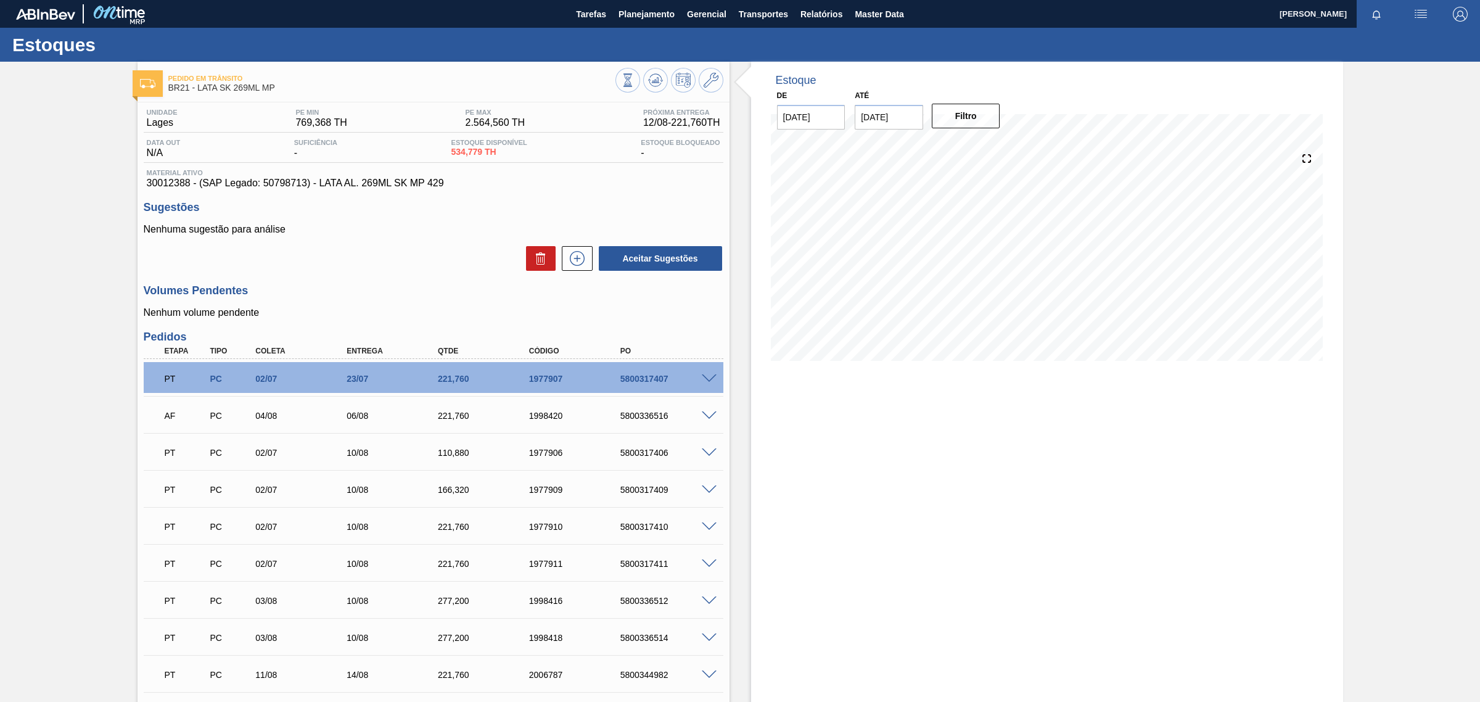
click at [708, 381] on span at bounding box center [709, 378] width 15 height 9
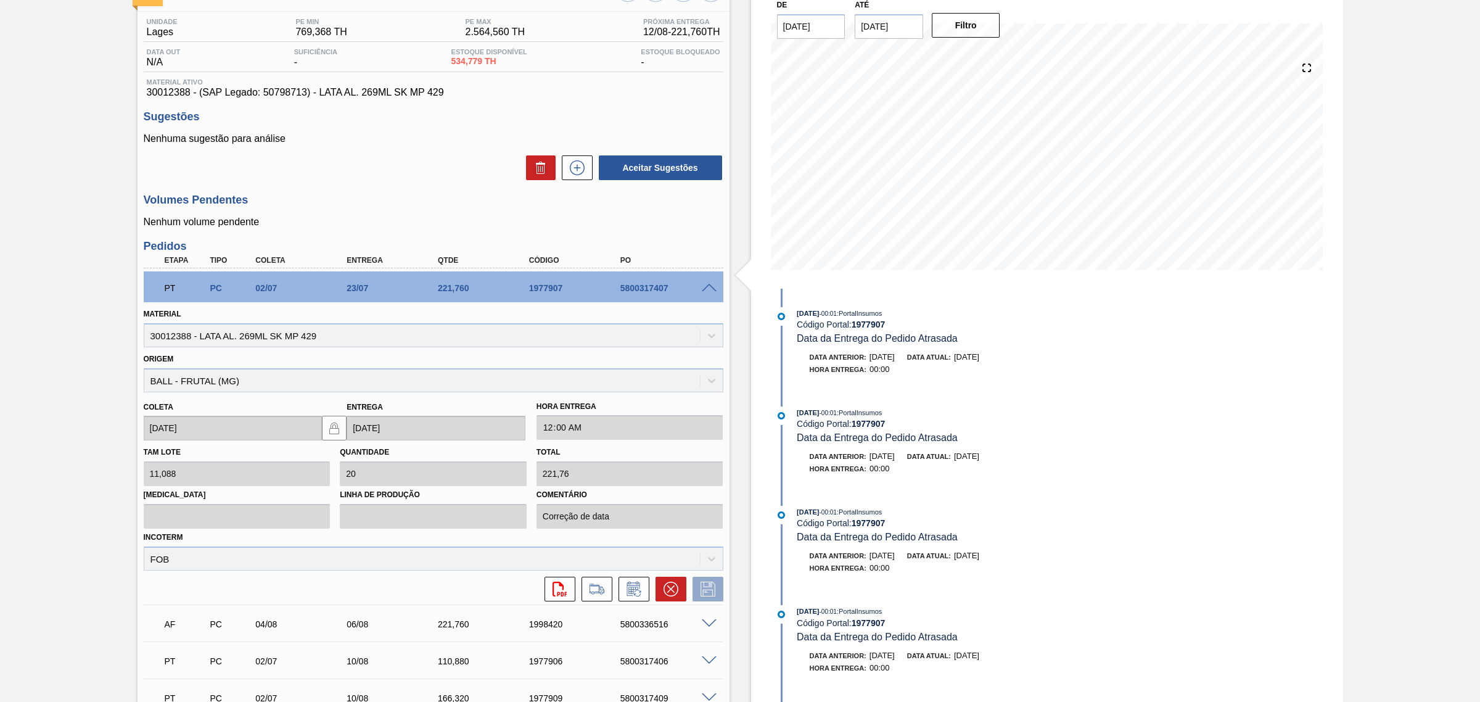
scroll to position [51, 0]
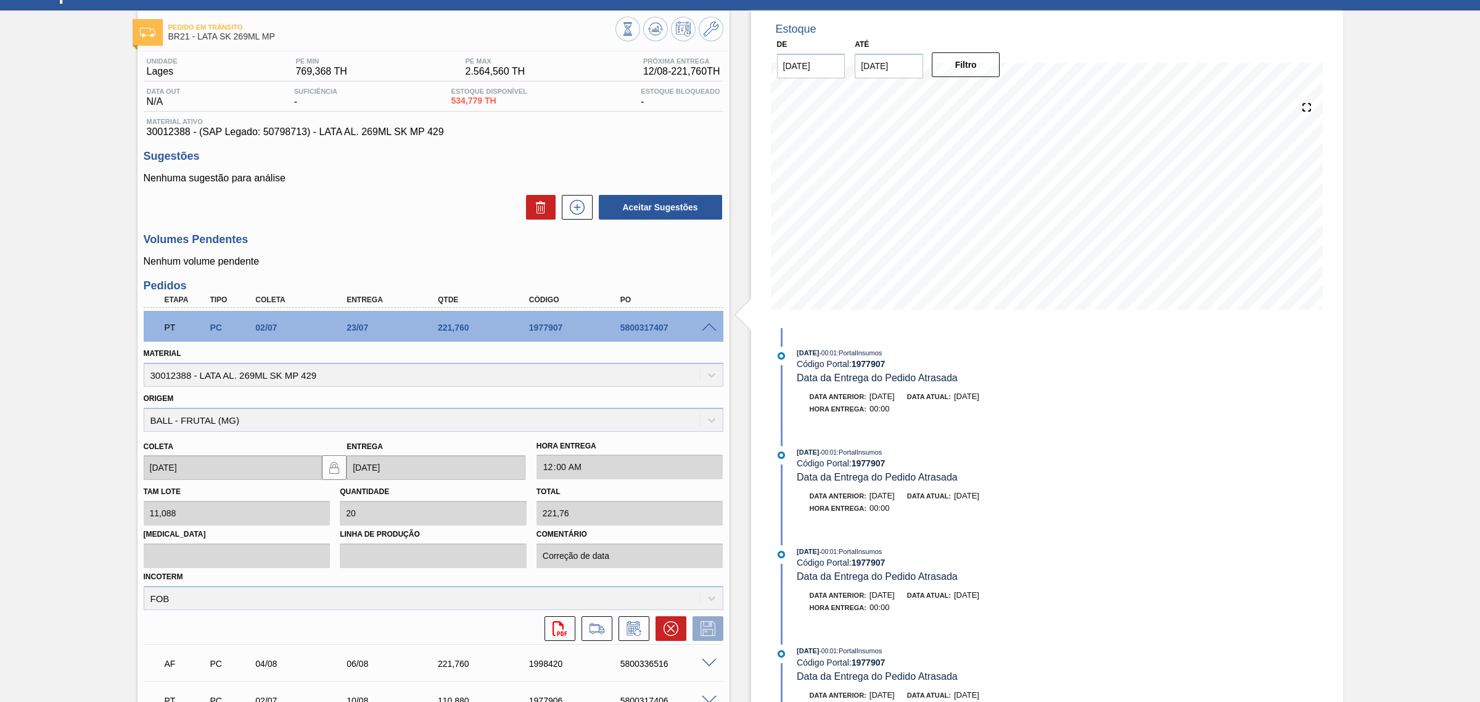
click at [712, 324] on span at bounding box center [709, 327] width 15 height 9
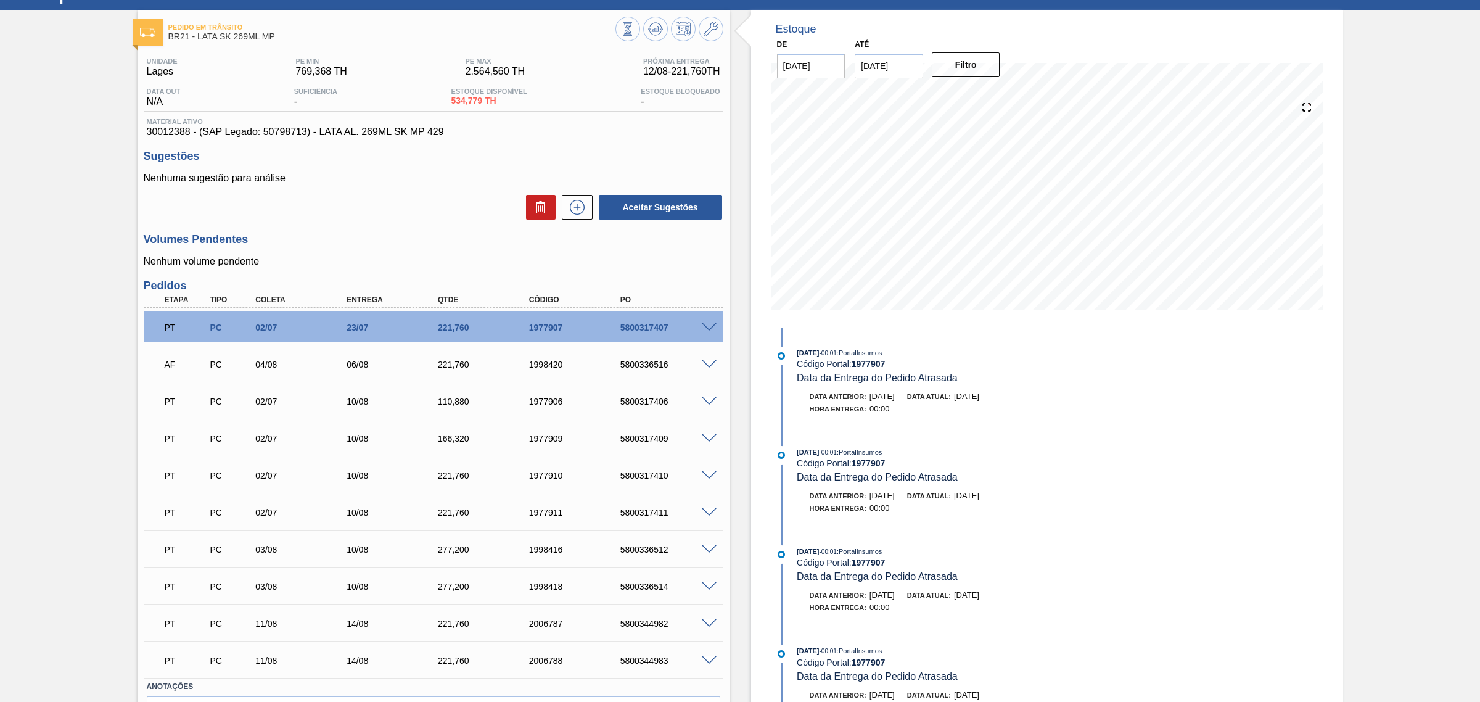
click at [604, 333] on div "PT PC 02/07 23/07 221,760 1977907 5800317407" at bounding box center [430, 326] width 547 height 25
click at [696, 324] on div "5800317407" at bounding box center [669, 328] width 104 height 10
click at [710, 321] on div "PT PC 02/07 23/07 221,760 1977907 5800317407" at bounding box center [434, 326] width 580 height 31
click at [704, 329] on span at bounding box center [709, 327] width 15 height 9
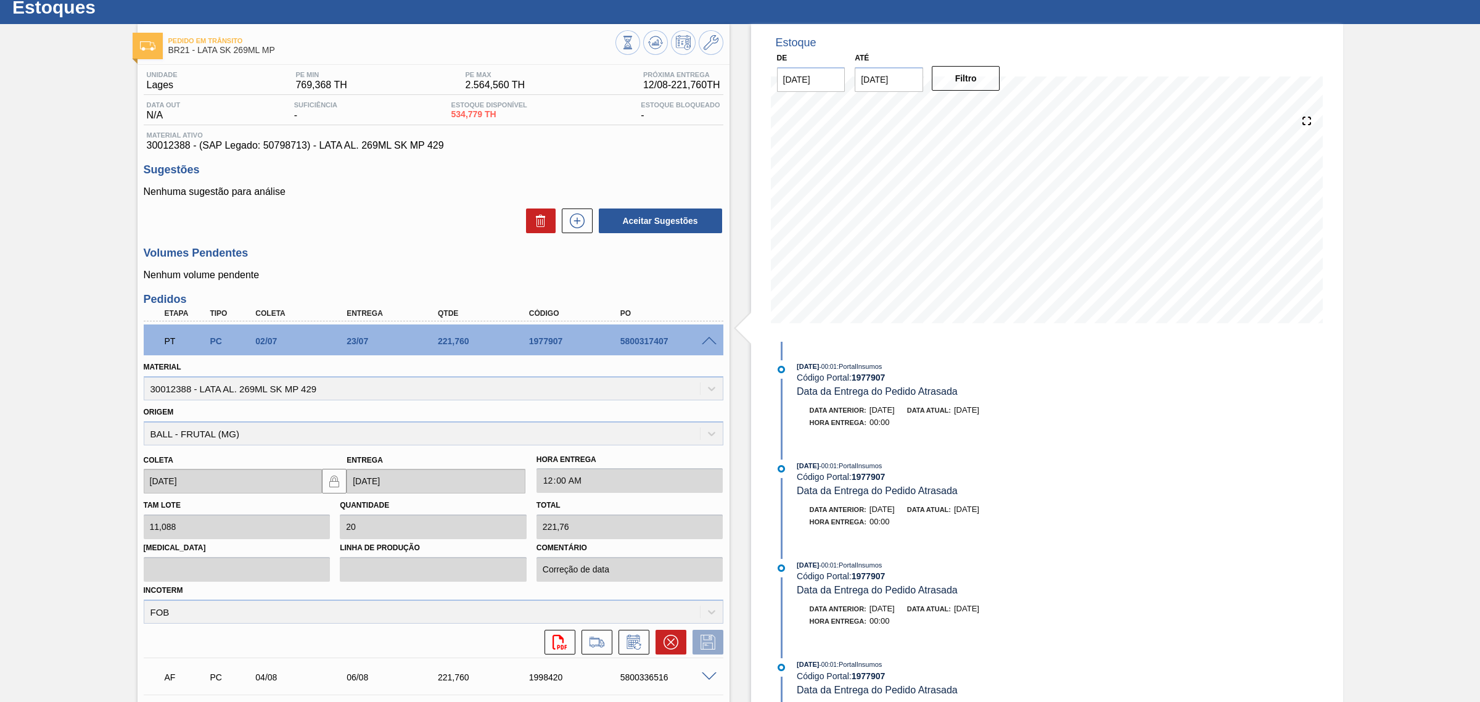
scroll to position [0, 0]
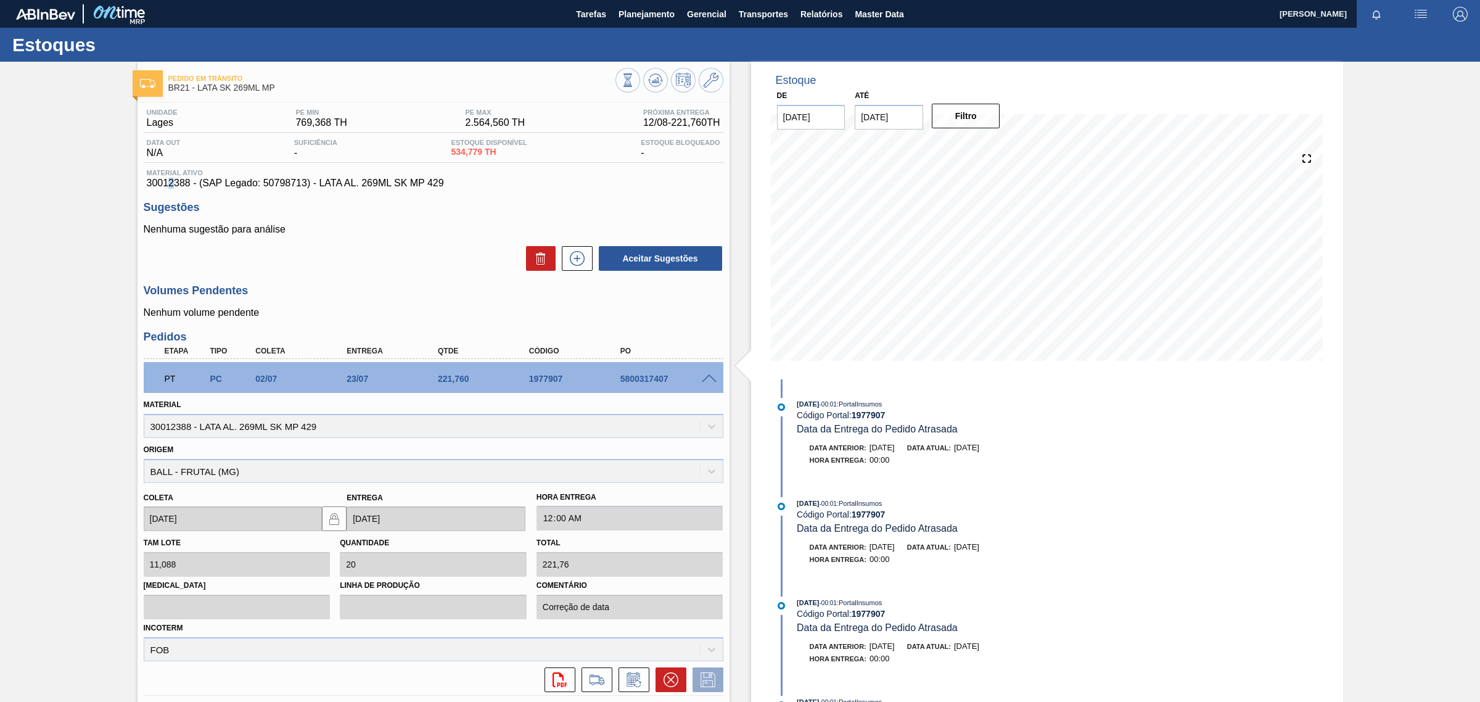
click at [170, 186] on span "30012388 - (SAP Legado: 50798713) - LATA AL. 269ML SK MP 429" at bounding box center [434, 183] width 574 height 11
copy span "30012388"
